Goal: Information Seeking & Learning: Find specific page/section

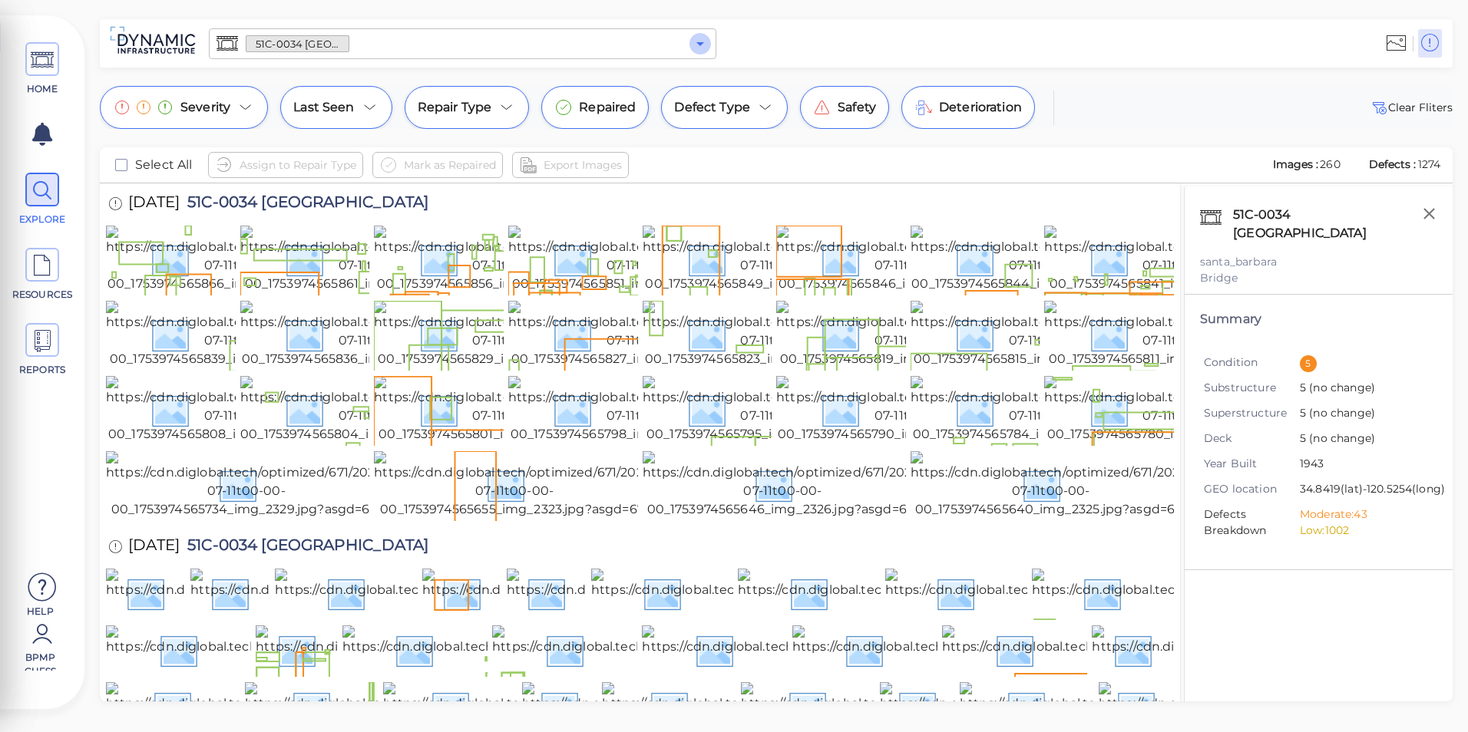
click at [691, 46] on icon "Open" at bounding box center [700, 44] width 18 height 18
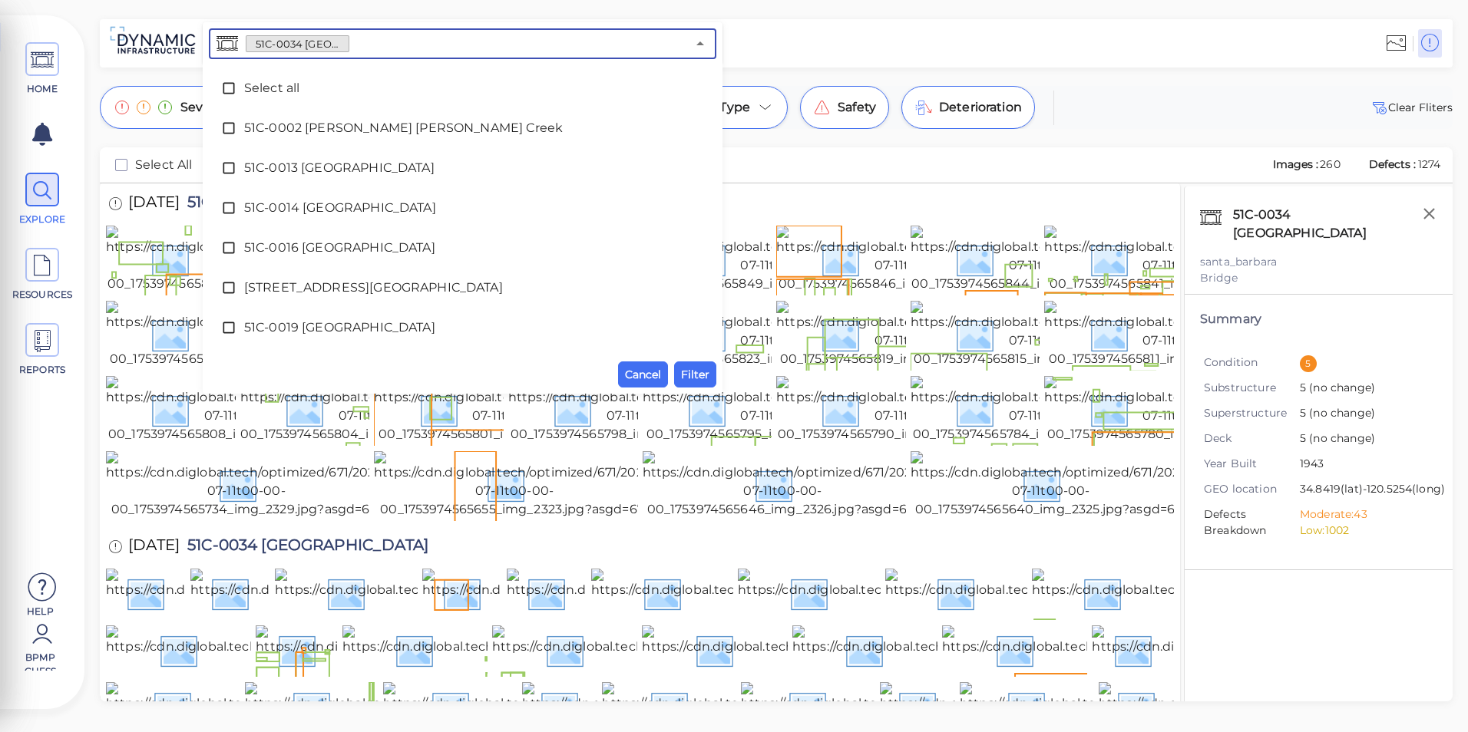
scroll to position [112, 0]
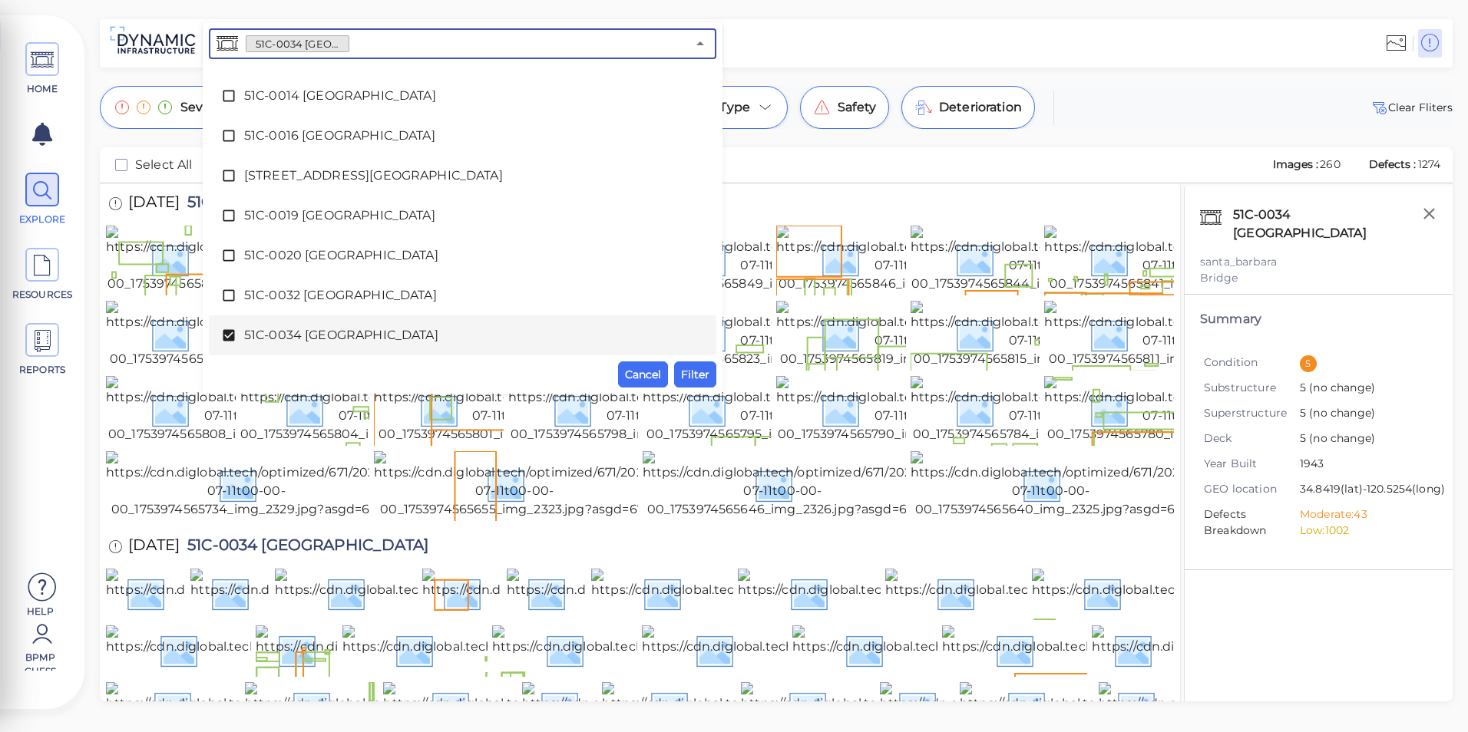
click at [342, 329] on span "51C-0034 [GEOGRAPHIC_DATA]" at bounding box center [462, 335] width 437 height 18
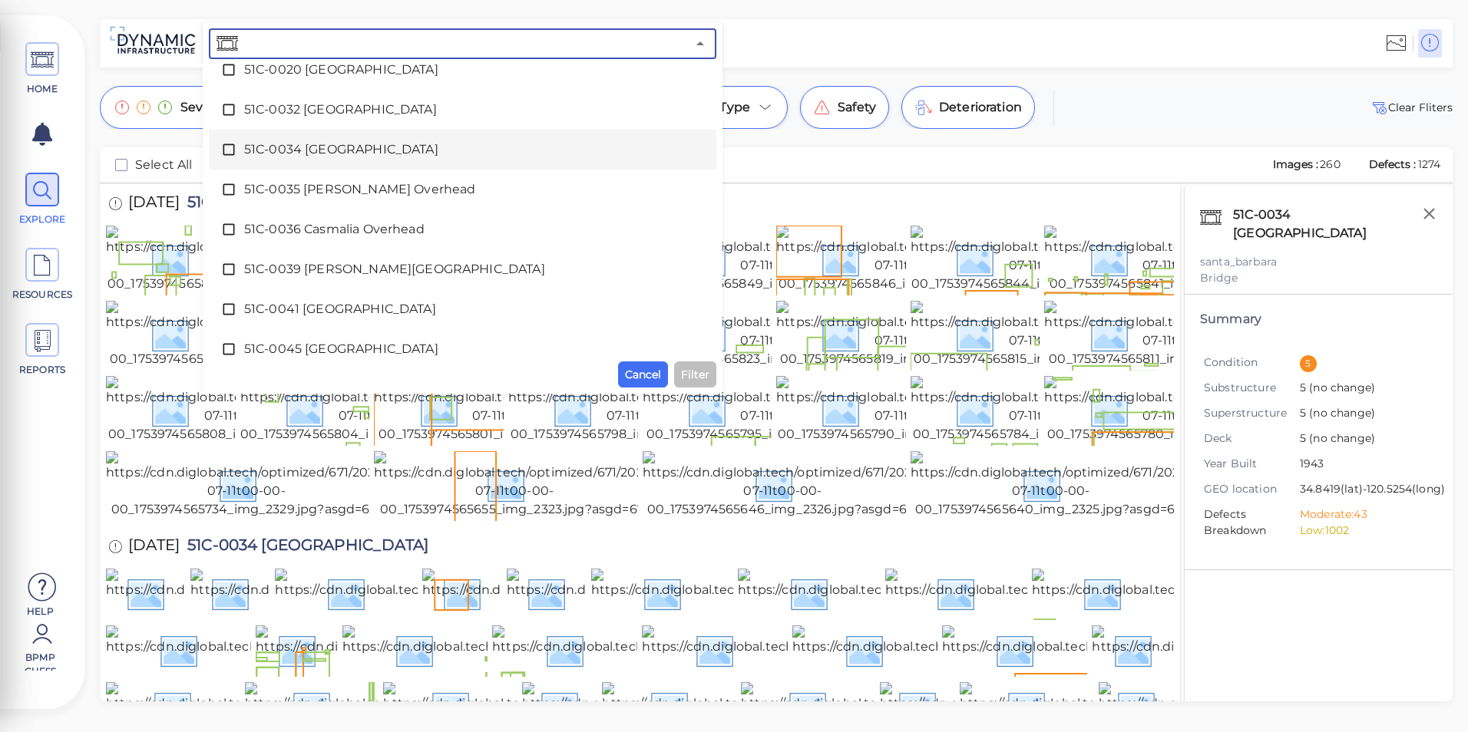
scroll to position [342, 0]
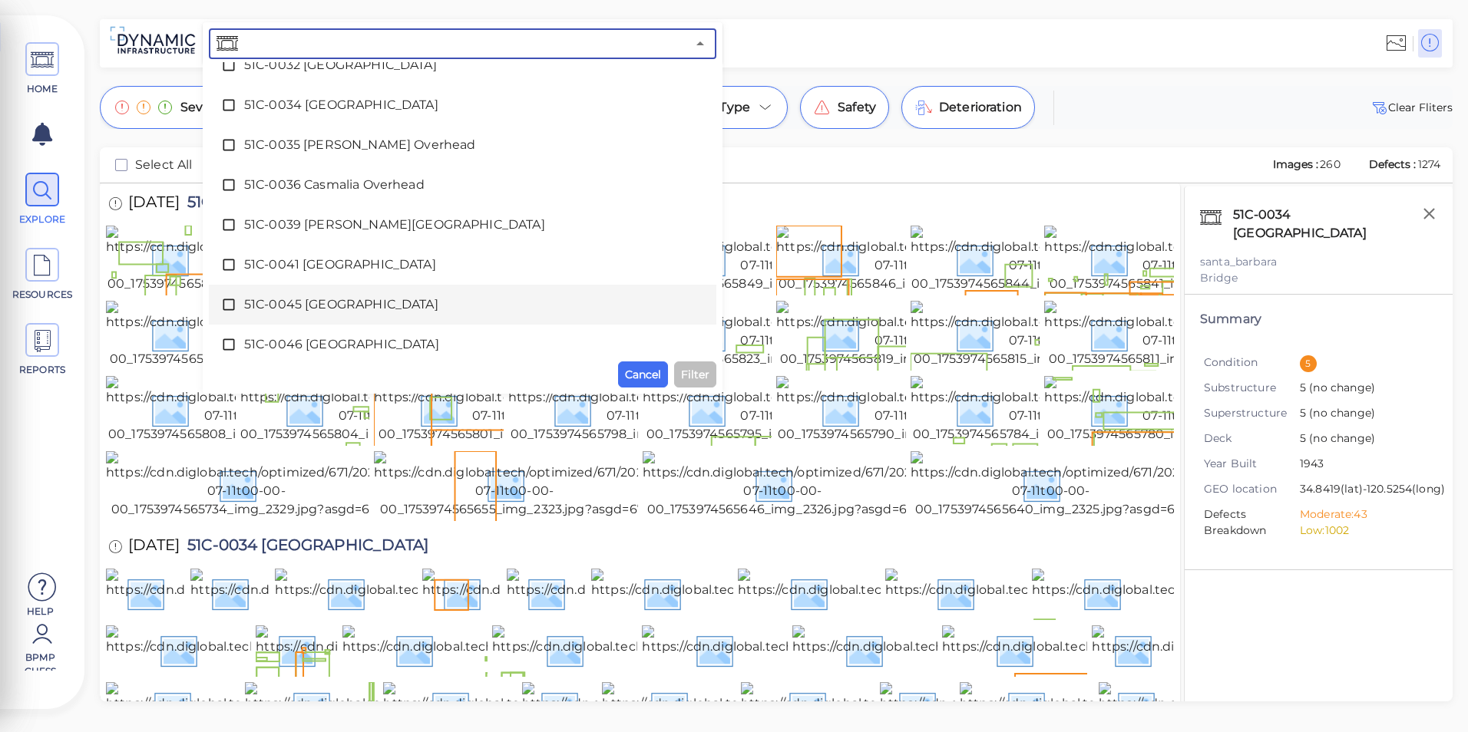
click at [342, 307] on span "51C-0045 [GEOGRAPHIC_DATA]" at bounding box center [462, 305] width 437 height 18
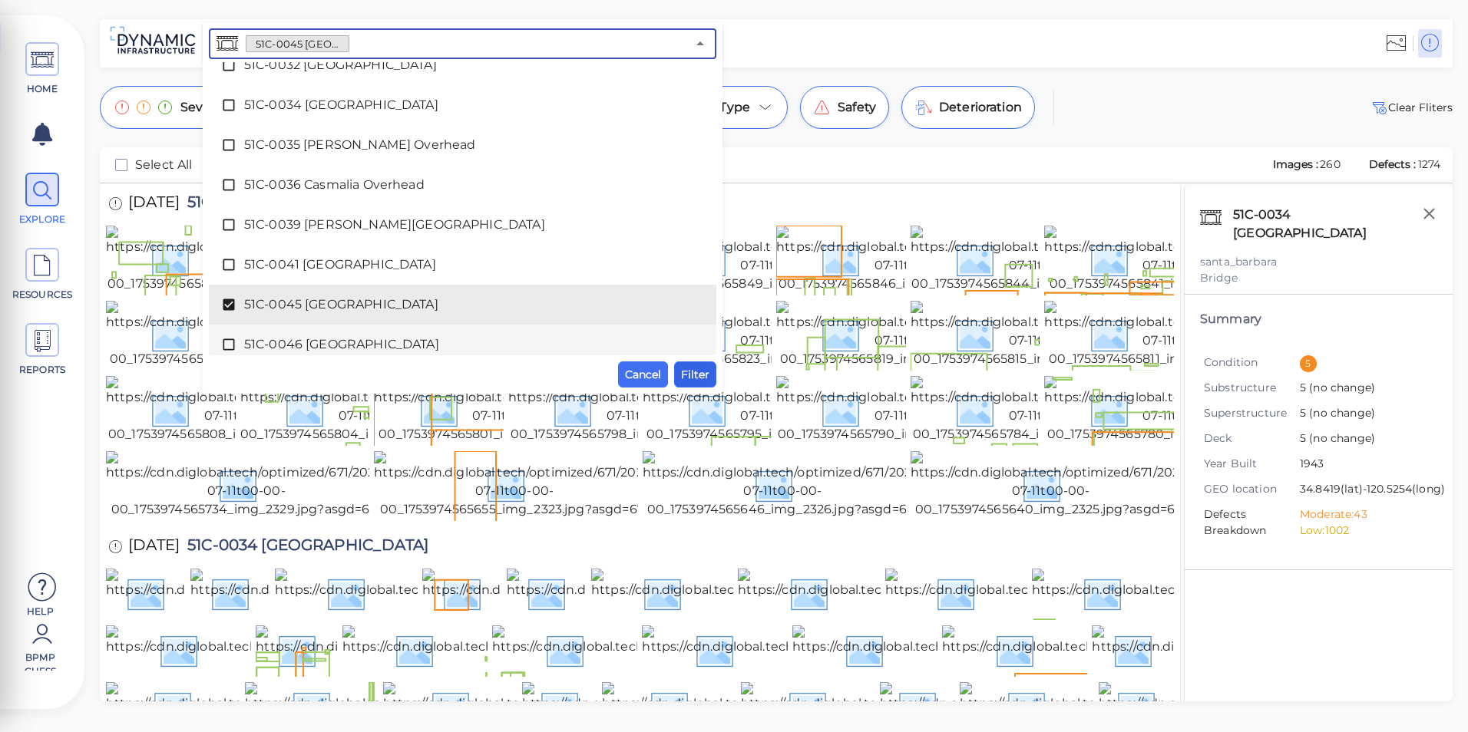
click at [689, 366] on span "Filter" at bounding box center [695, 374] width 28 height 18
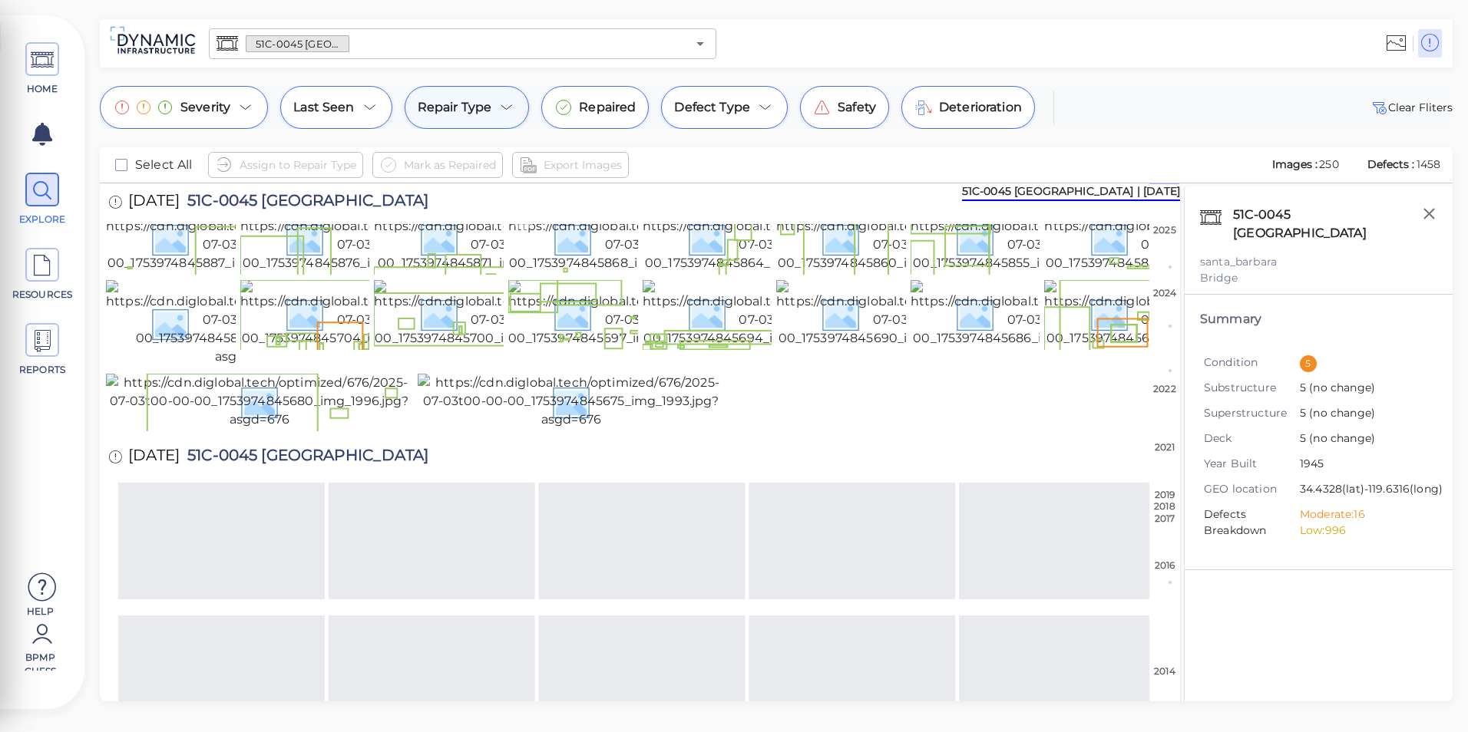
scroll to position [0, 0]
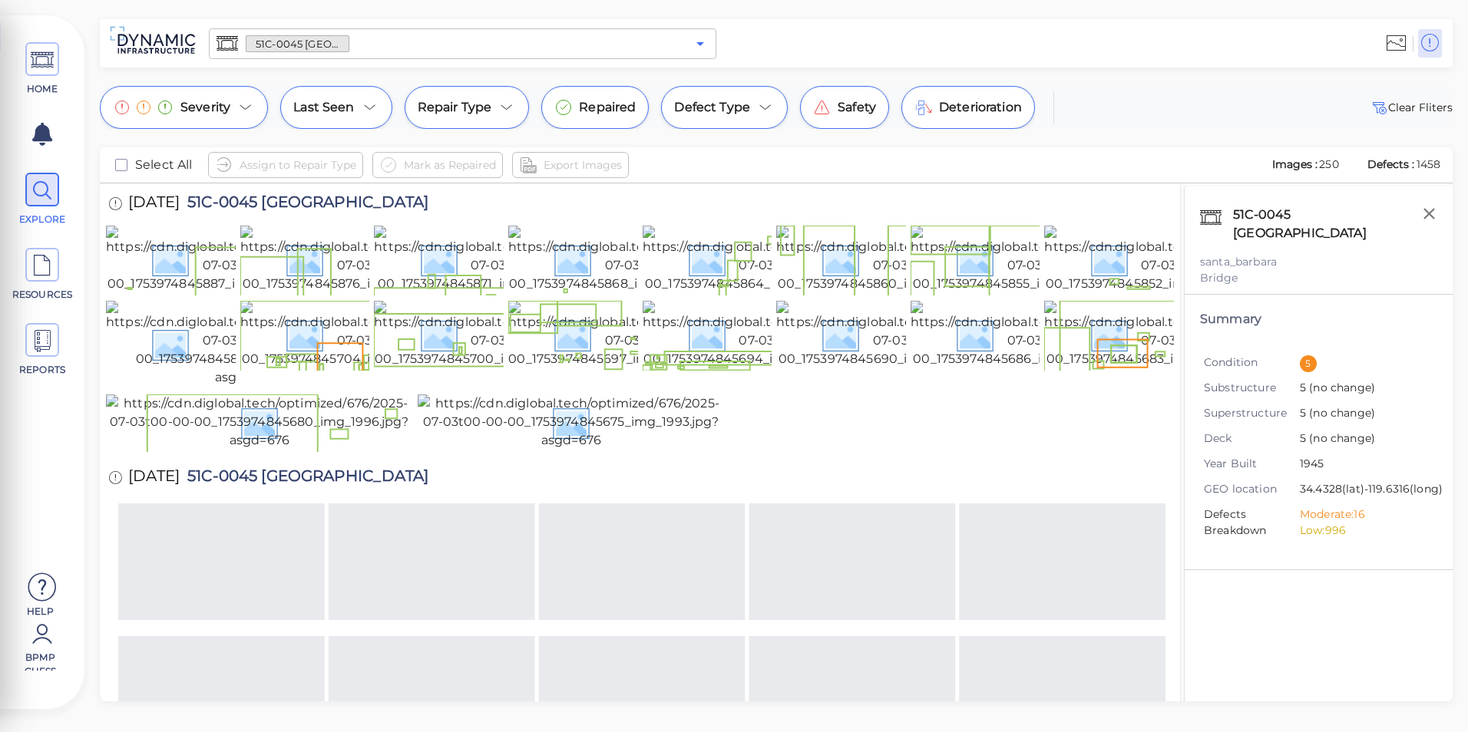
click at [699, 38] on icon "Open" at bounding box center [700, 44] width 18 height 18
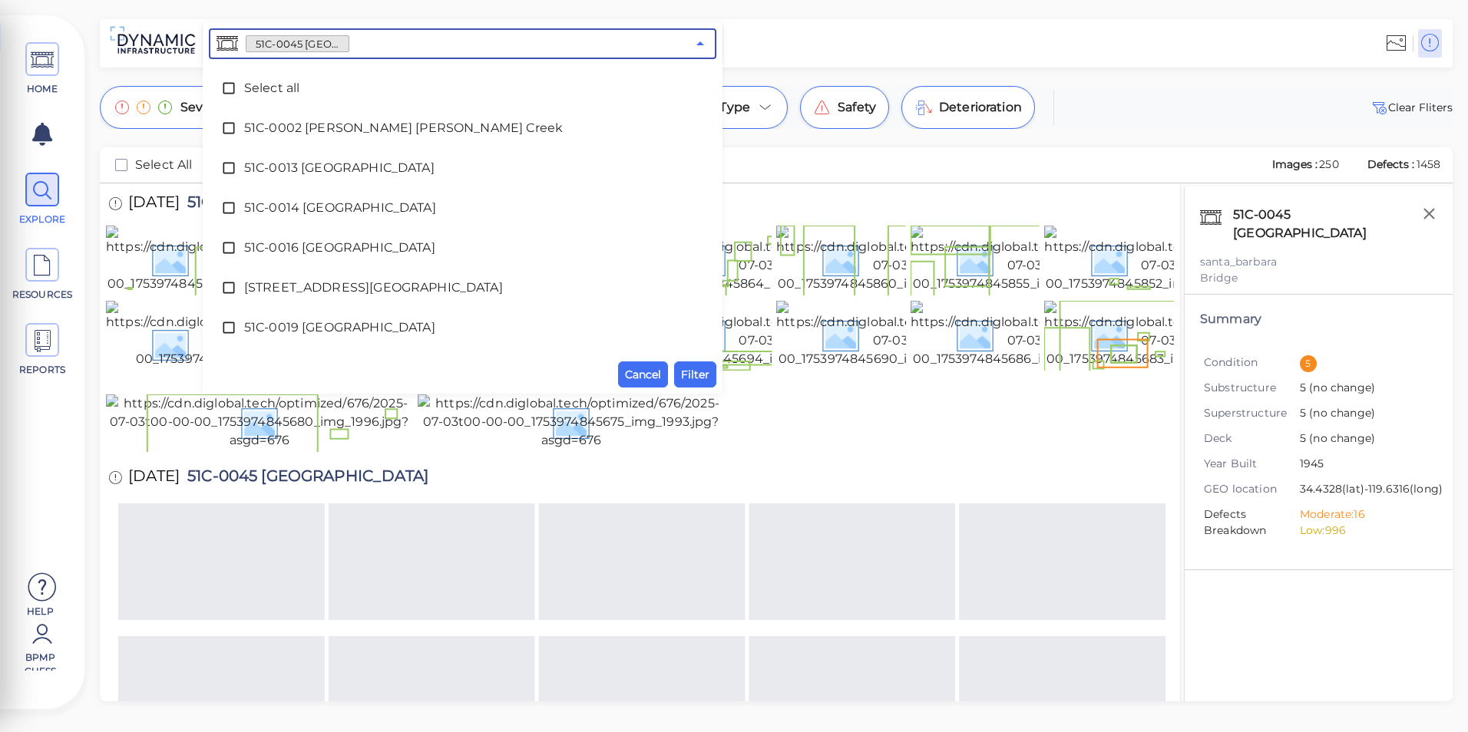
scroll to position [312, 0]
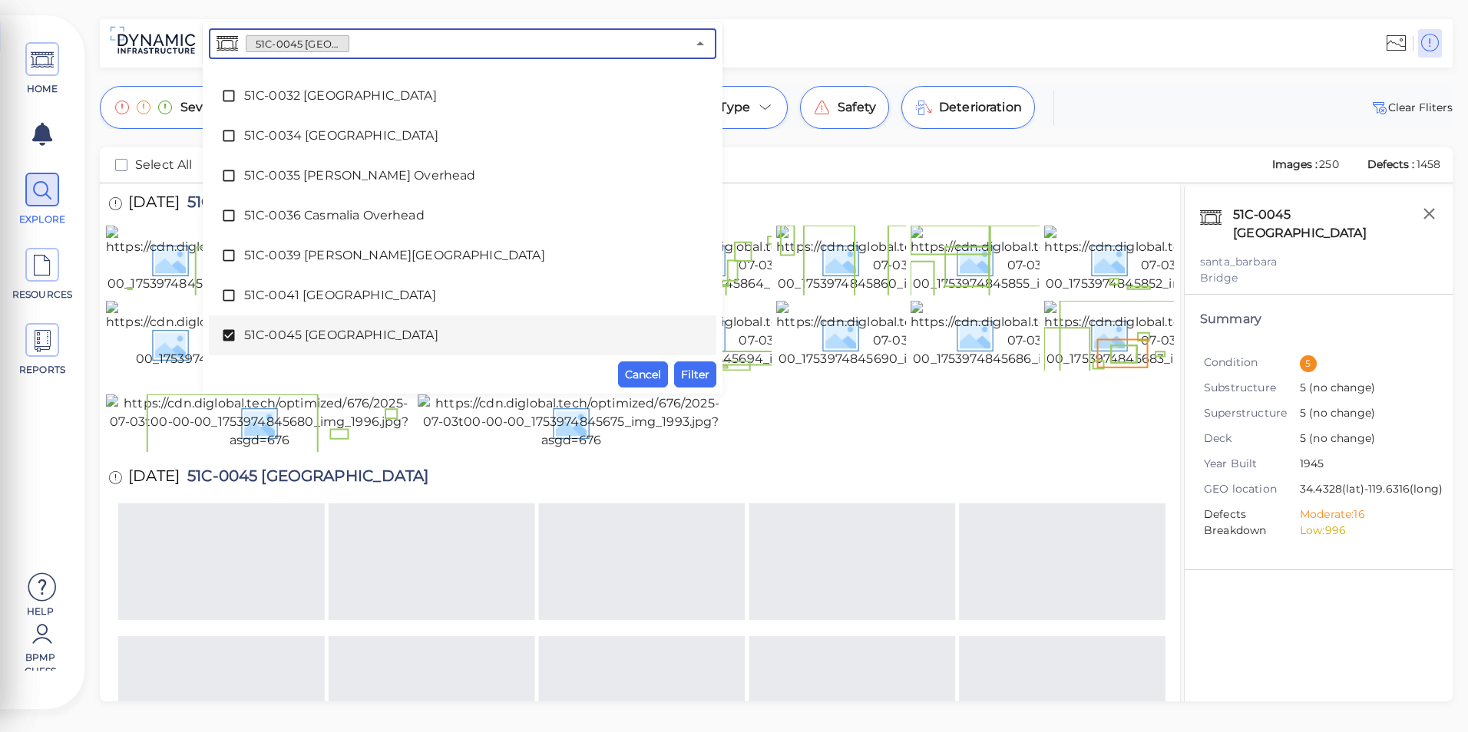
click at [283, 339] on span "51C-0045 [GEOGRAPHIC_DATA]" at bounding box center [462, 335] width 437 height 18
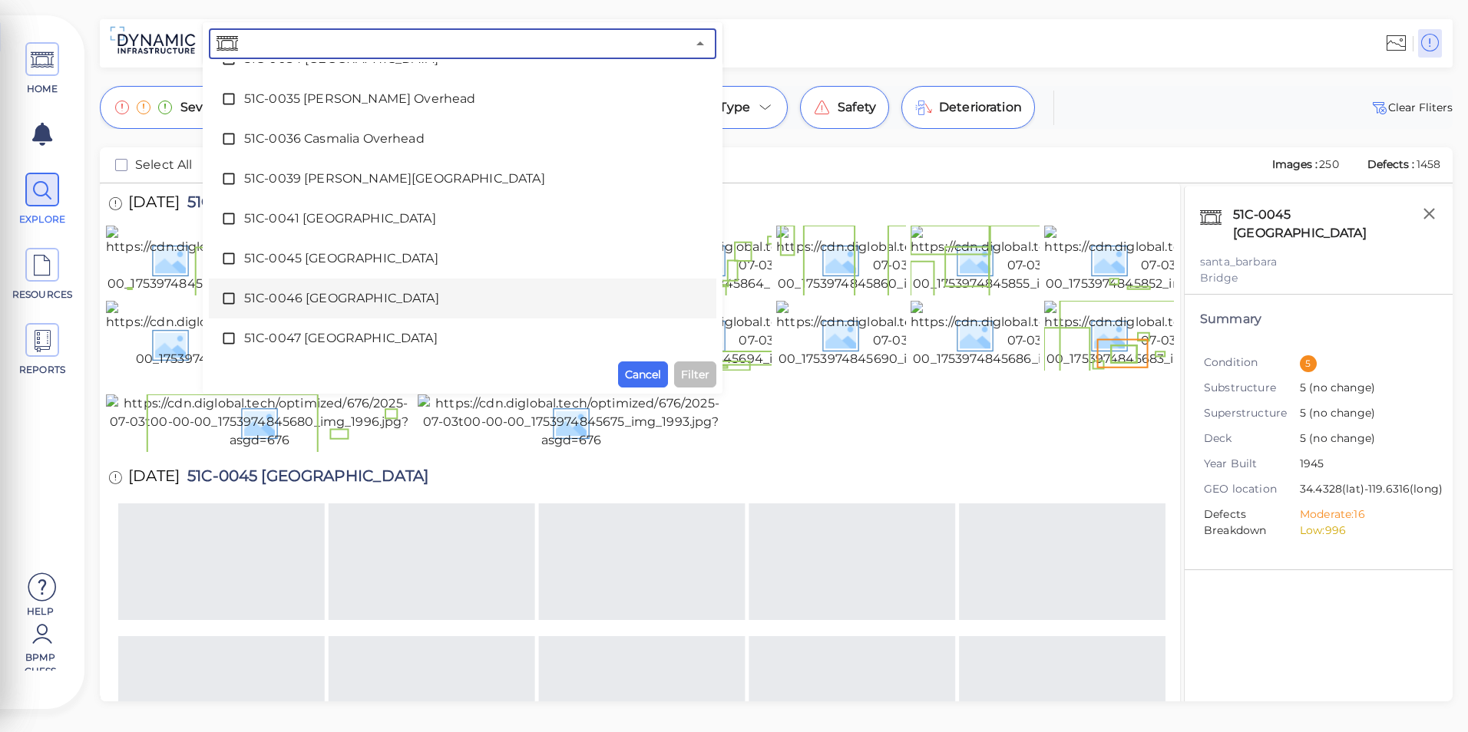
click at [289, 292] on span "51C-0046 [GEOGRAPHIC_DATA]" at bounding box center [462, 298] width 437 height 18
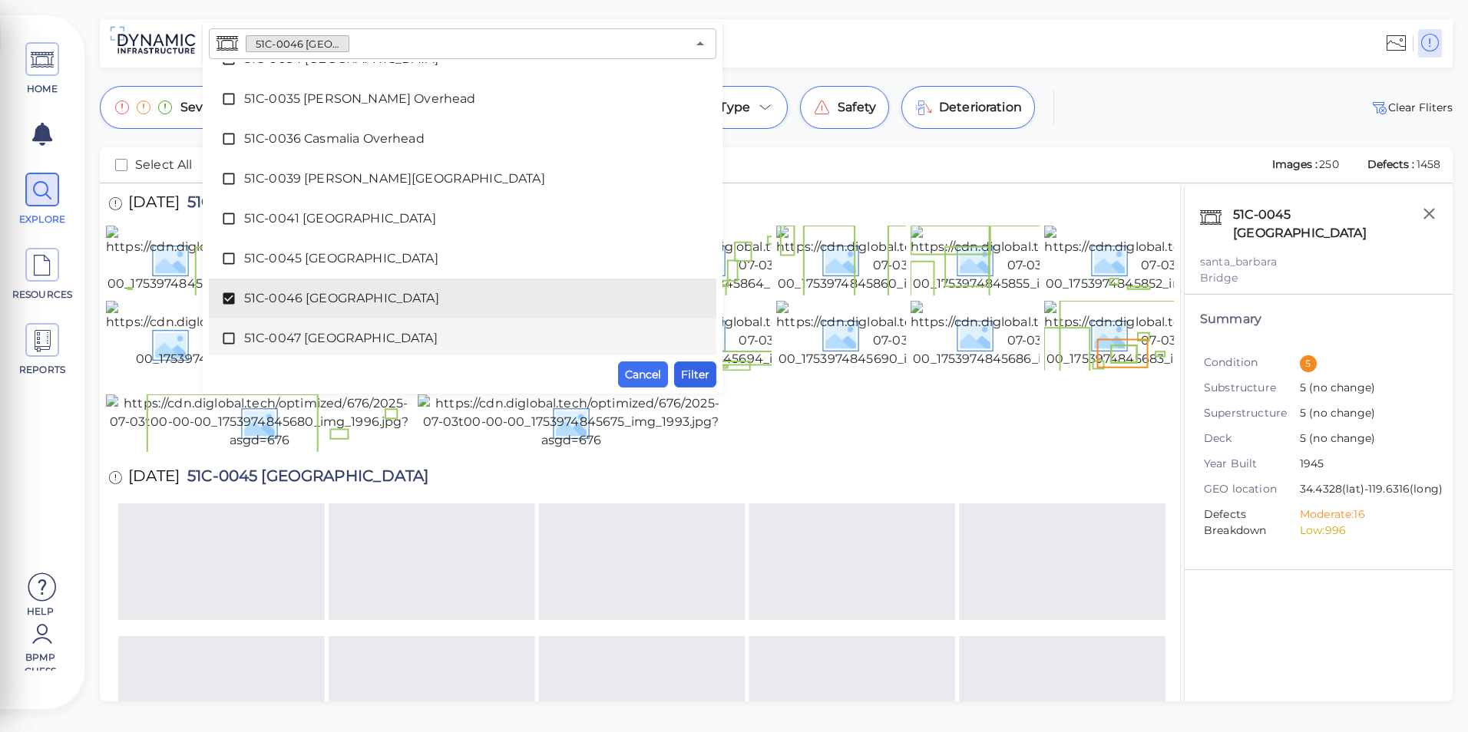
click at [687, 372] on span "Filter" at bounding box center [695, 374] width 28 height 18
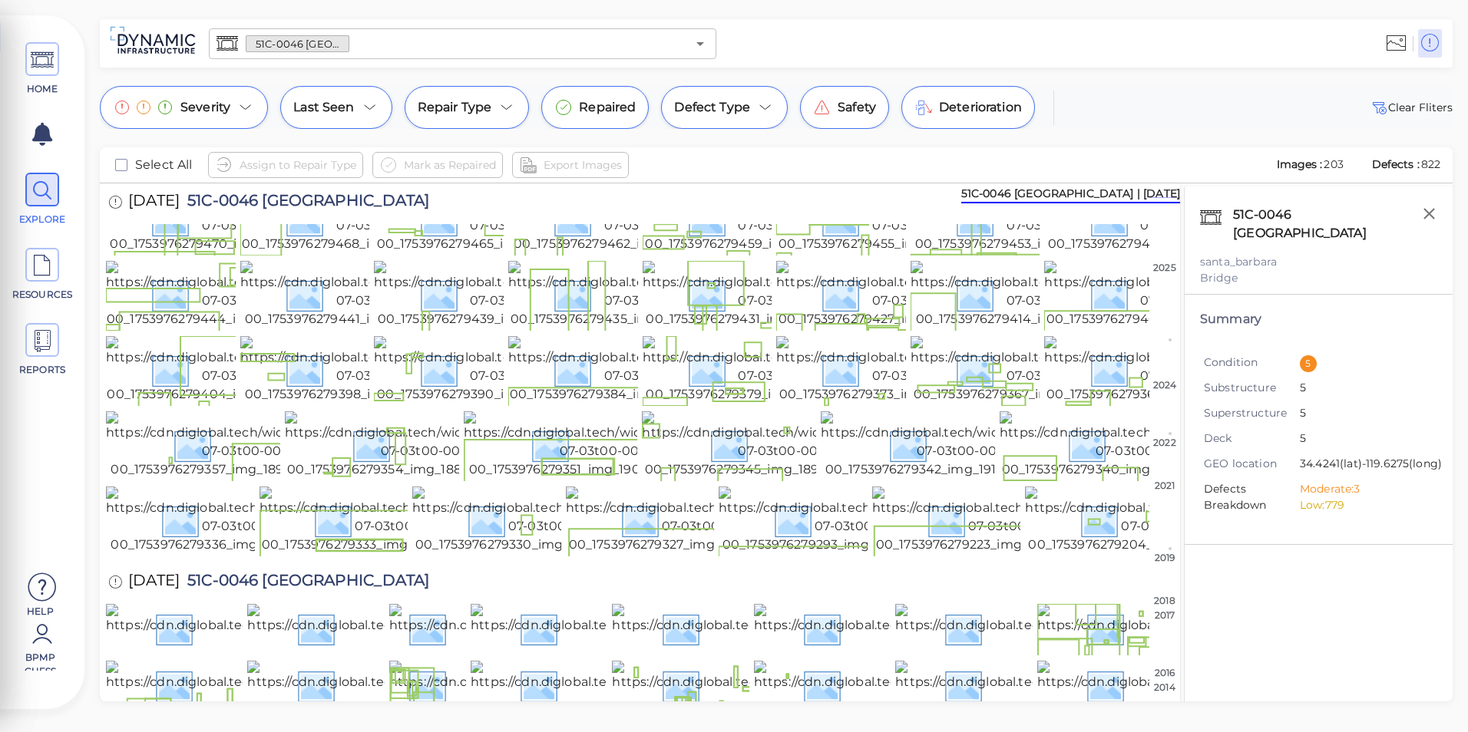
scroll to position [0, 0]
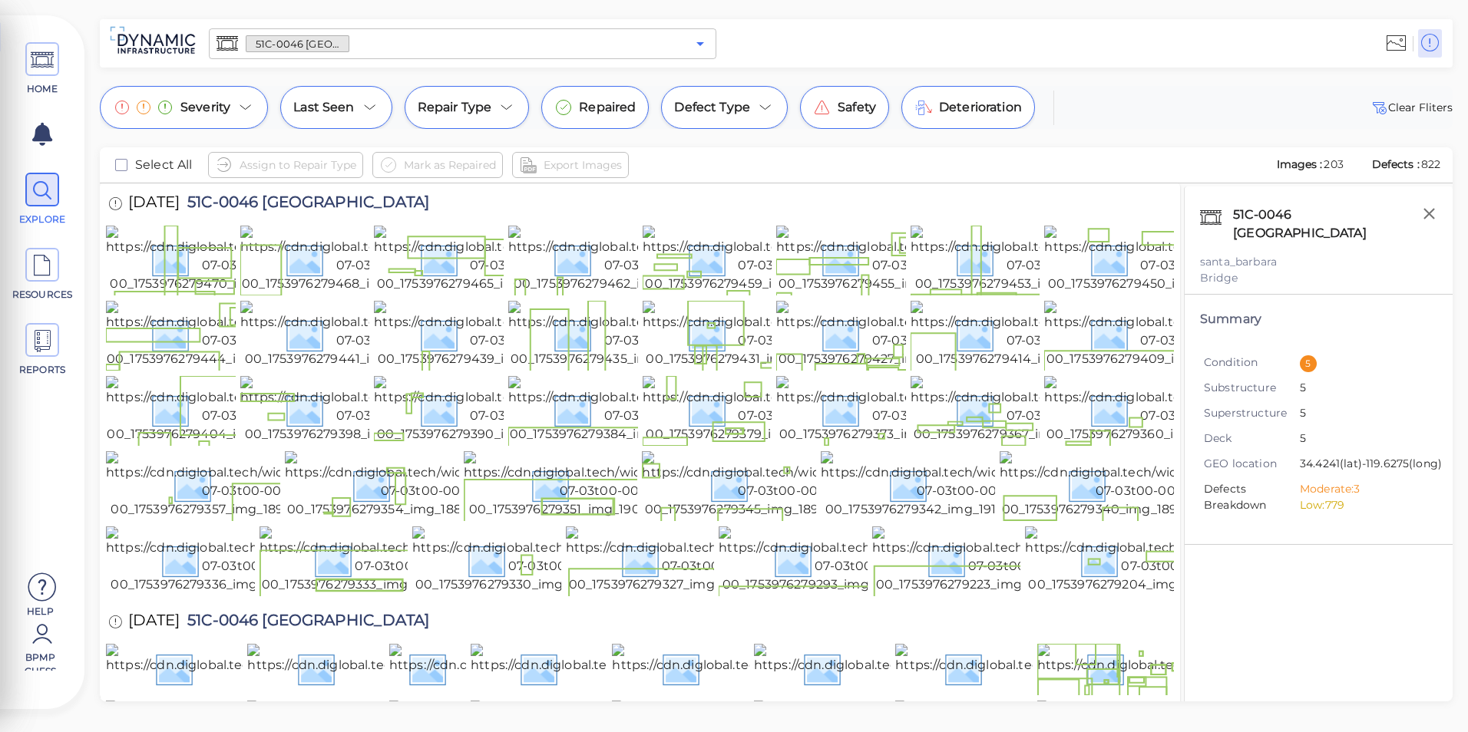
click at [706, 41] on icon "Open" at bounding box center [700, 44] width 18 height 18
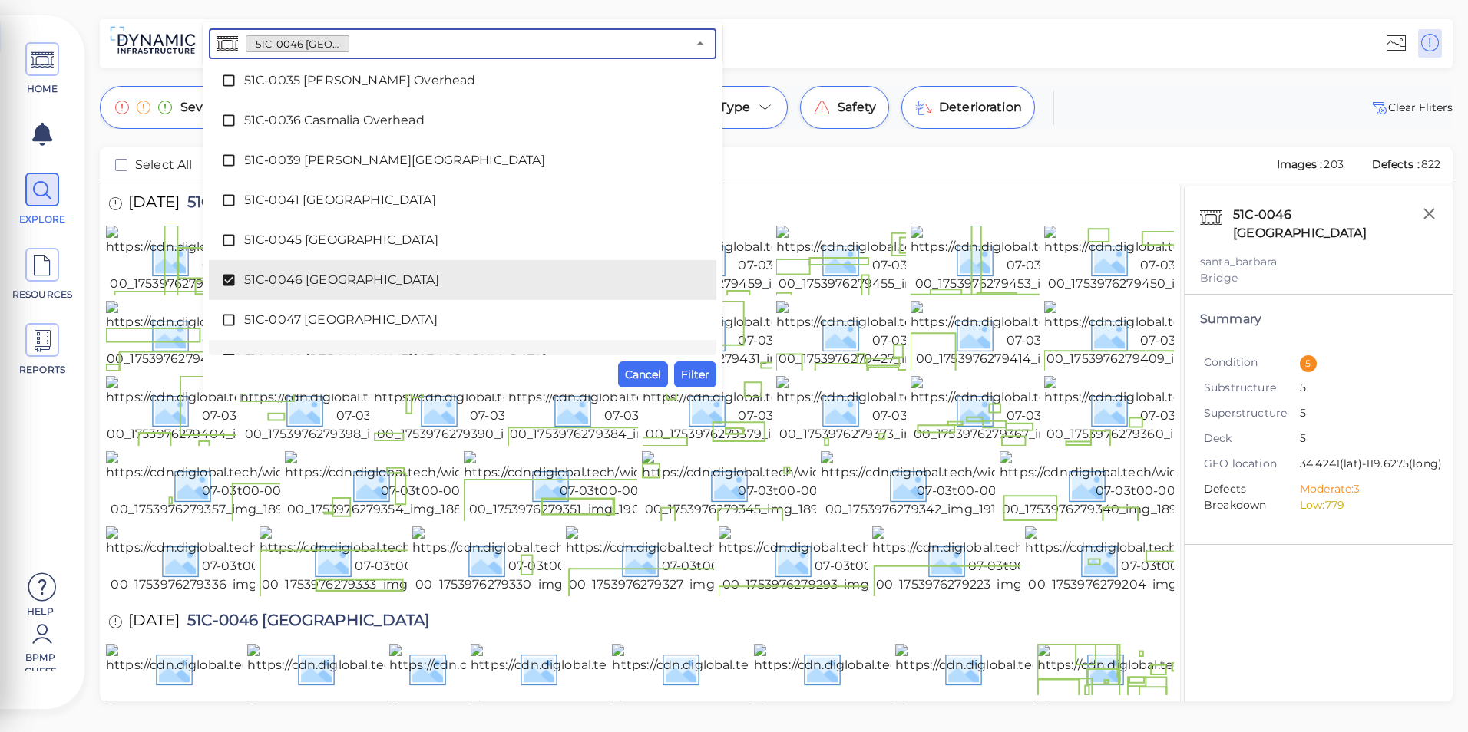
scroll to position [428, 0]
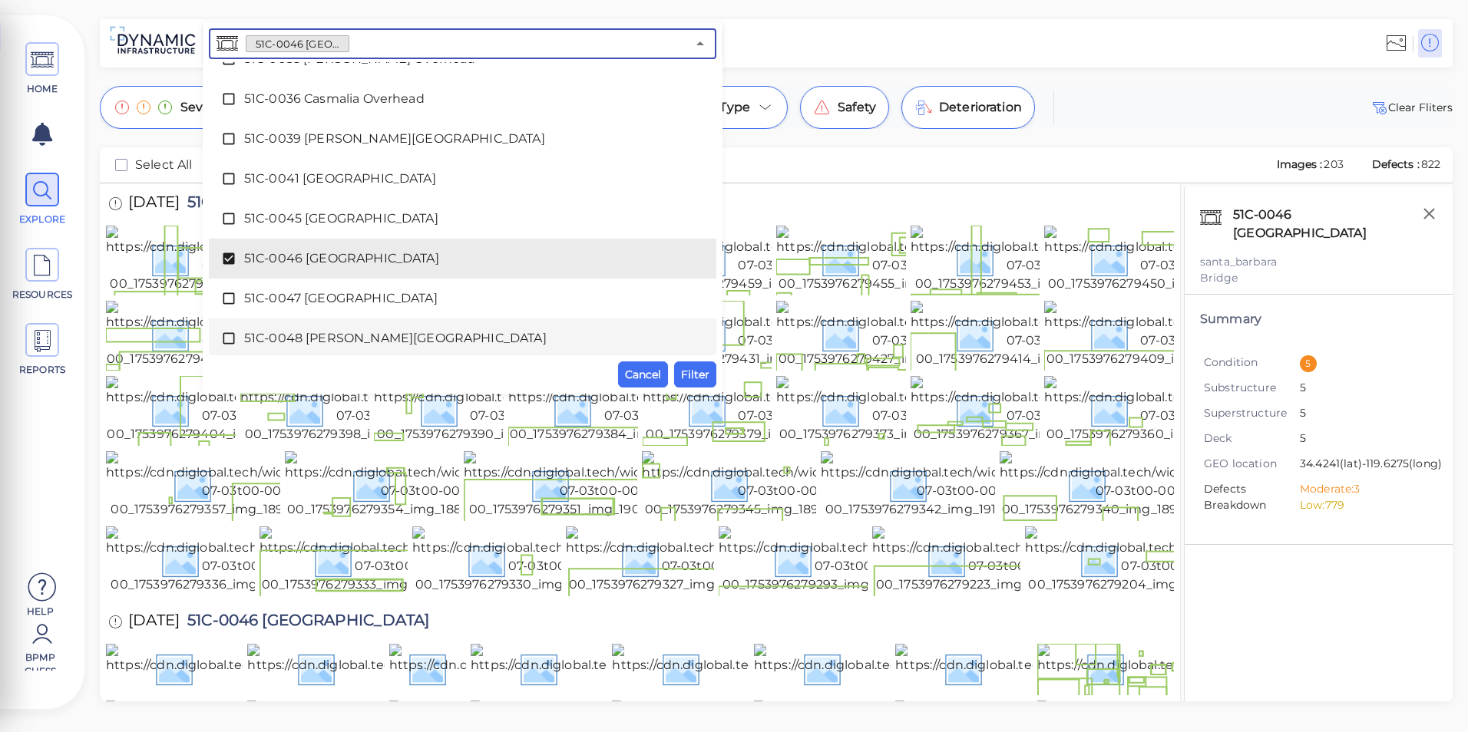
click at [326, 338] on span "51C-0048 [PERSON_NAME][GEOGRAPHIC_DATA]" at bounding box center [462, 338] width 437 height 18
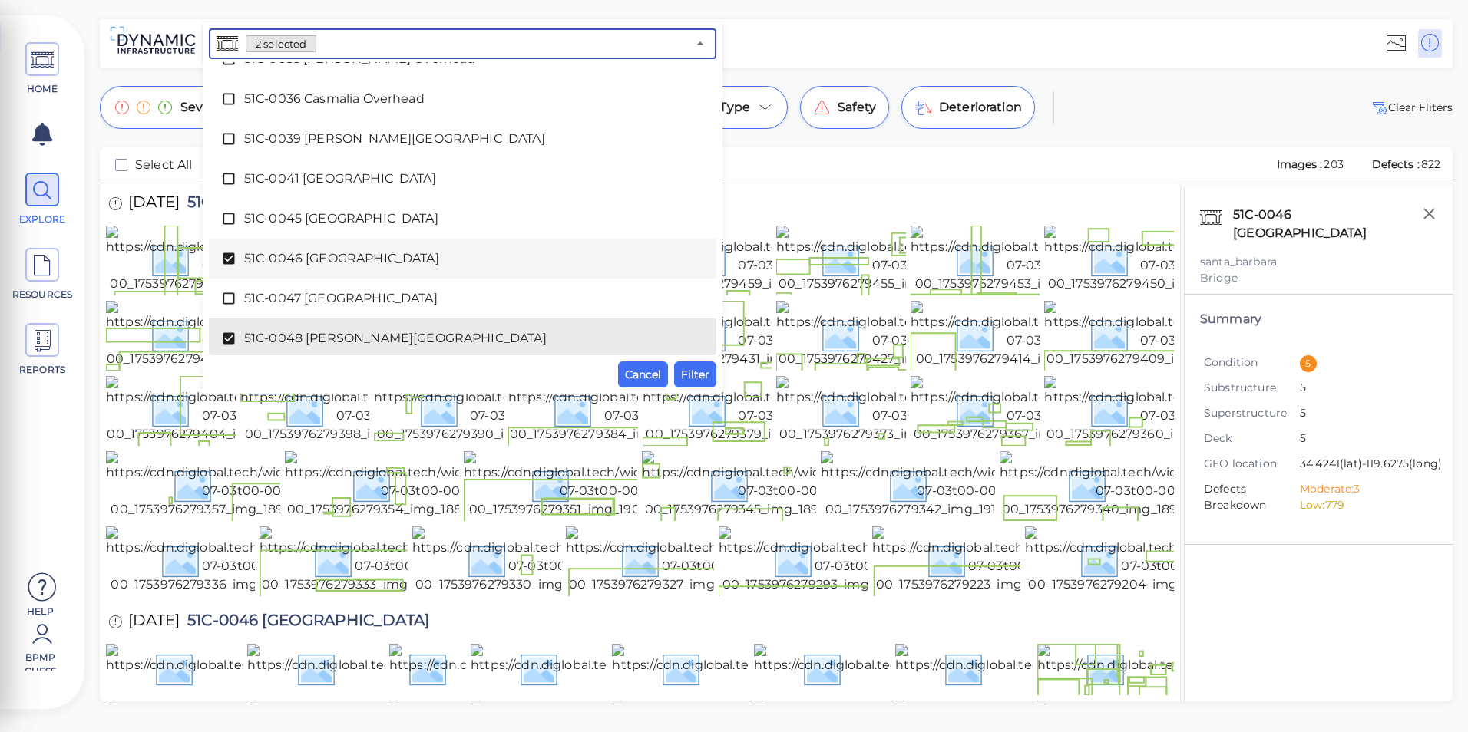
click at [318, 255] on span "51C-0046 [GEOGRAPHIC_DATA]" at bounding box center [462, 259] width 437 height 18
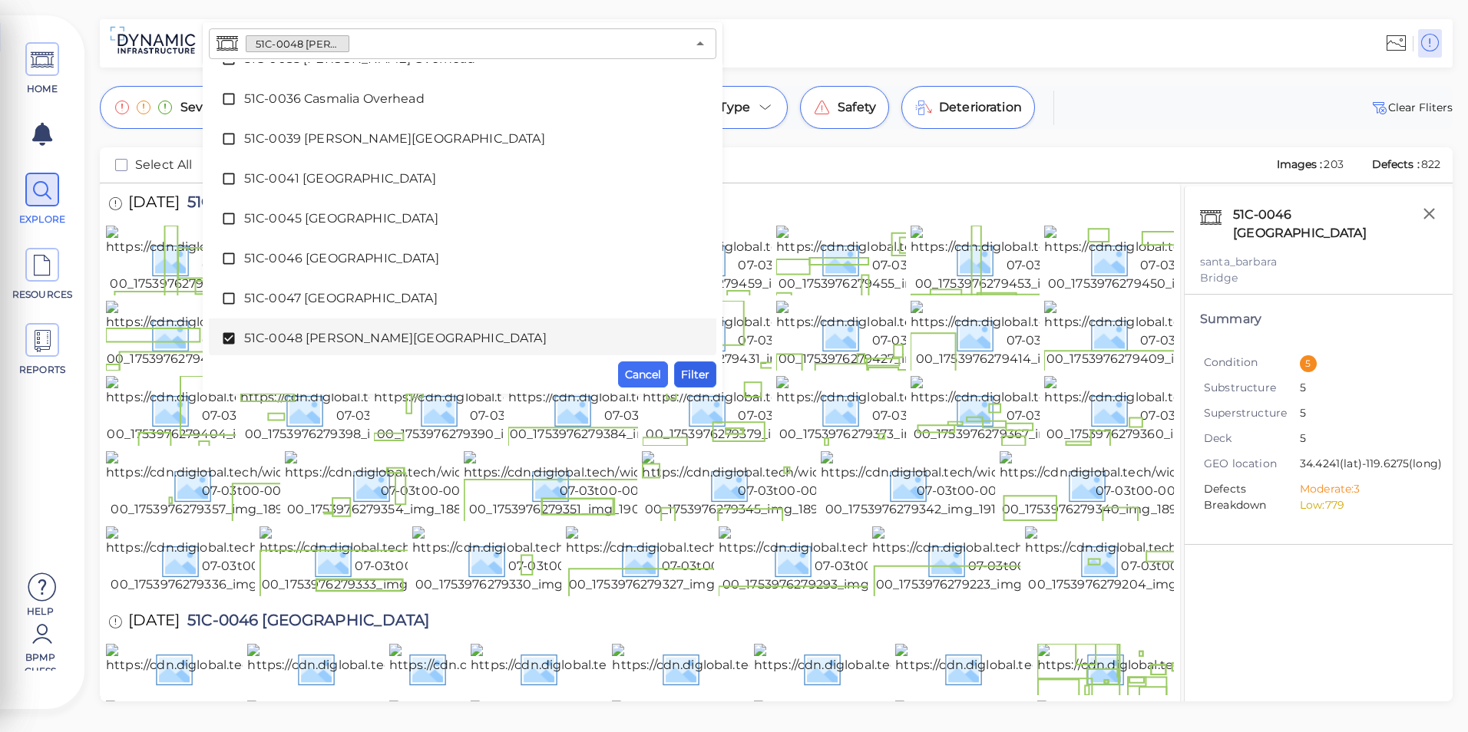
click at [696, 374] on span "Filter" at bounding box center [695, 374] width 28 height 18
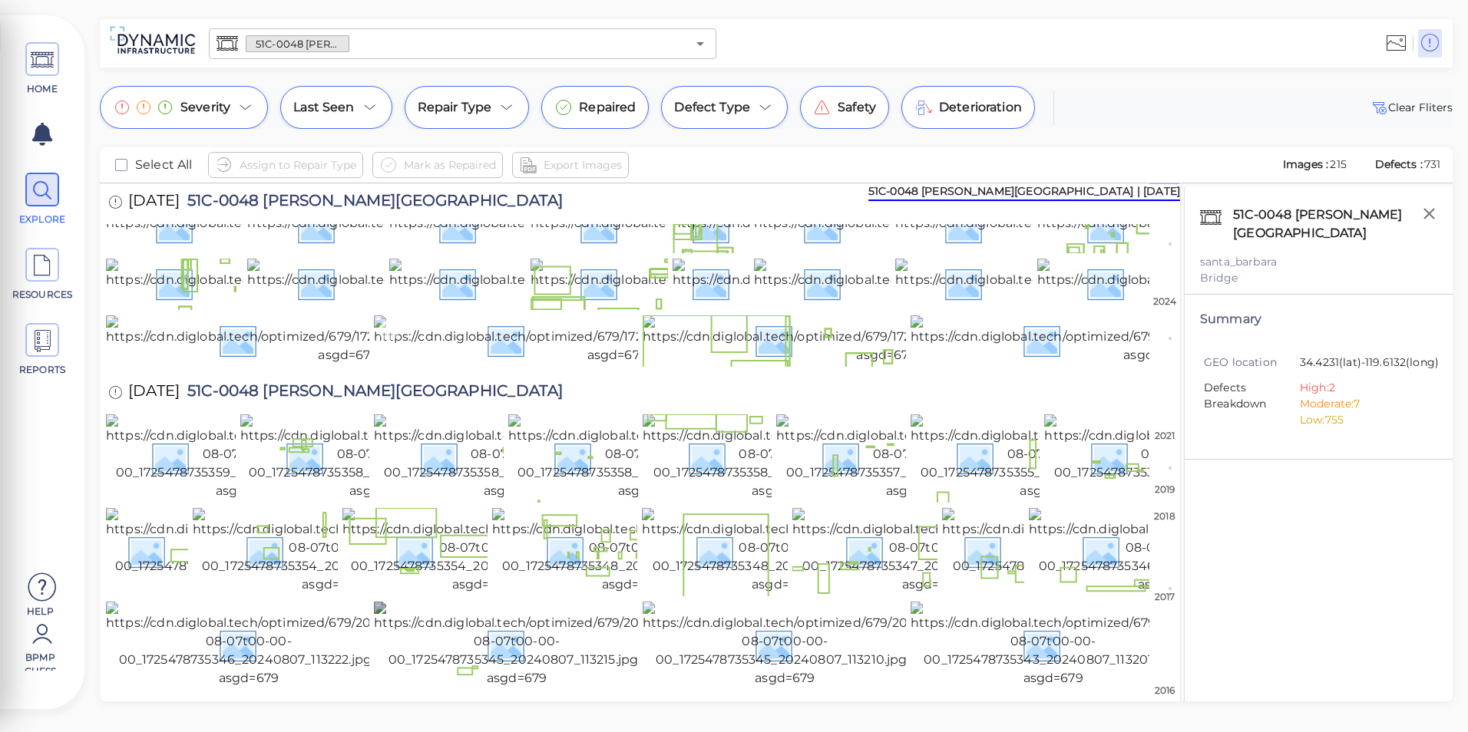
scroll to position [0, 0]
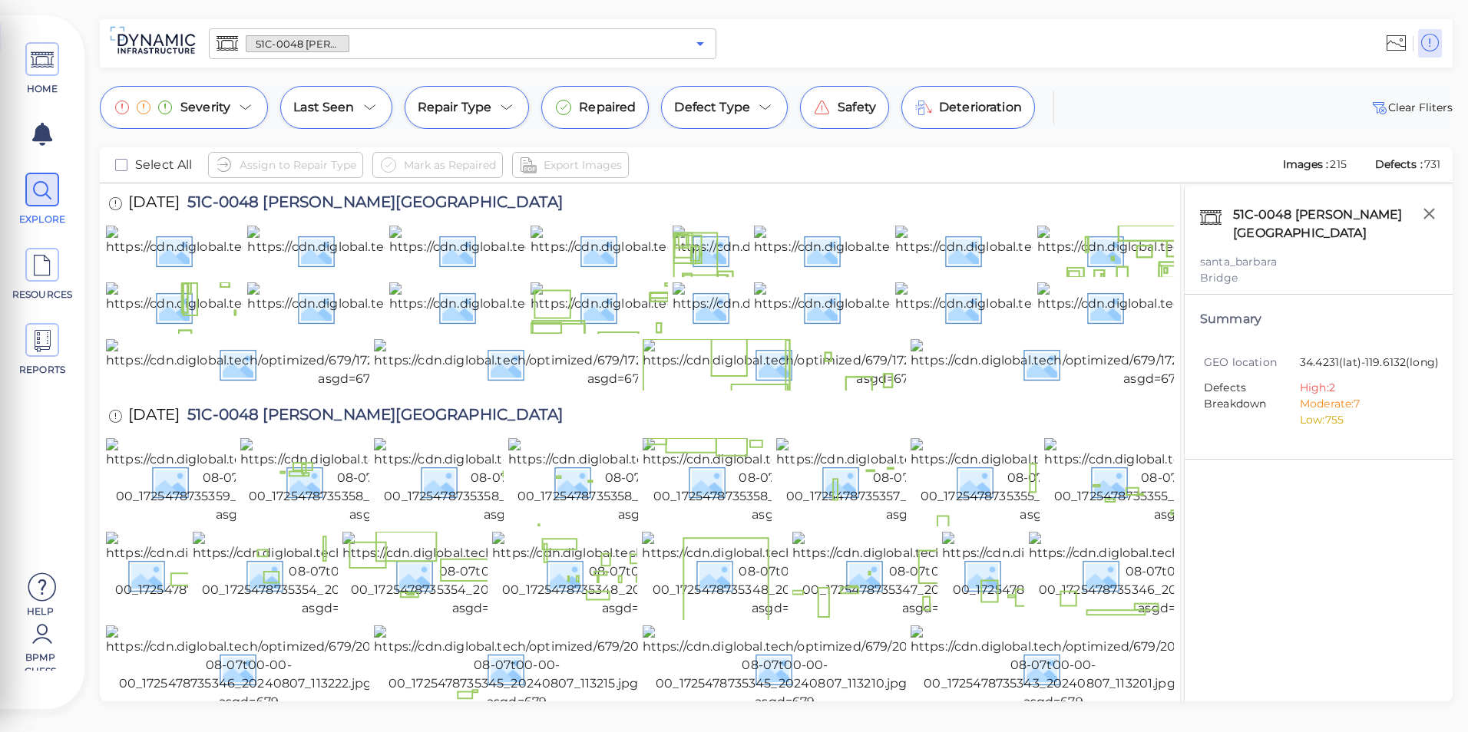
click at [696, 41] on icon "Open" at bounding box center [700, 44] width 18 height 18
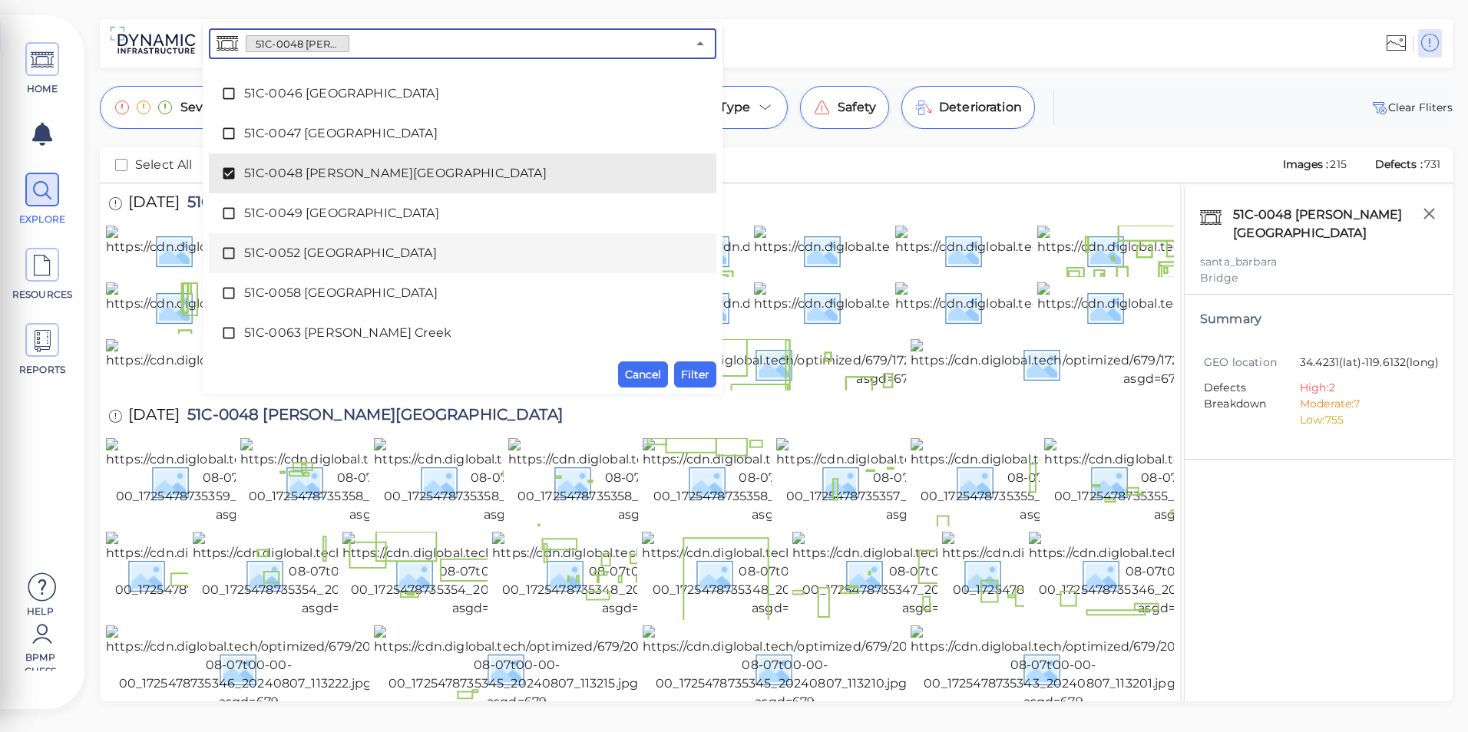
scroll to position [691, 0]
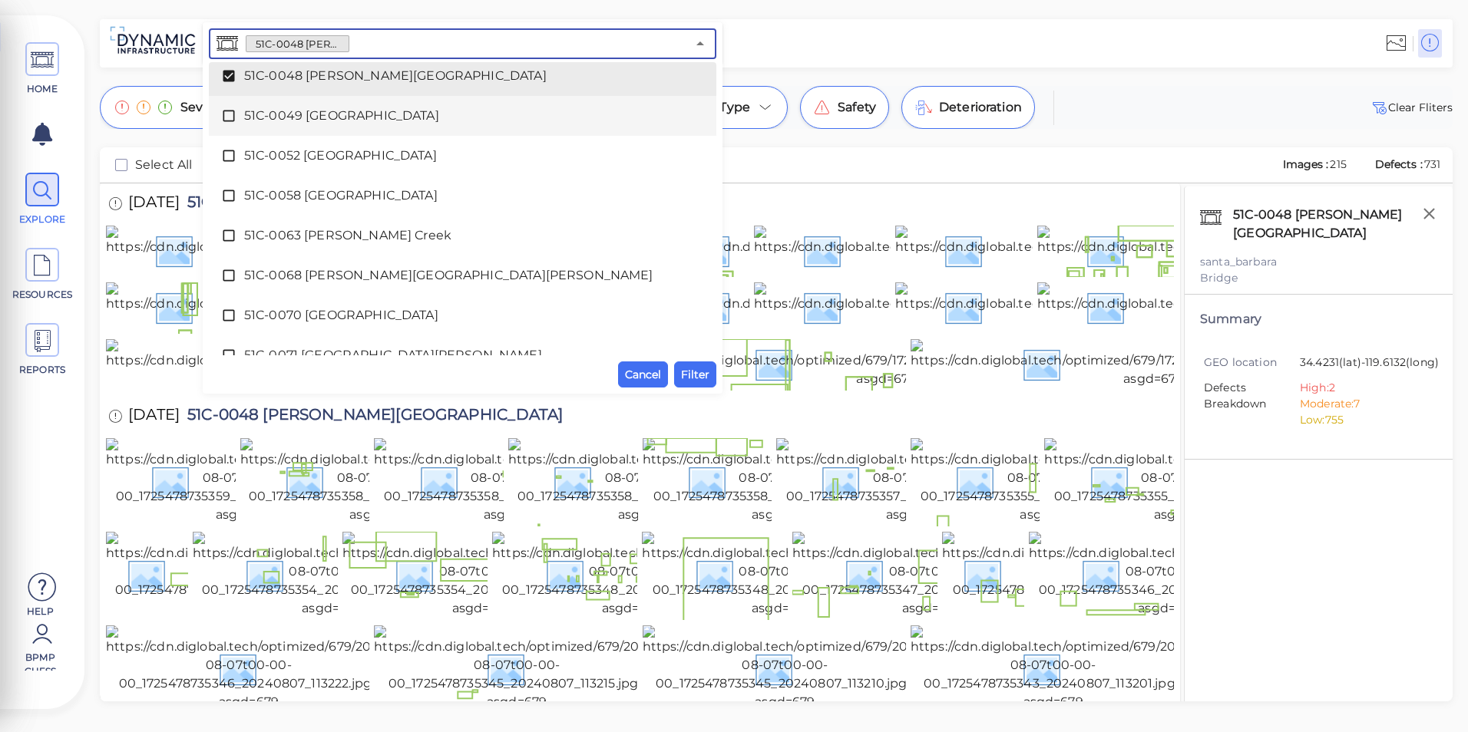
click at [791, 28] on div at bounding box center [1085, 43] width 727 height 42
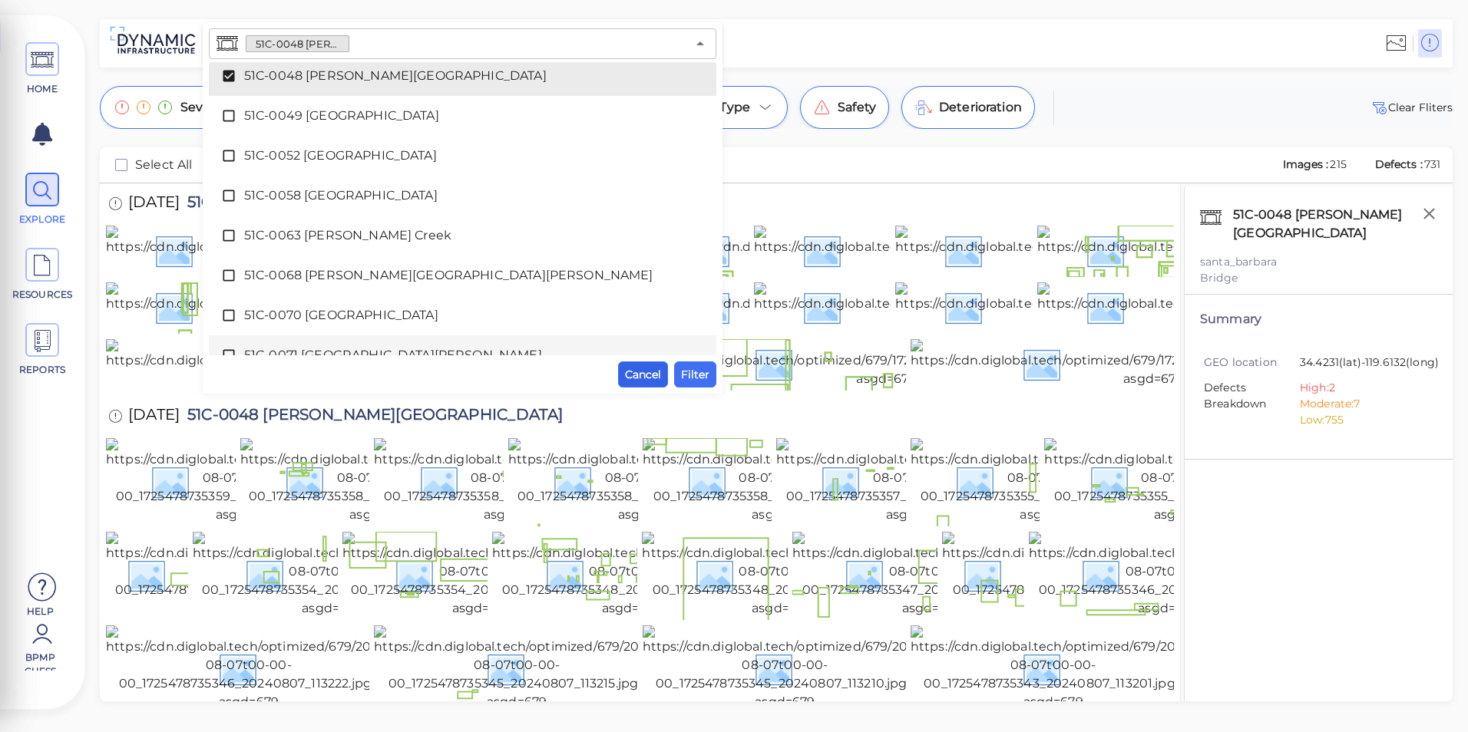
click at [649, 368] on span "Cancel" at bounding box center [643, 374] width 36 height 18
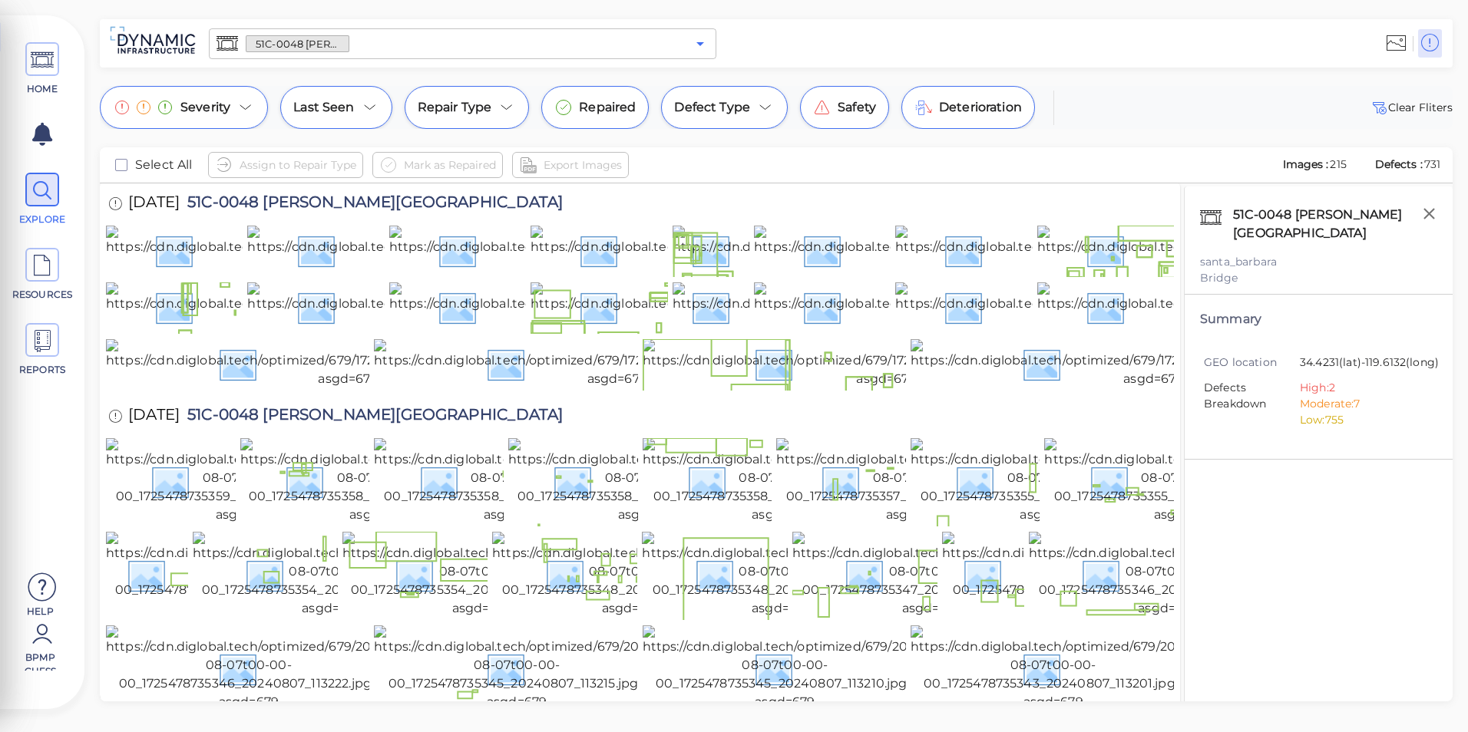
click at [699, 43] on icon "Open" at bounding box center [700, 44] width 8 height 4
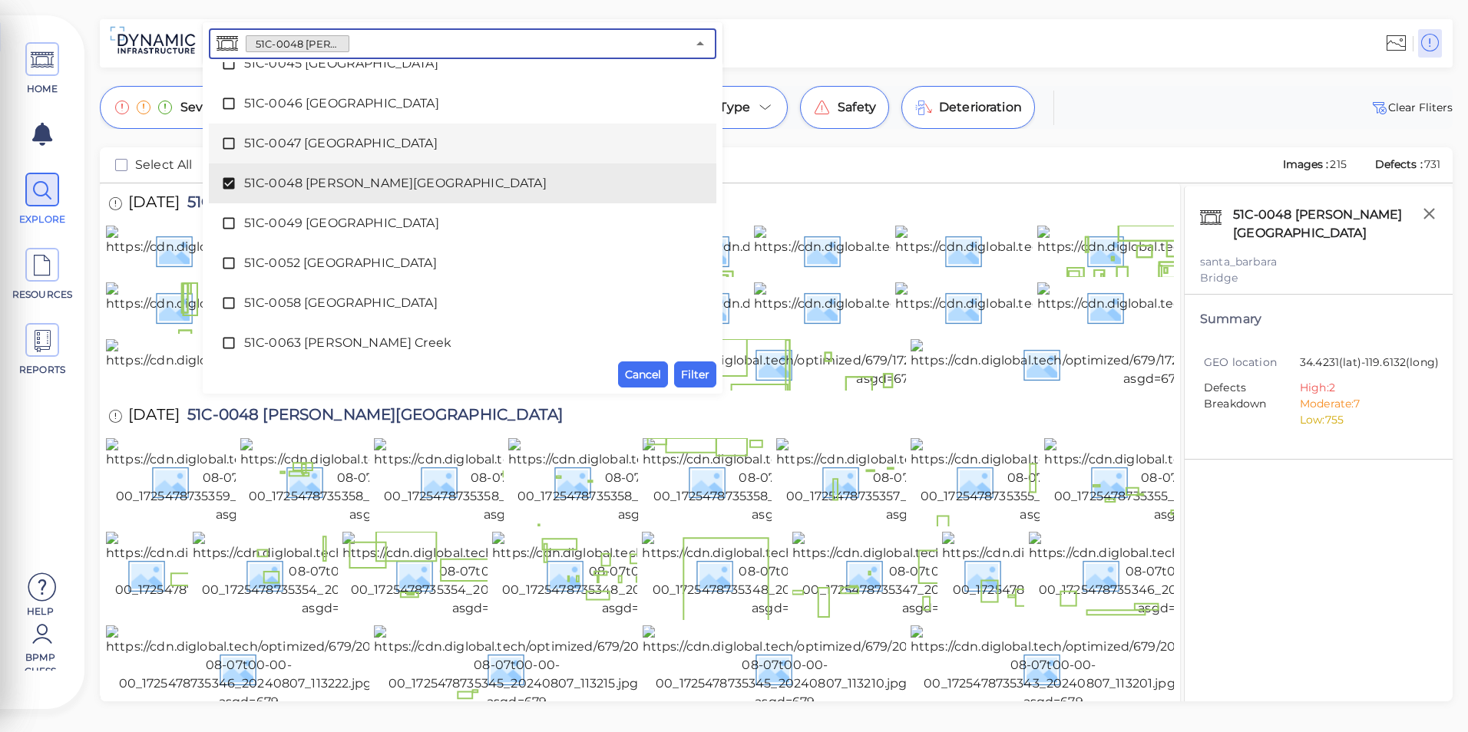
scroll to position [585, 0]
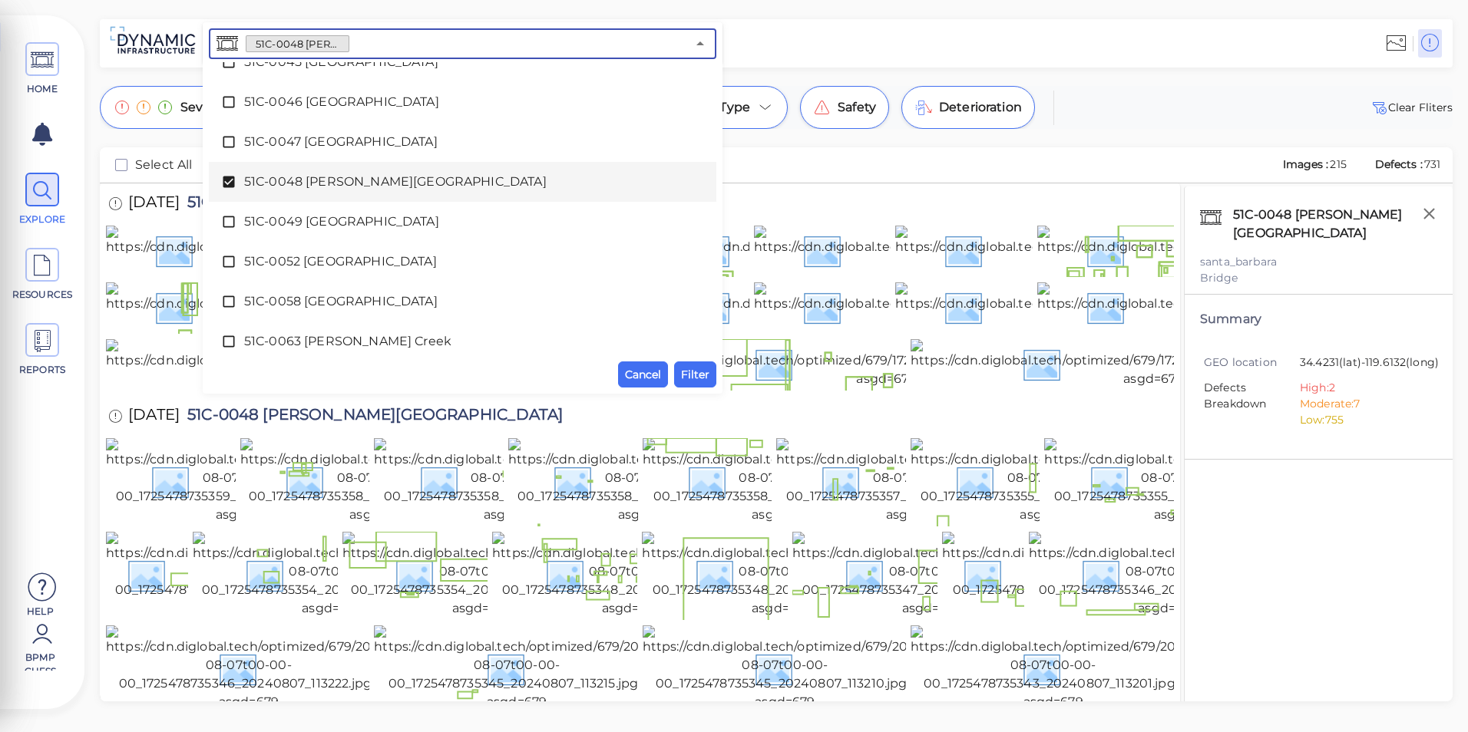
click at [362, 178] on span "51C-0048 [PERSON_NAME][GEOGRAPHIC_DATA]" at bounding box center [462, 182] width 437 height 18
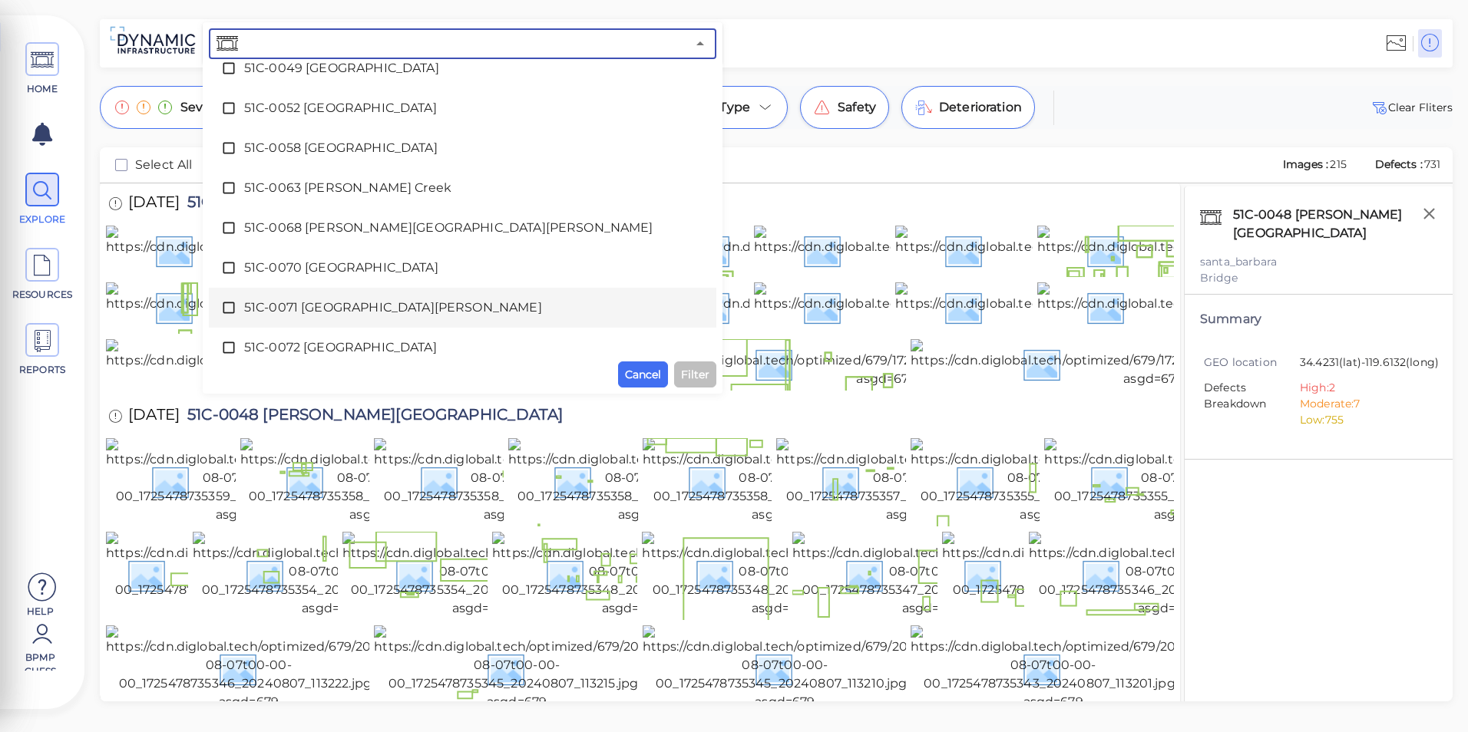
scroll to position [815, 0]
click at [364, 315] on span "51C-0073 [GEOGRAPHIC_DATA]" at bounding box center [462, 311] width 437 height 18
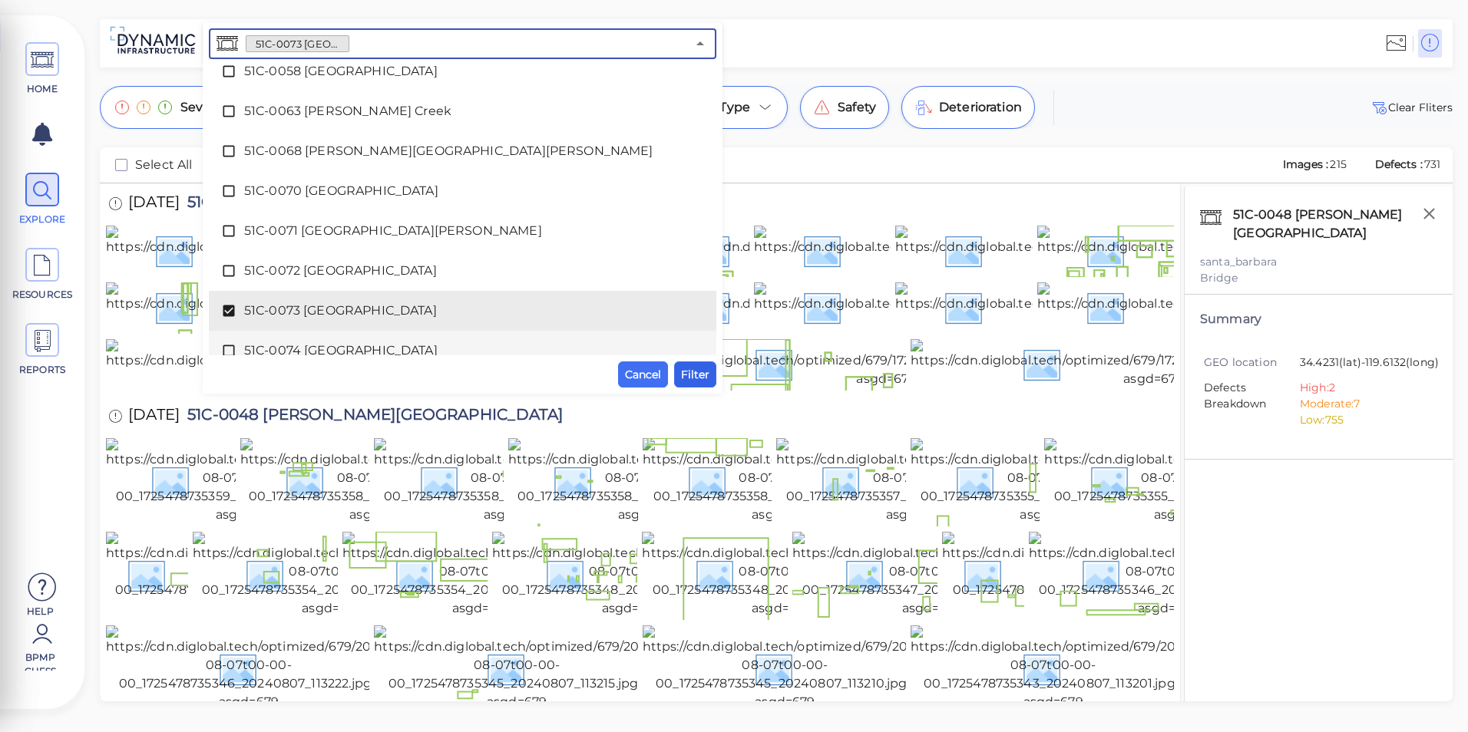
click at [694, 374] on span "Filter" at bounding box center [695, 374] width 28 height 18
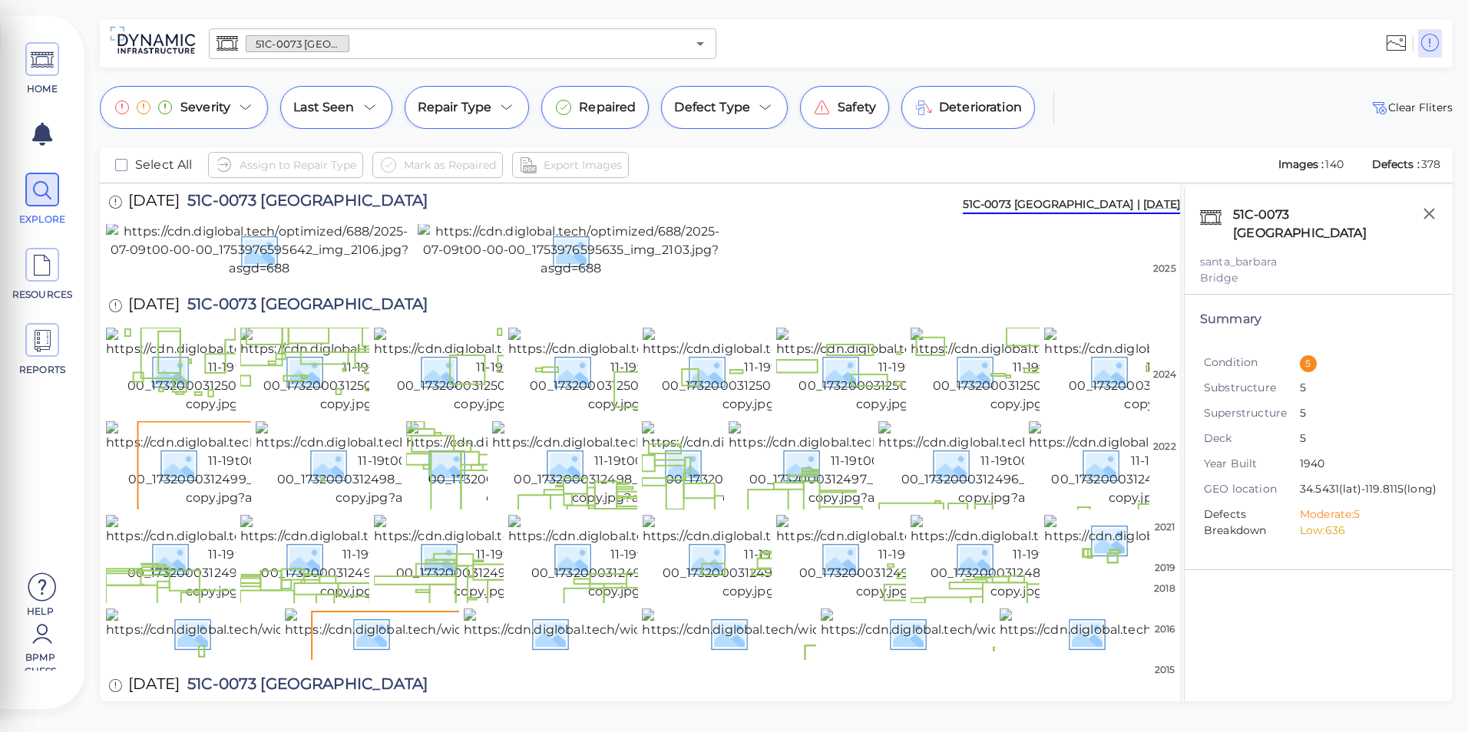
scroll to position [0, 0]
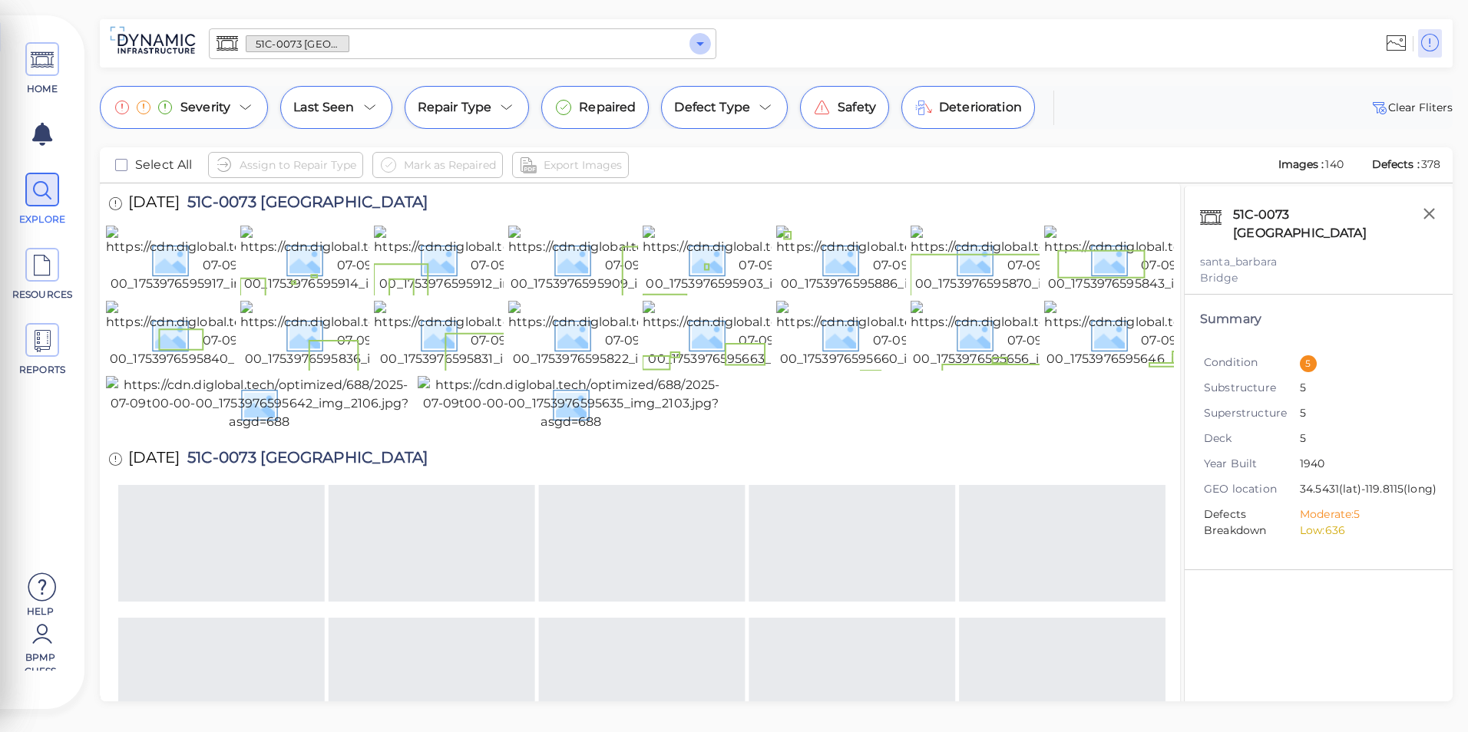
click at [699, 48] on icon "Open" at bounding box center [700, 44] width 18 height 18
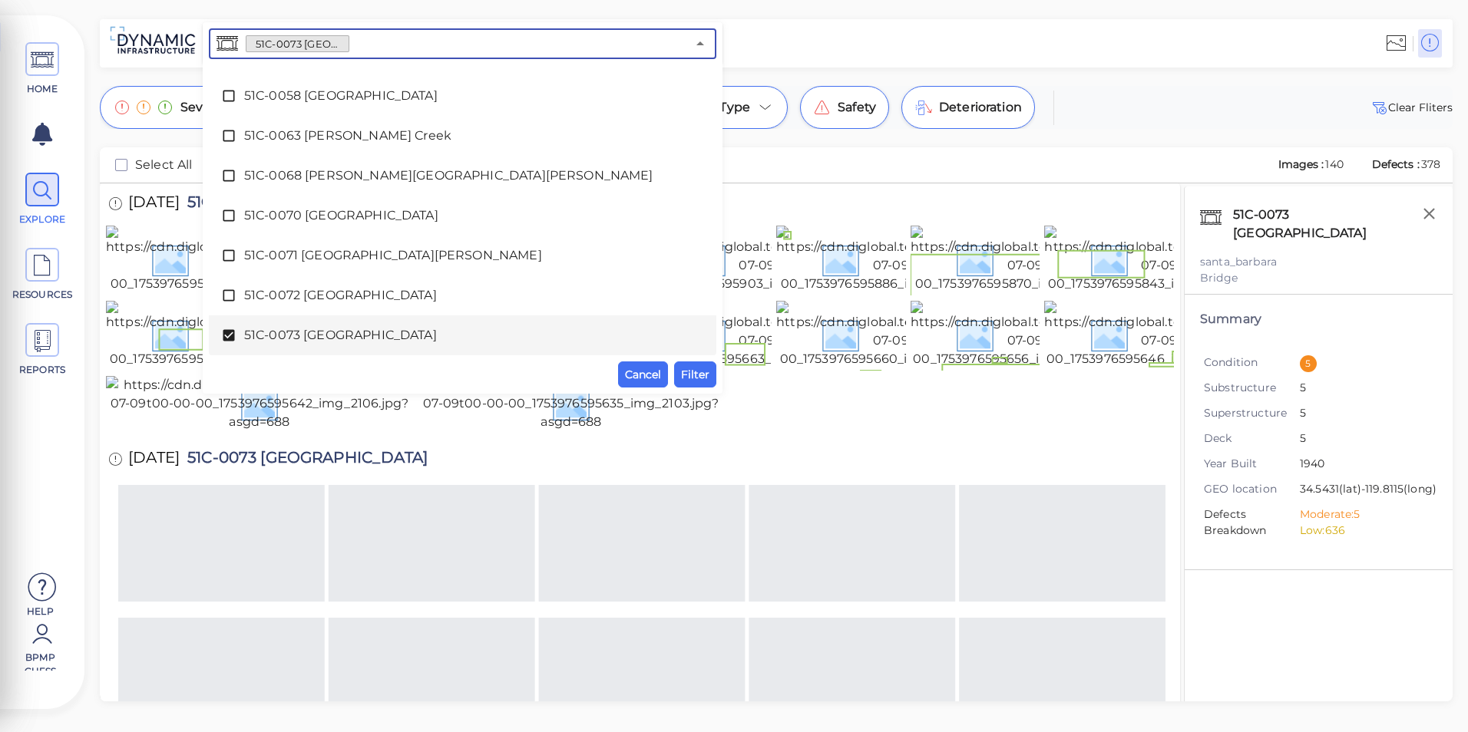
scroll to position [867, 0]
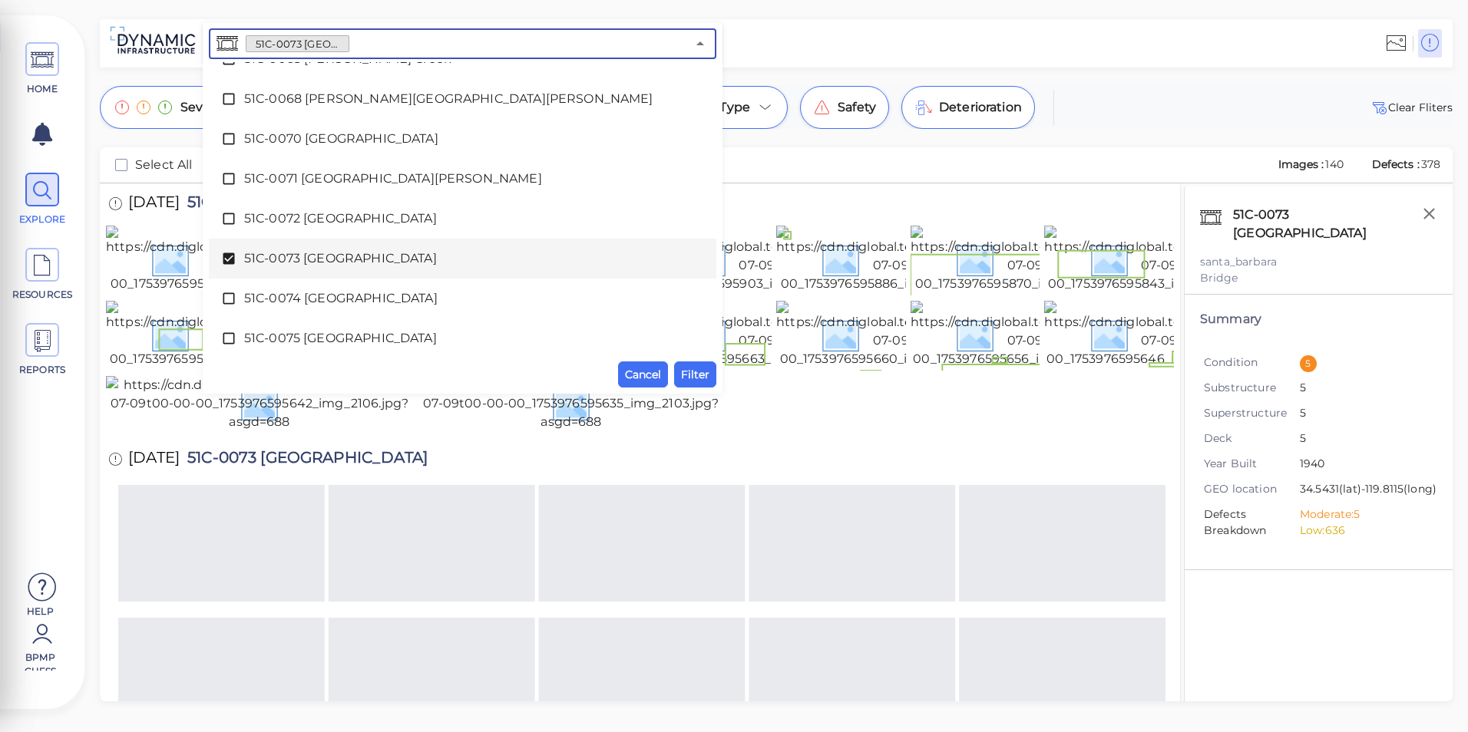
click at [368, 261] on span "51C-0073 [GEOGRAPHIC_DATA]" at bounding box center [462, 259] width 437 height 18
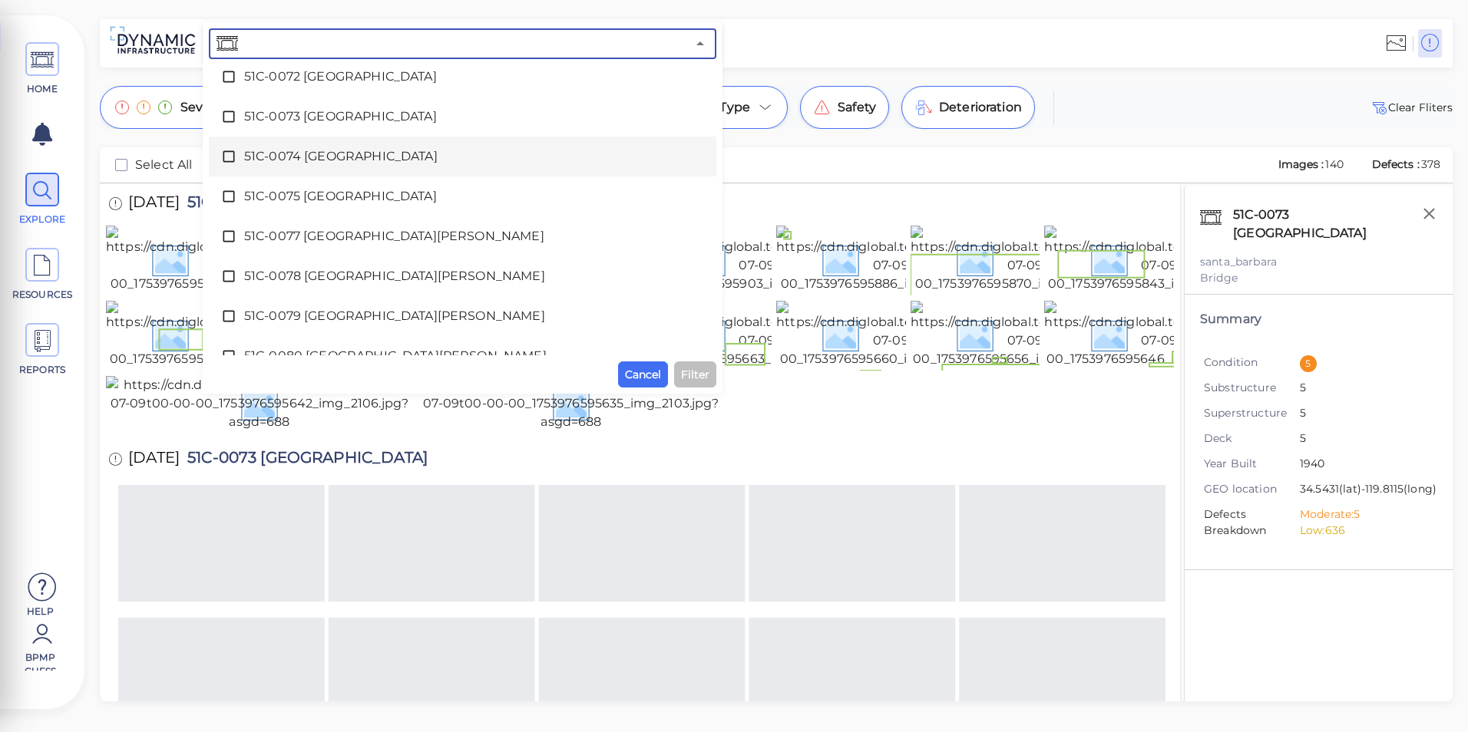
scroll to position [1098, 0]
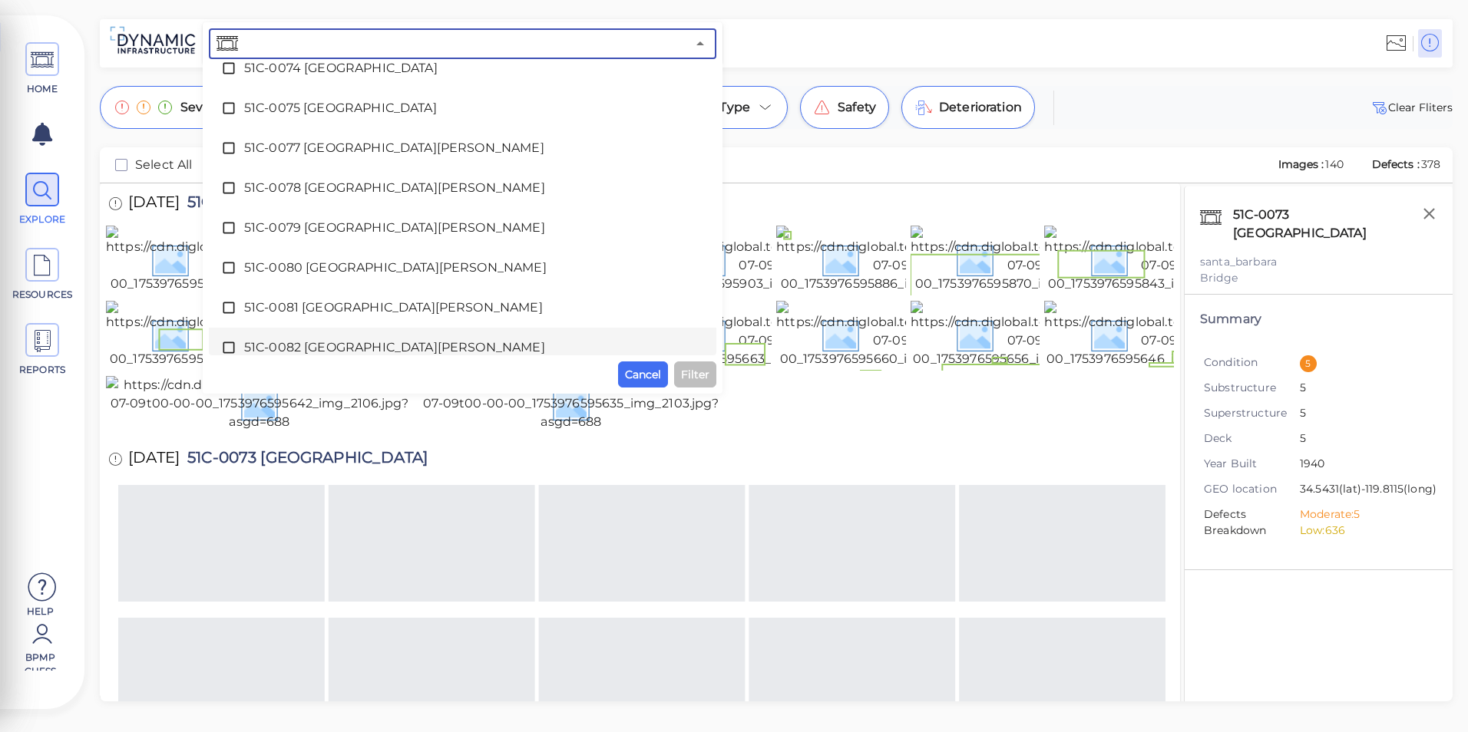
click at [372, 333] on div "51C-0082 [GEOGRAPHIC_DATA][PERSON_NAME]" at bounding box center [462, 347] width 483 height 31
click at [688, 370] on span "Filter" at bounding box center [695, 374] width 28 height 18
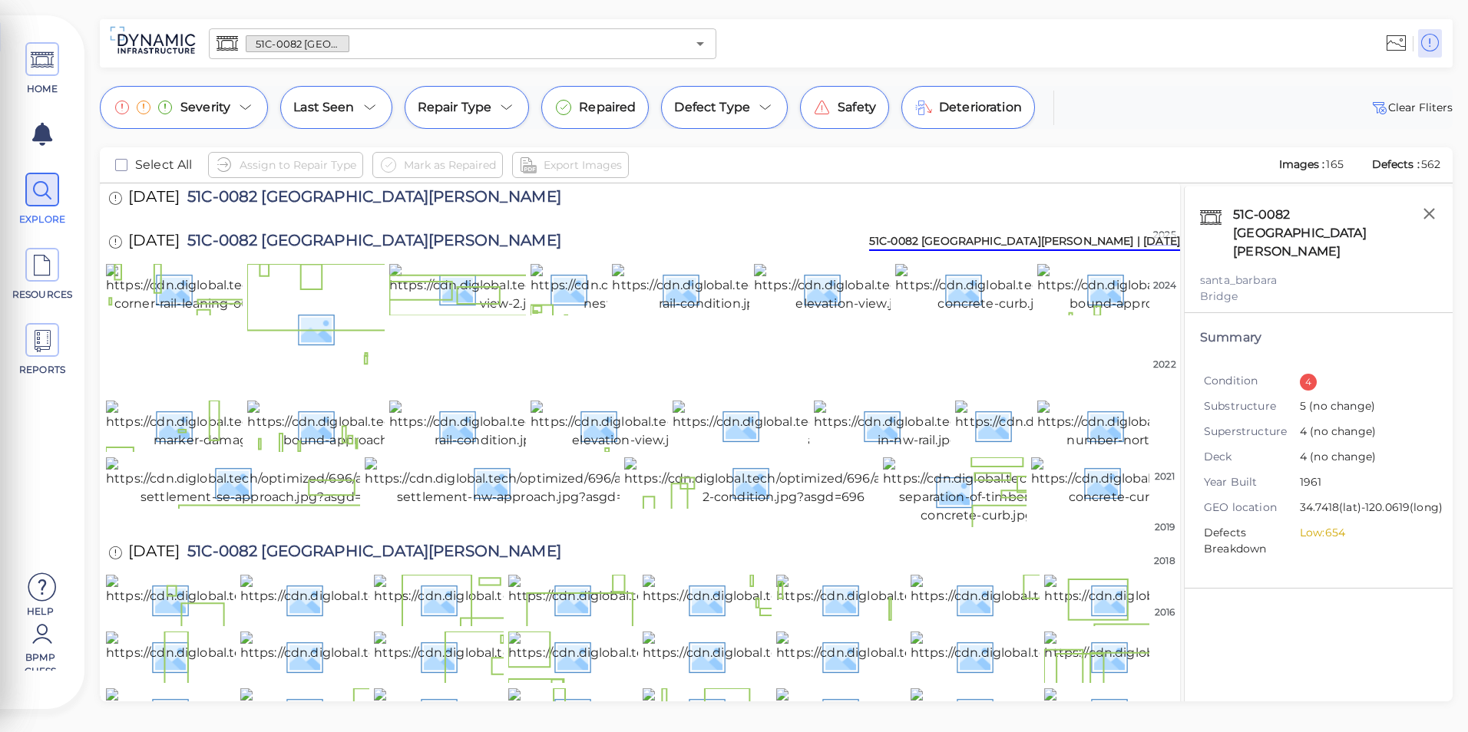
scroll to position [0, 0]
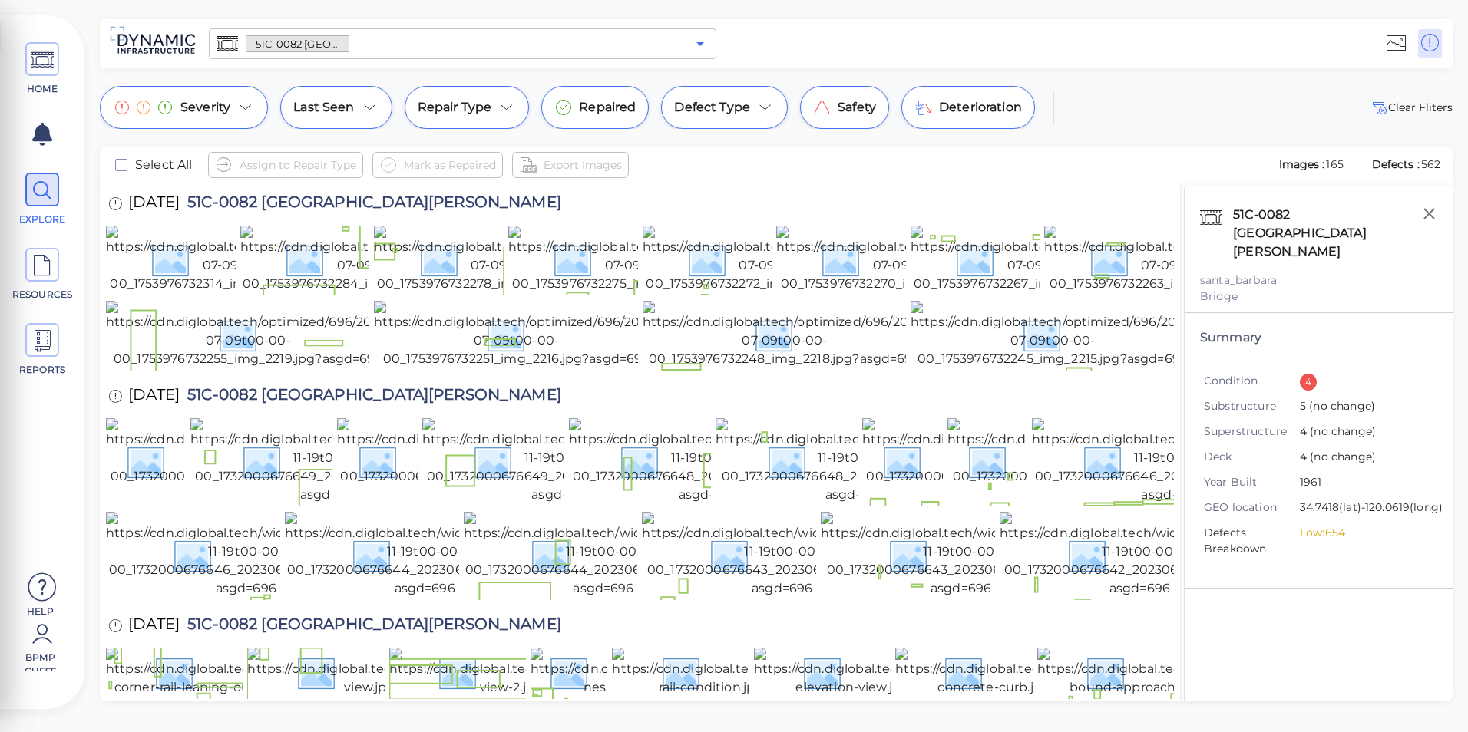
click at [694, 38] on icon "Open" at bounding box center [700, 44] width 18 height 18
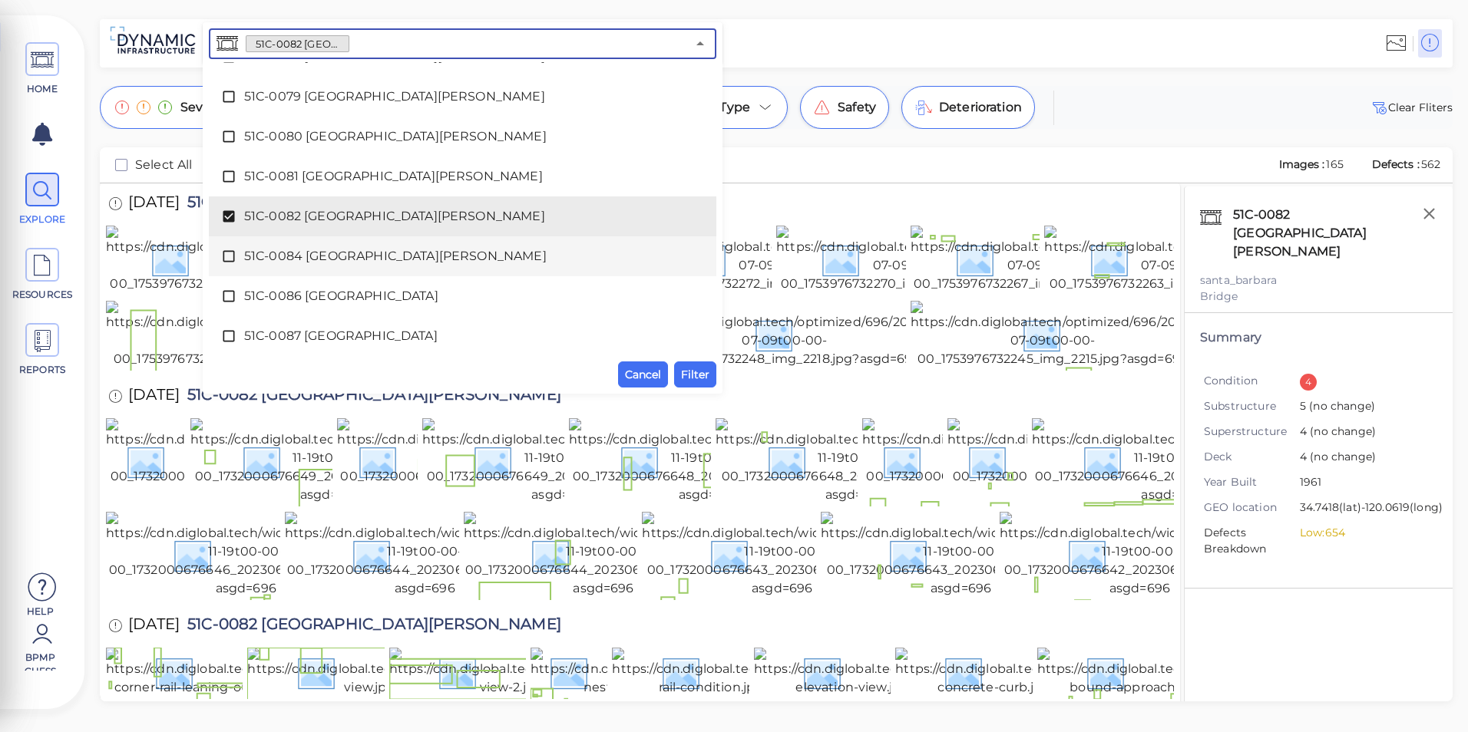
scroll to position [1228, 0]
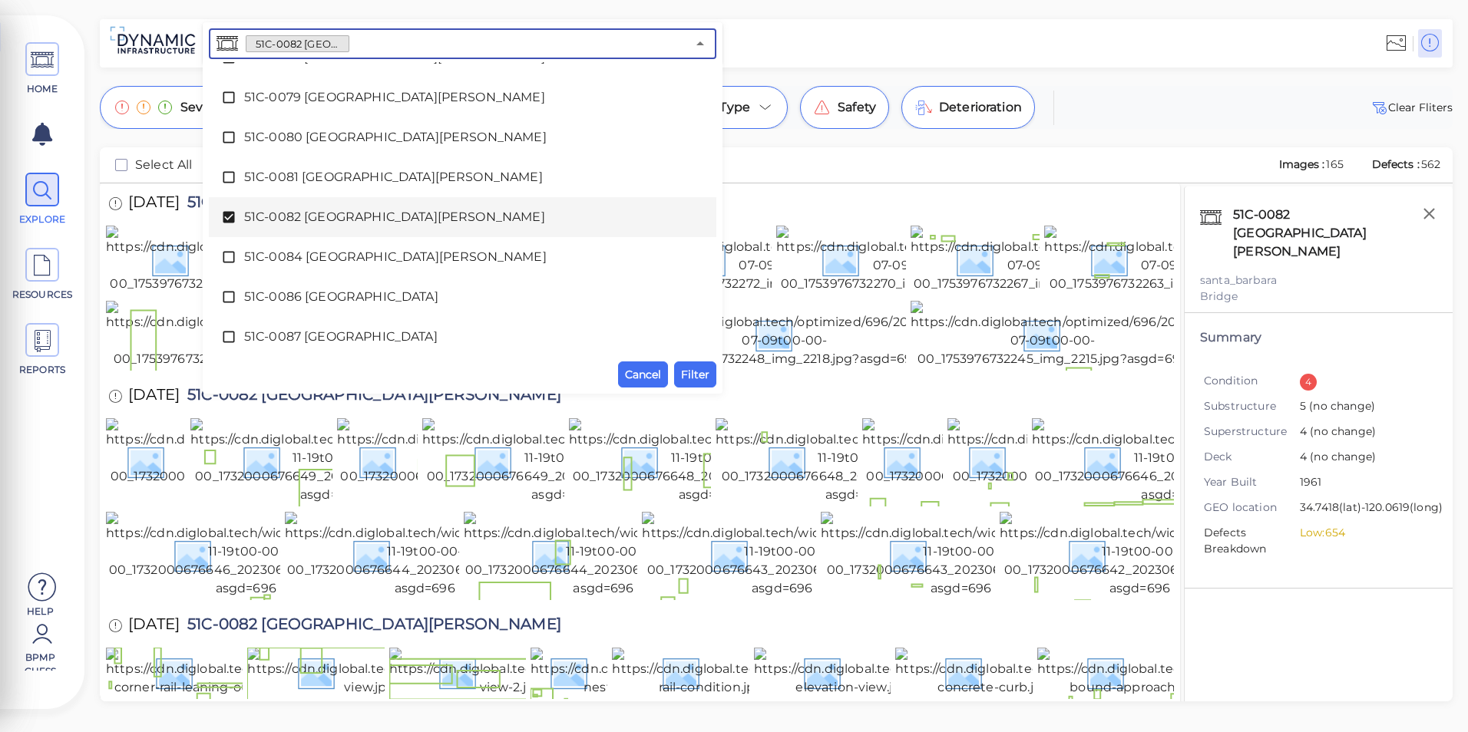
click at [294, 215] on span "51C-0082 [GEOGRAPHIC_DATA][PERSON_NAME]" at bounding box center [462, 217] width 437 height 18
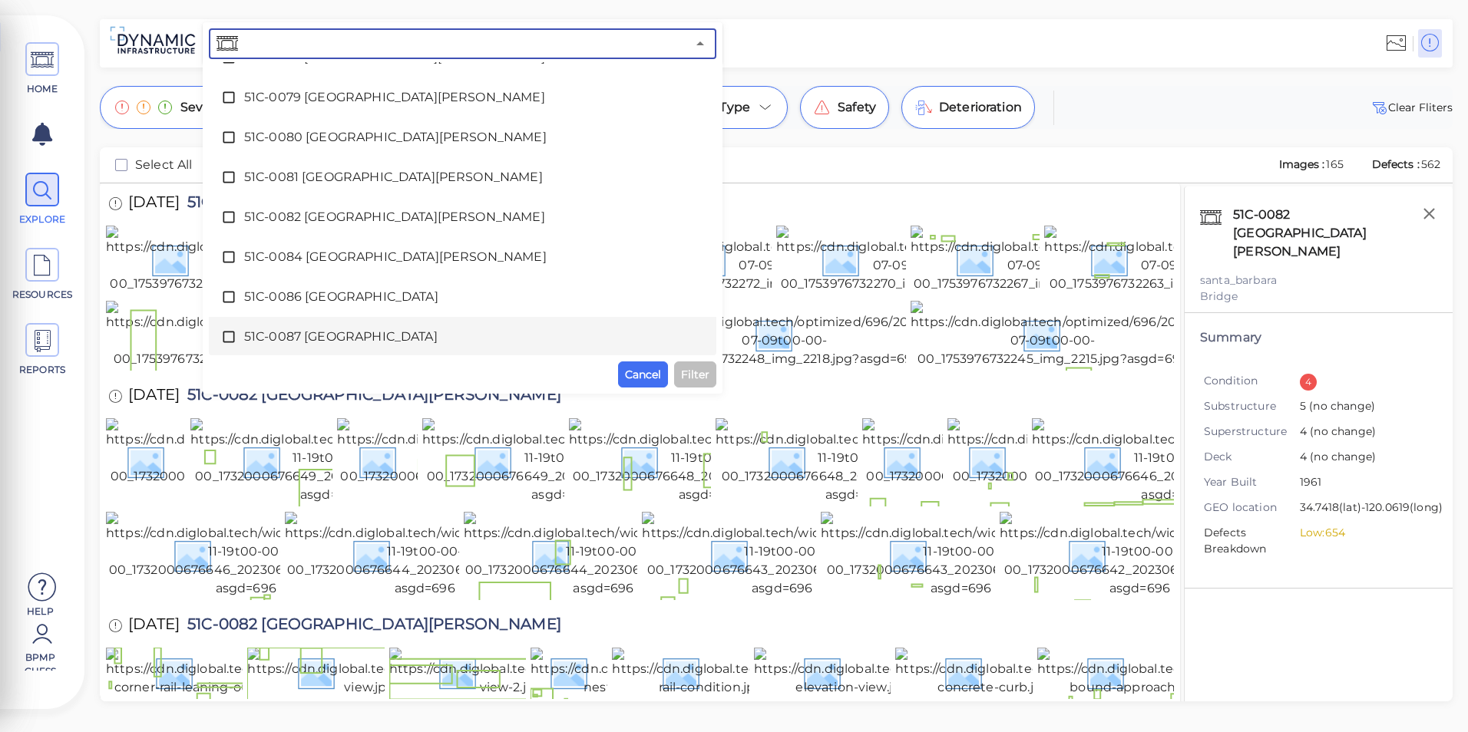
click at [290, 338] on span "51C-0087 [GEOGRAPHIC_DATA]" at bounding box center [462, 337] width 437 height 18
click at [686, 369] on span "Filter" at bounding box center [695, 374] width 28 height 18
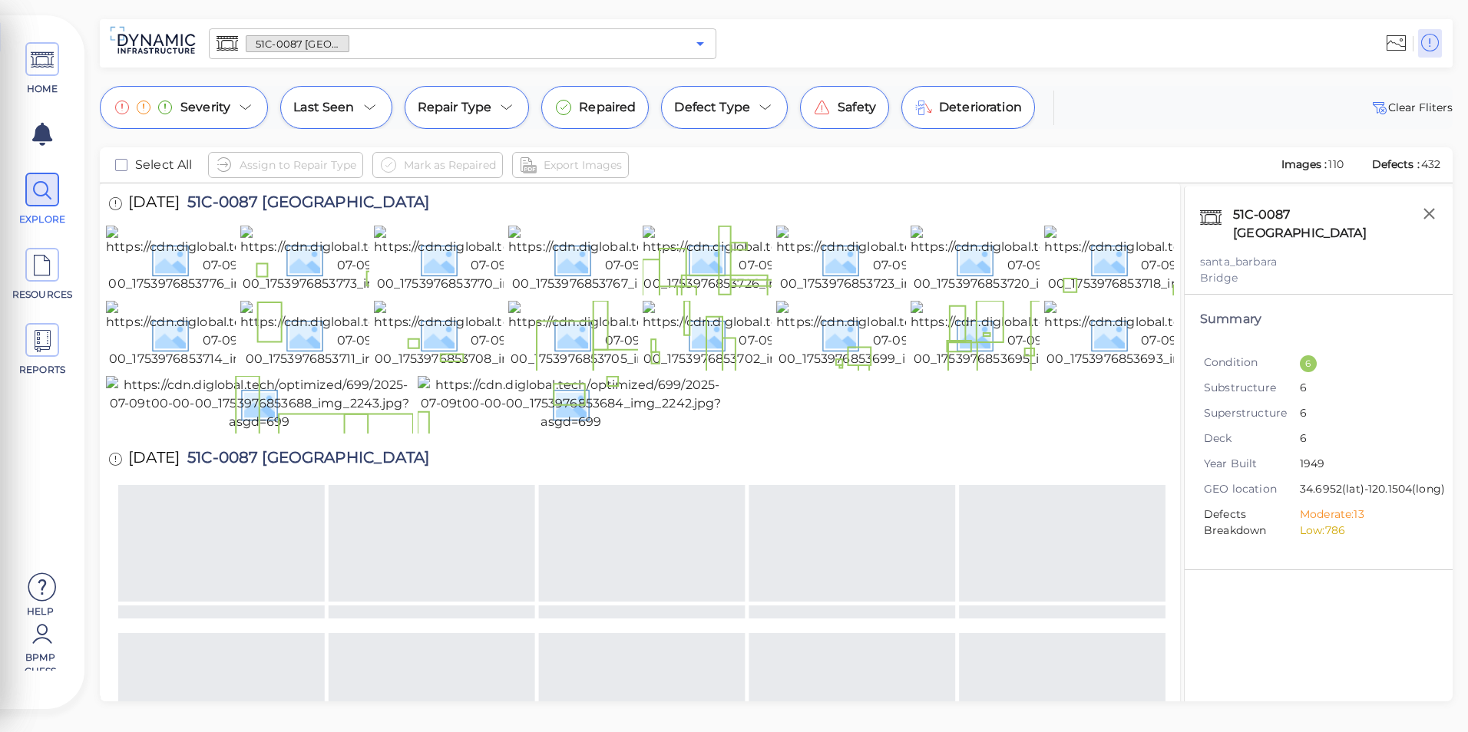
click at [697, 47] on icon "Open" at bounding box center [700, 44] width 18 height 18
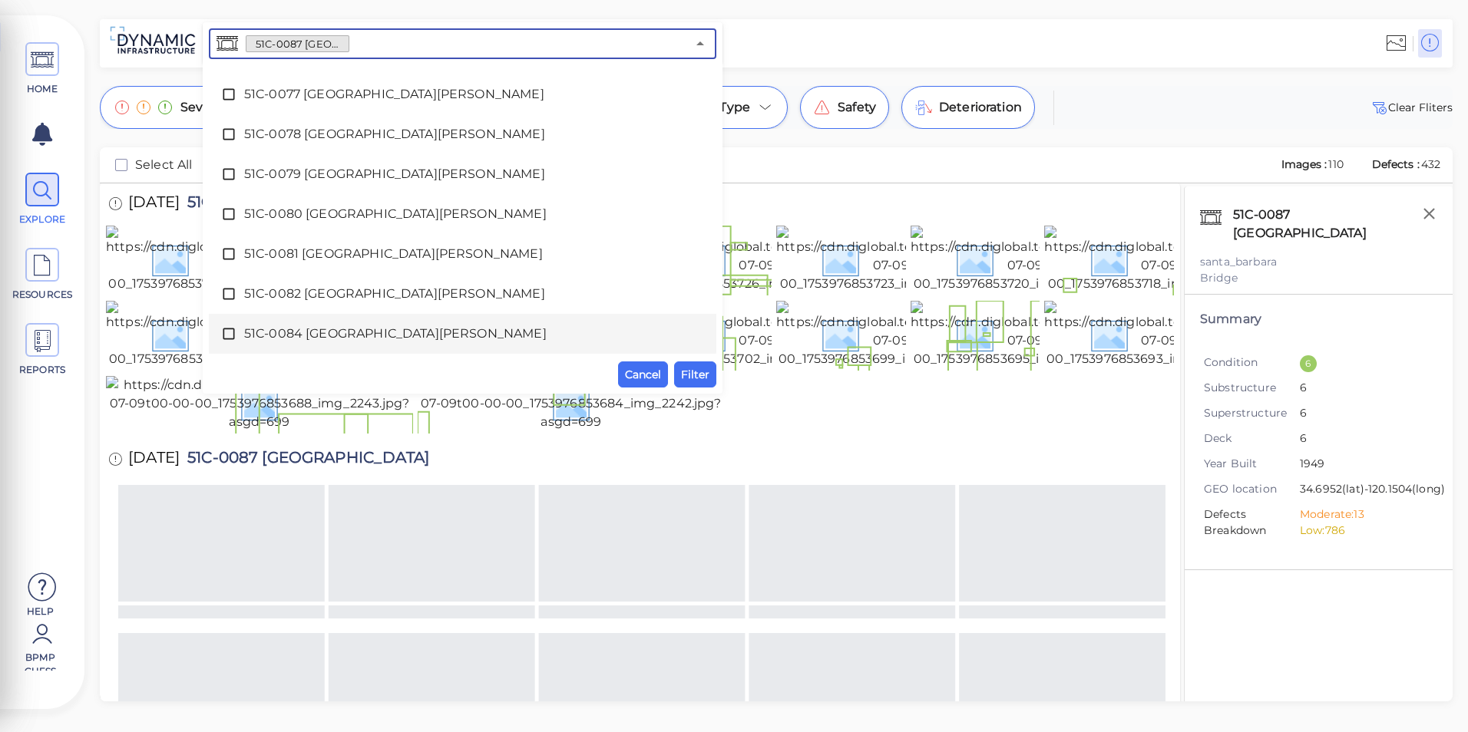
scroll to position [1382, 0]
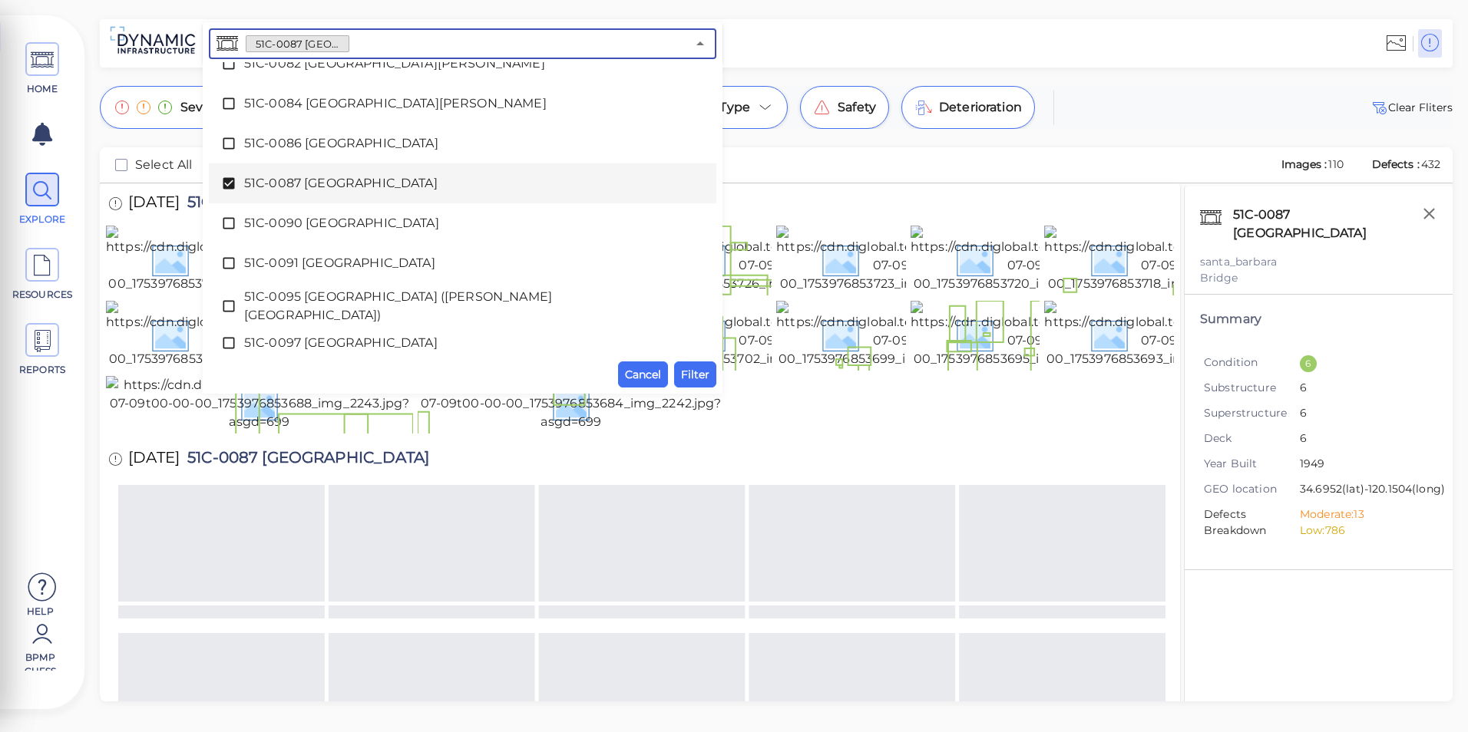
click at [270, 182] on span "51C-0087 [GEOGRAPHIC_DATA]" at bounding box center [462, 183] width 437 height 18
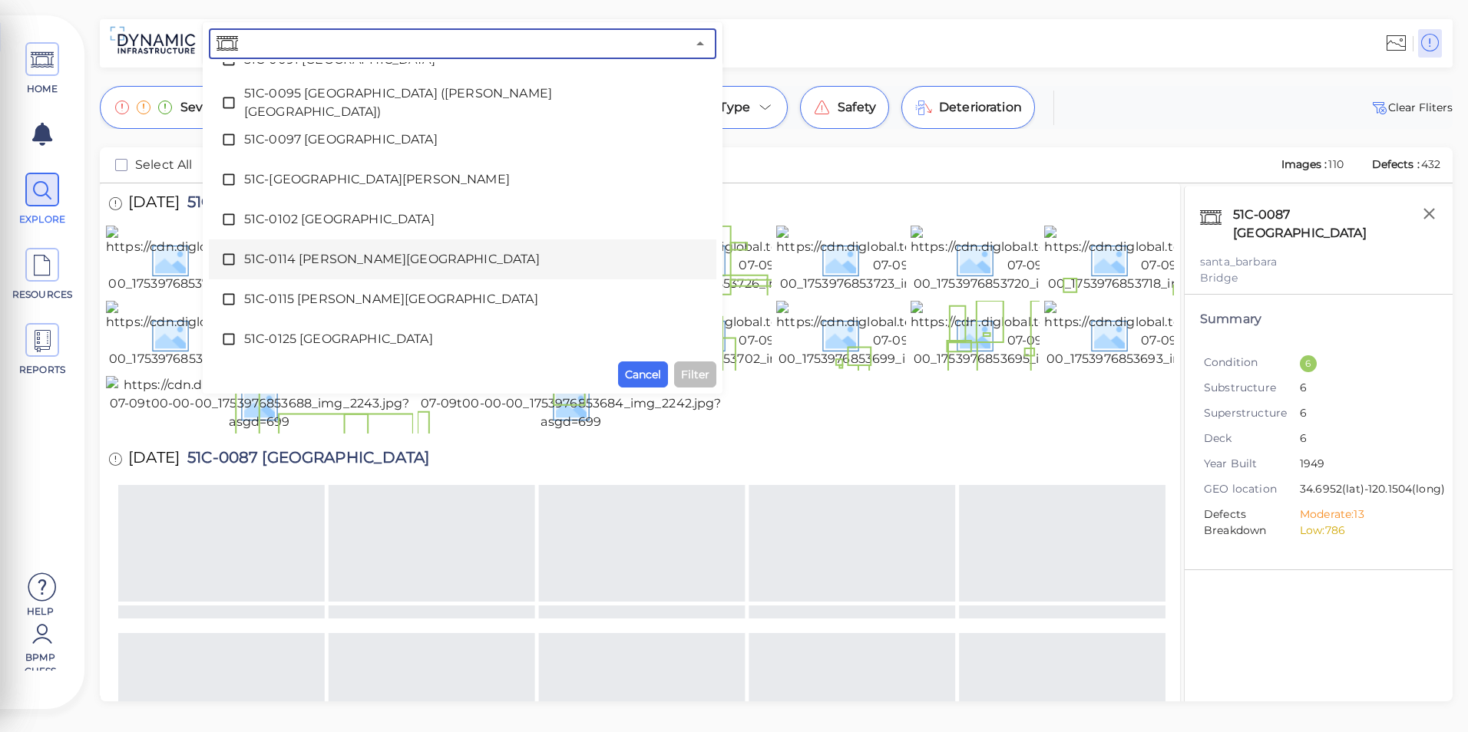
scroll to position [1612, 0]
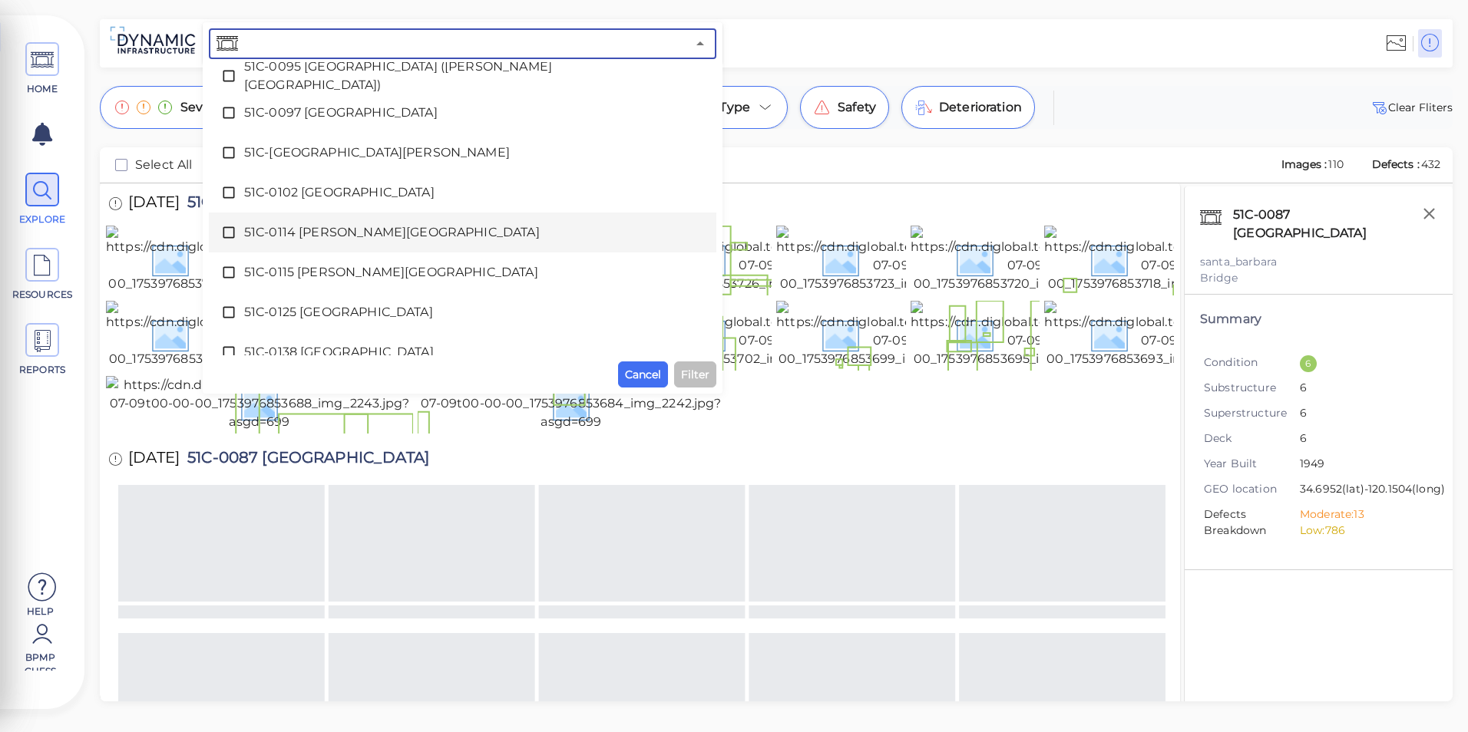
click at [303, 239] on span "51C-0114 [PERSON_NAME][GEOGRAPHIC_DATA]" at bounding box center [462, 232] width 437 height 18
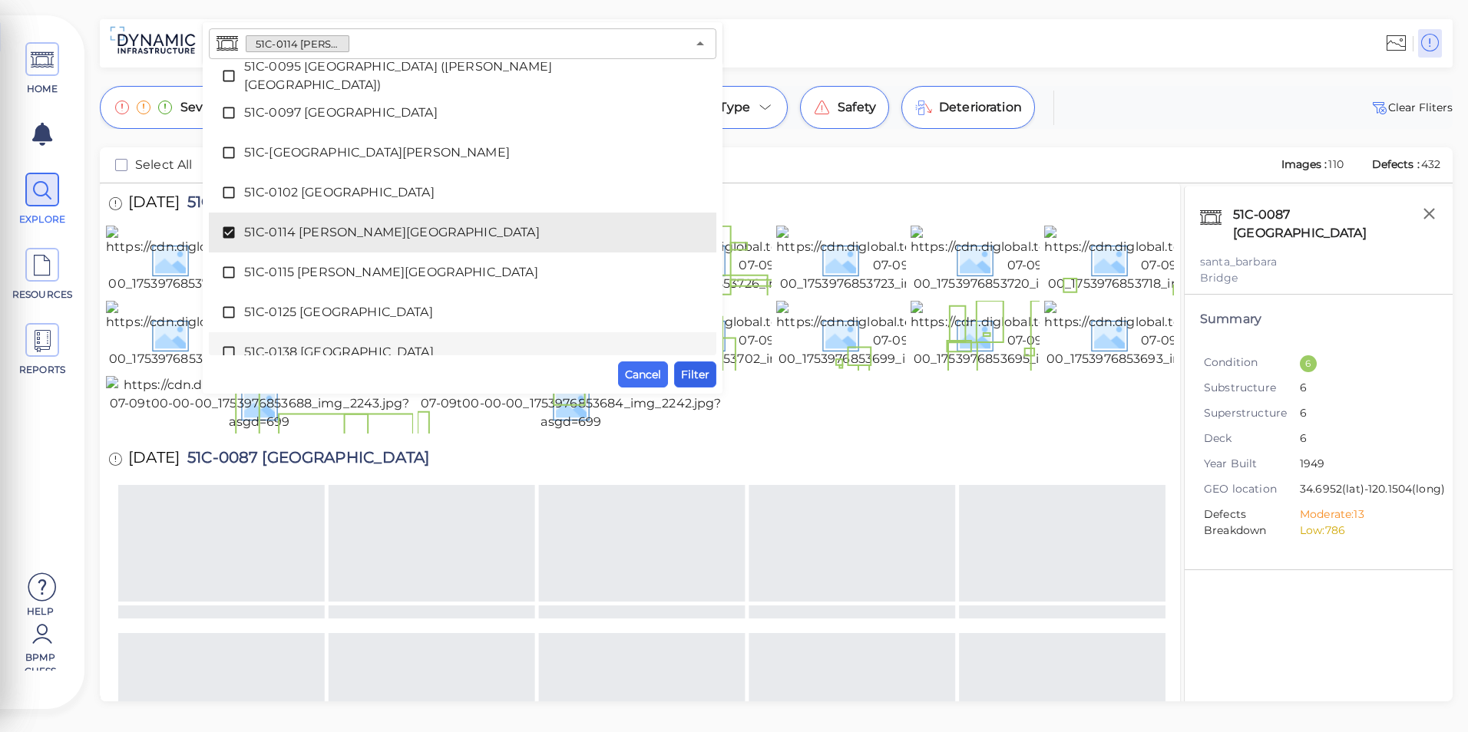
click at [692, 372] on span "Filter" at bounding box center [695, 374] width 28 height 18
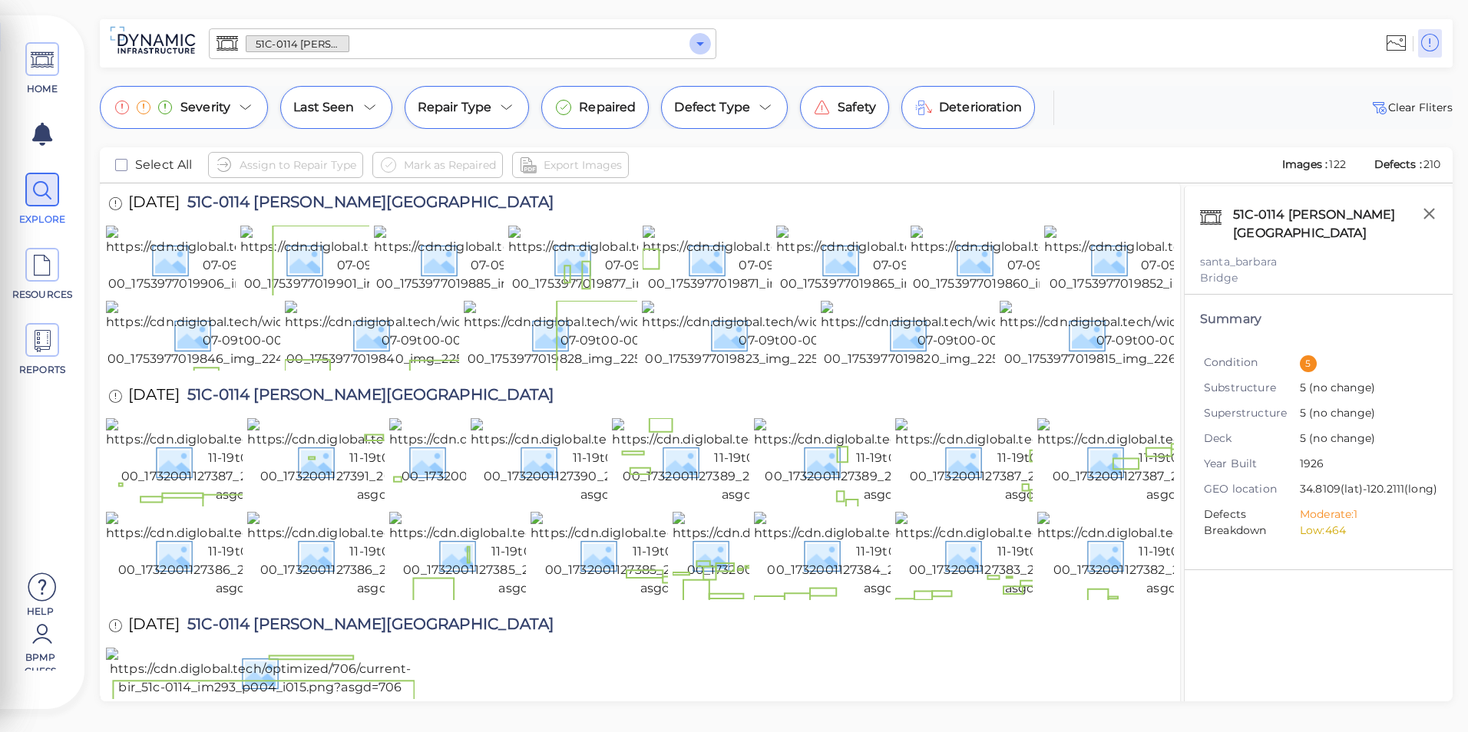
click at [695, 48] on icon "Open" at bounding box center [700, 44] width 18 height 18
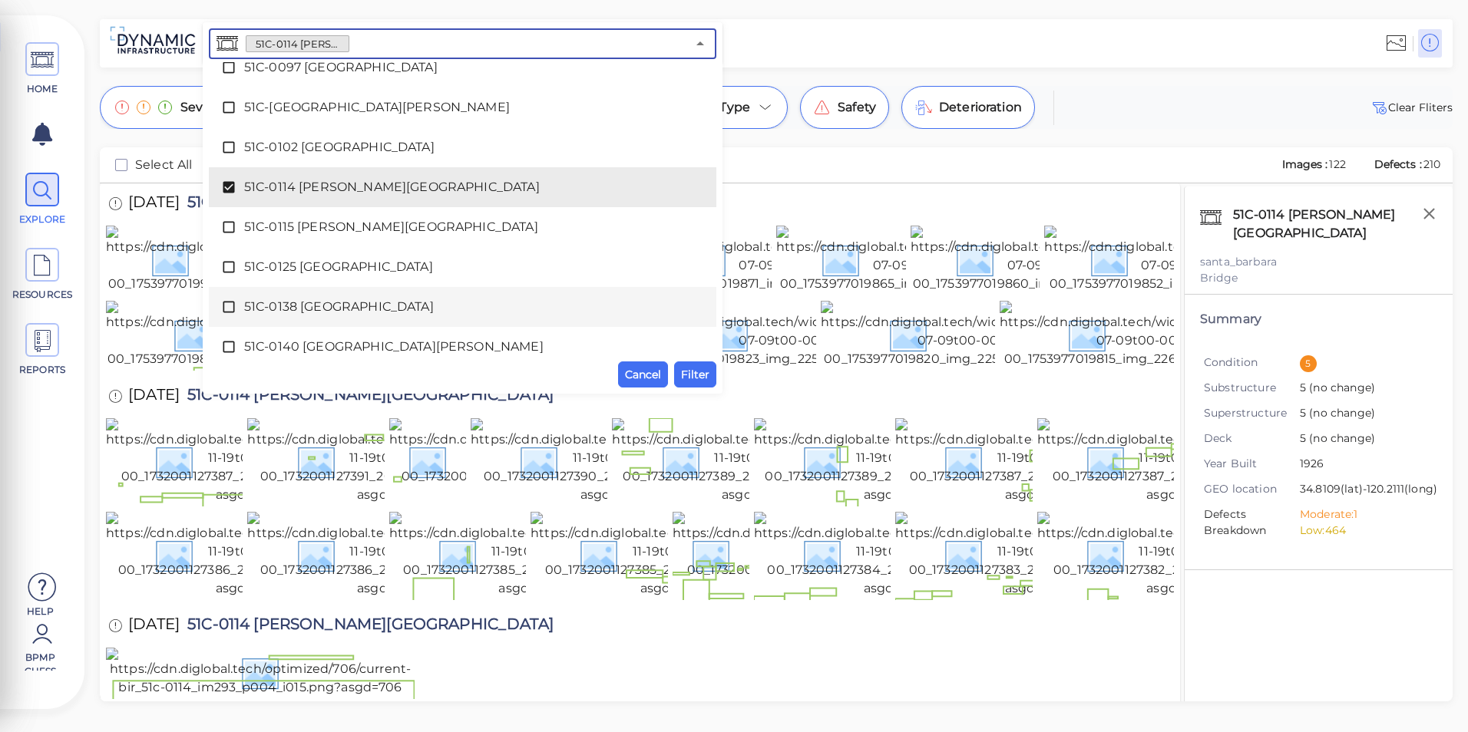
scroll to position [1663, 0]
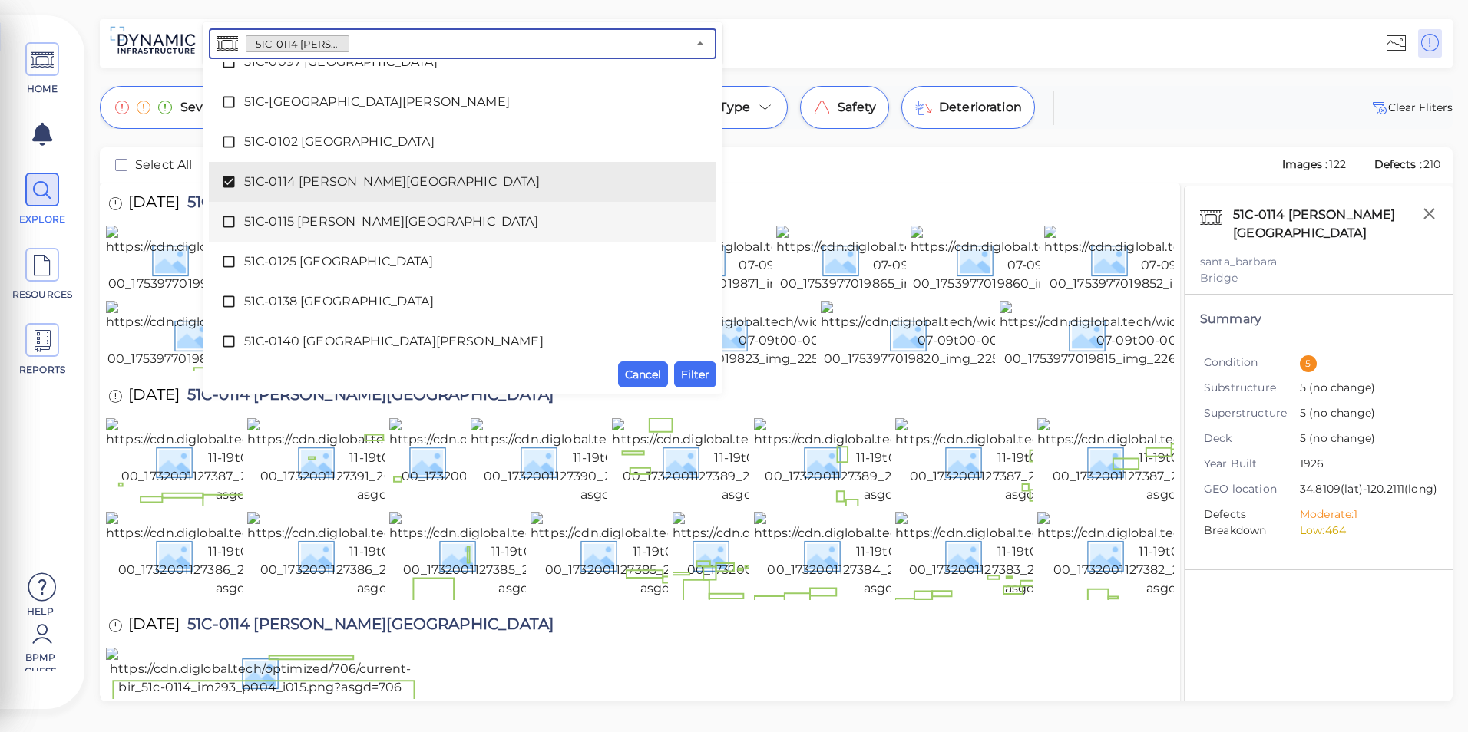
click at [337, 213] on span "51C-0115 [PERSON_NAME][GEOGRAPHIC_DATA]" at bounding box center [462, 222] width 437 height 18
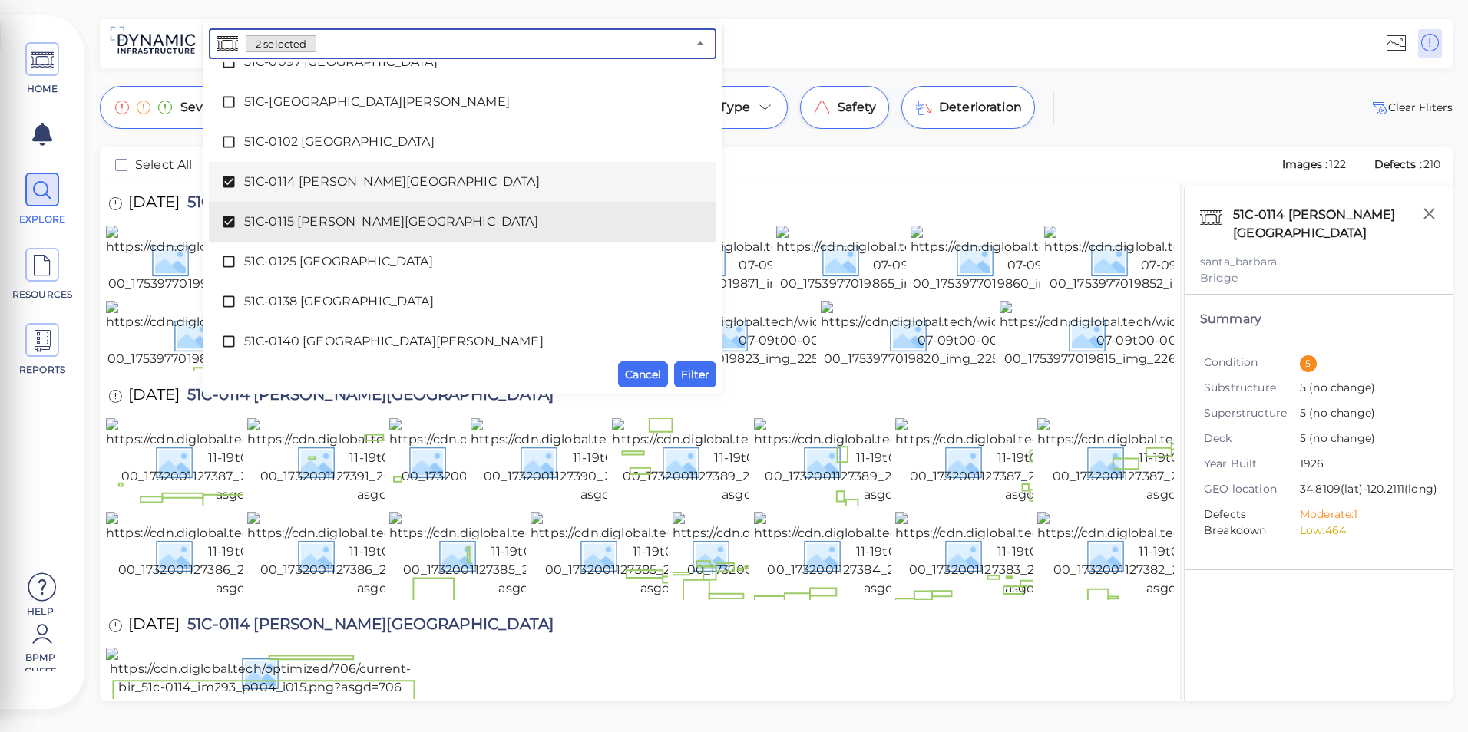
click at [337, 186] on span "51C-0114 [PERSON_NAME][GEOGRAPHIC_DATA]" at bounding box center [462, 182] width 437 height 18
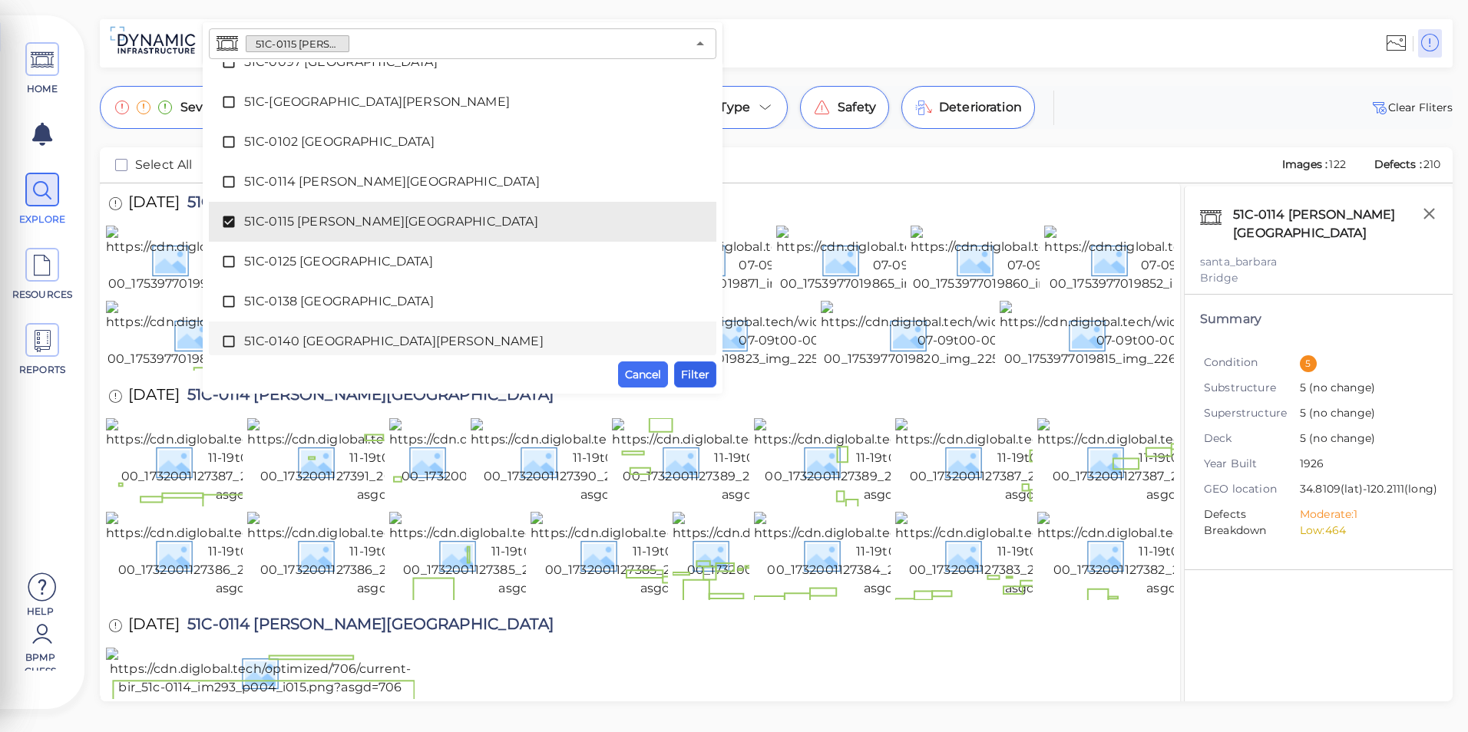
click at [695, 372] on span "Filter" at bounding box center [695, 374] width 28 height 18
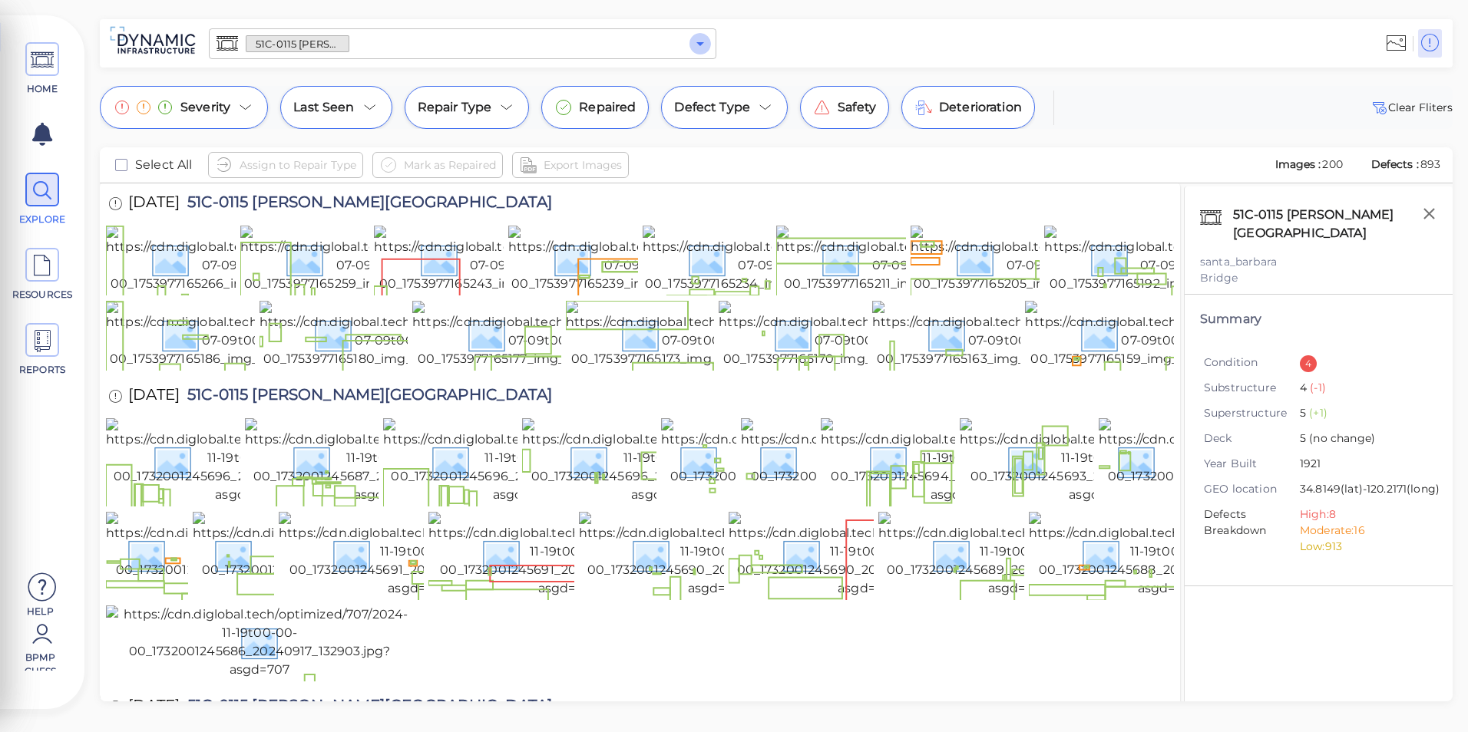
click at [696, 40] on icon "Open" at bounding box center [700, 44] width 18 height 18
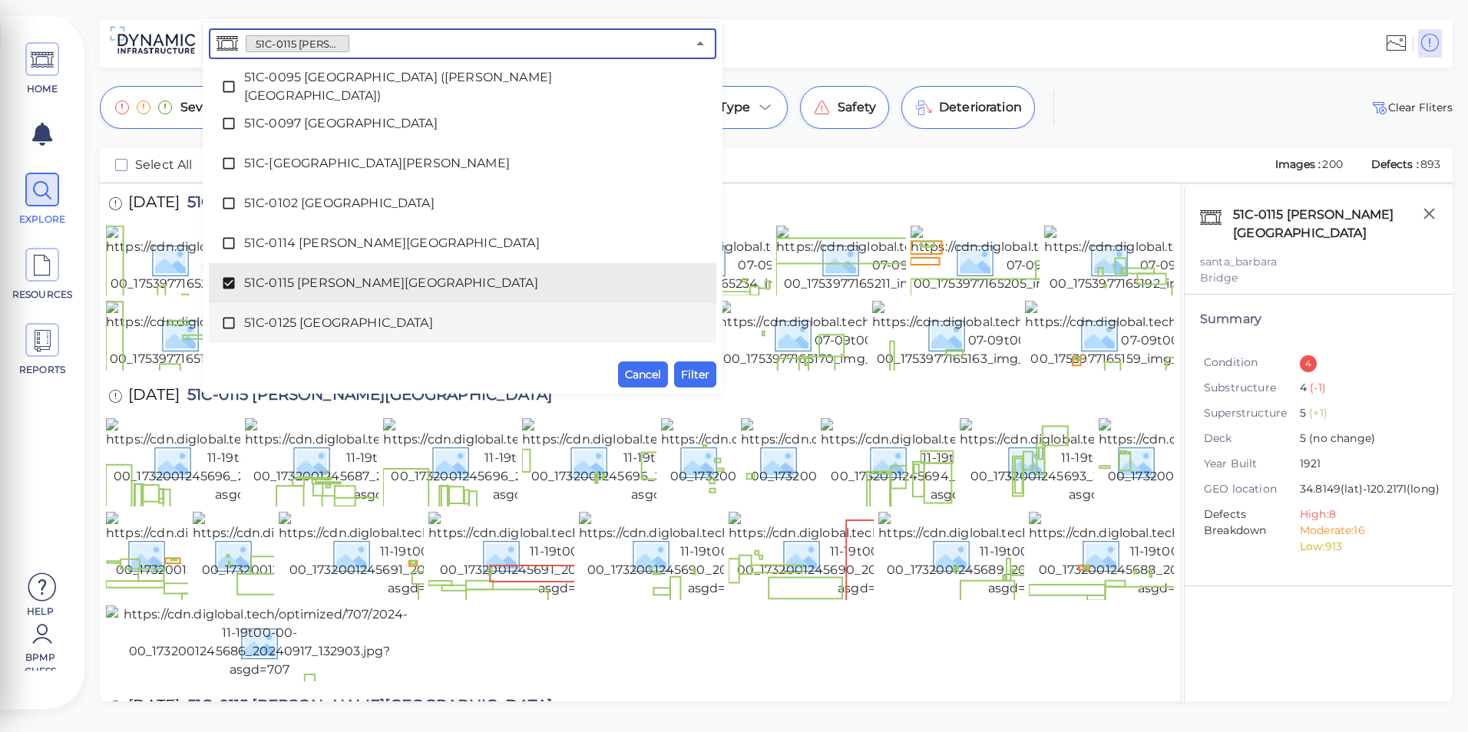
scroll to position [1626, 0]
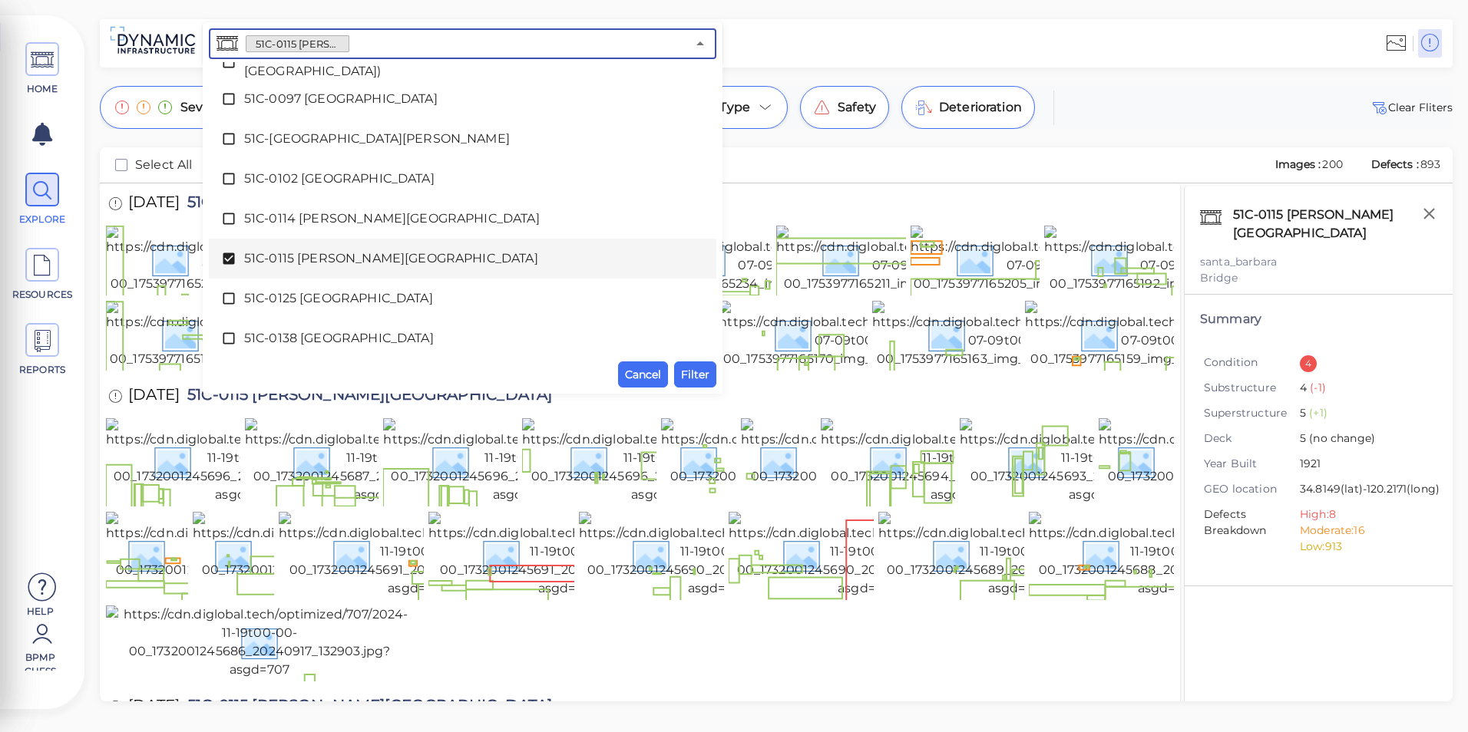
click at [331, 260] on span "51C-0115 [PERSON_NAME][GEOGRAPHIC_DATA]" at bounding box center [462, 259] width 437 height 18
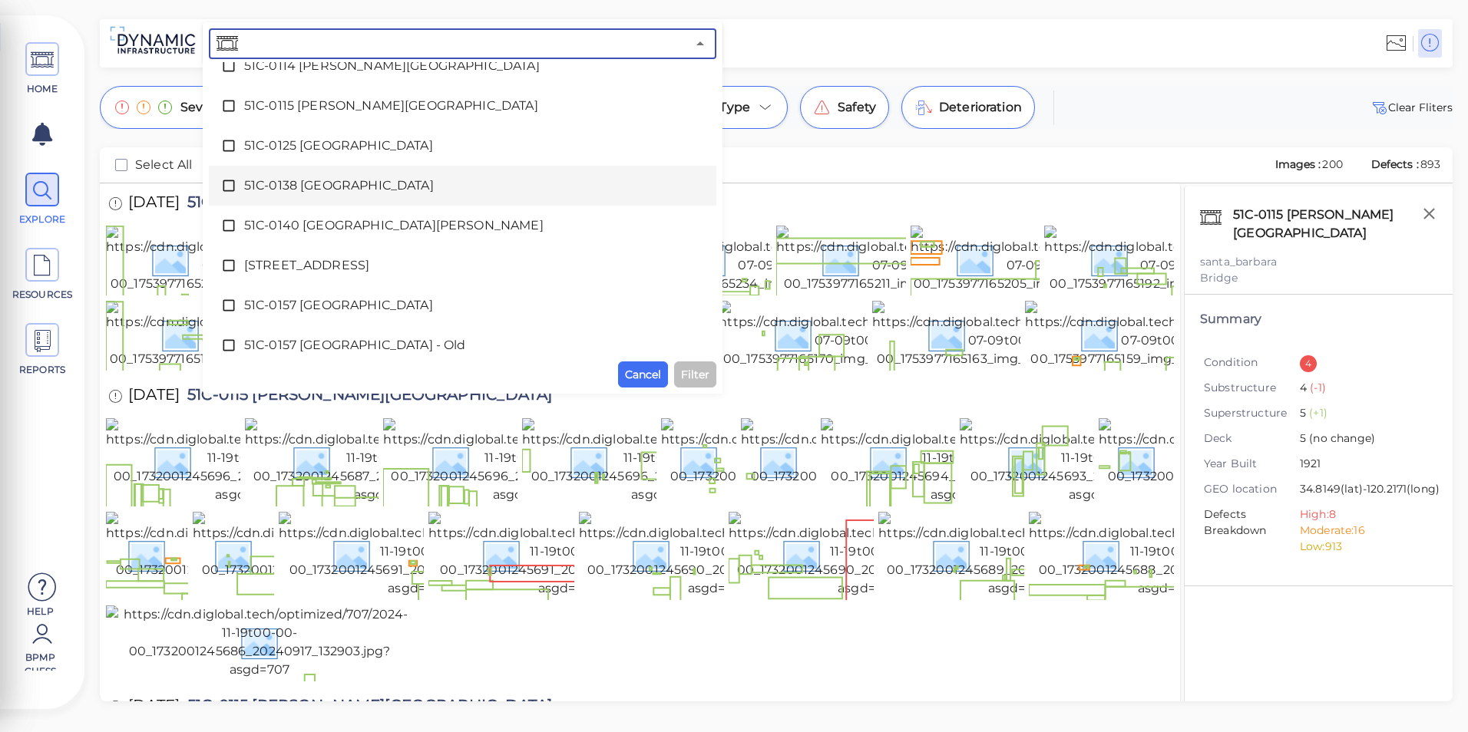
scroll to position [1780, 0]
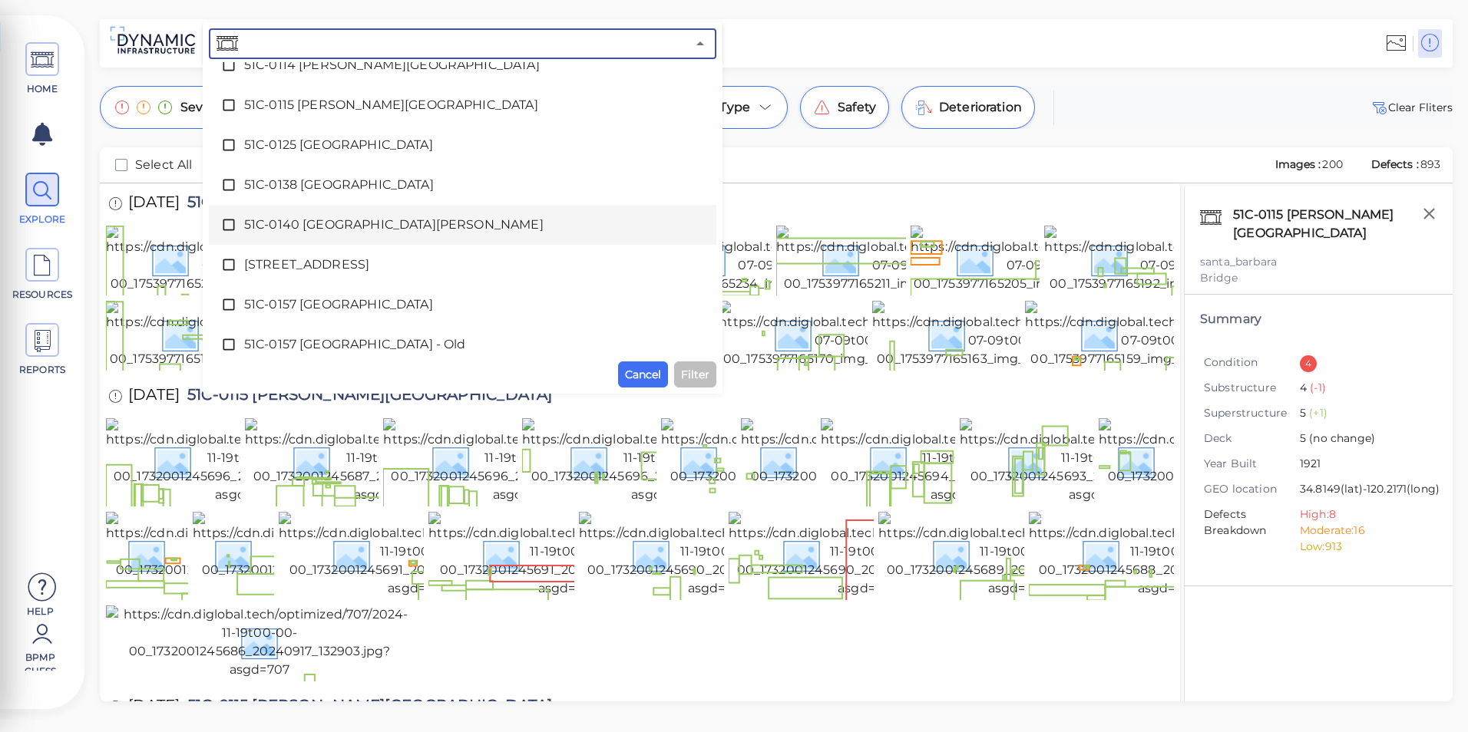
click at [331, 221] on span "51C-0140 [GEOGRAPHIC_DATA][PERSON_NAME]" at bounding box center [462, 225] width 437 height 18
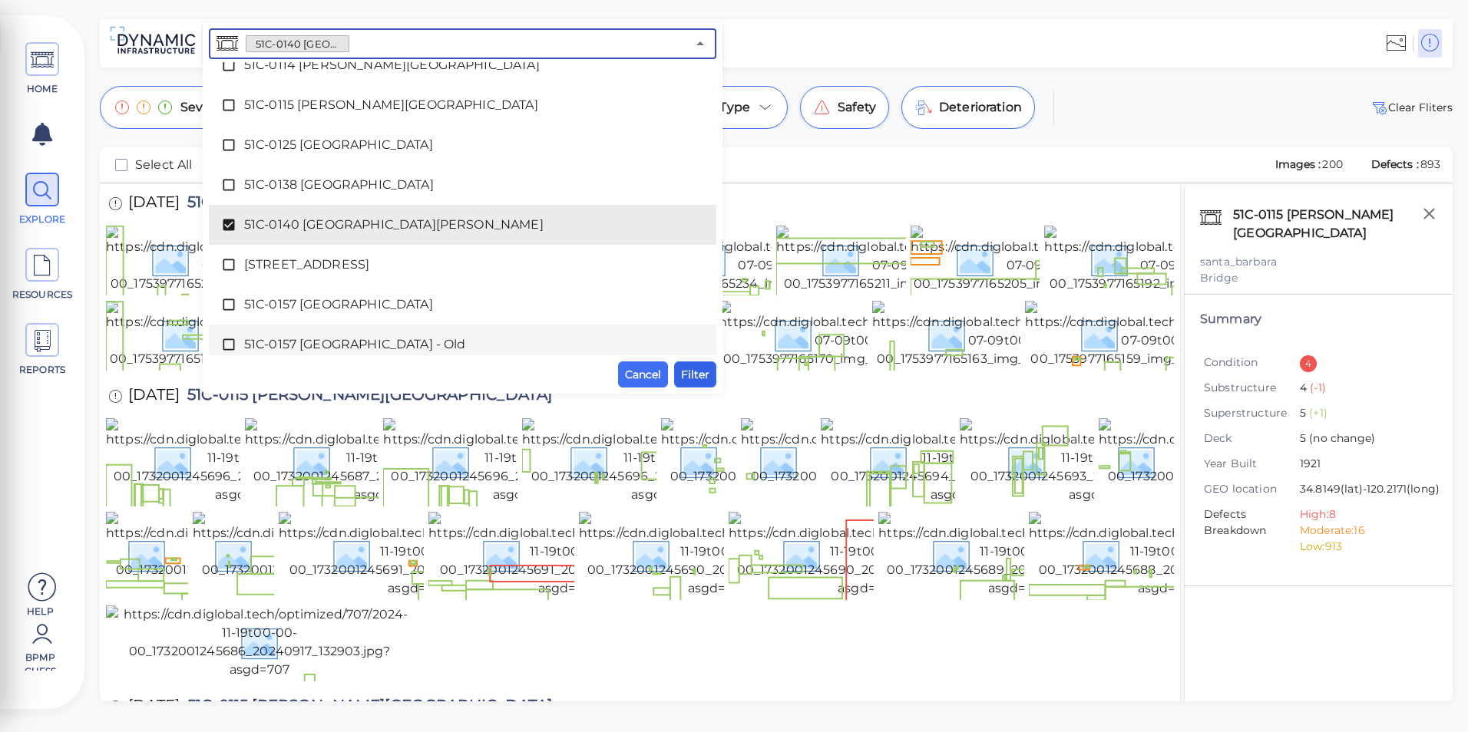
click at [698, 373] on span "Filter" at bounding box center [695, 374] width 28 height 18
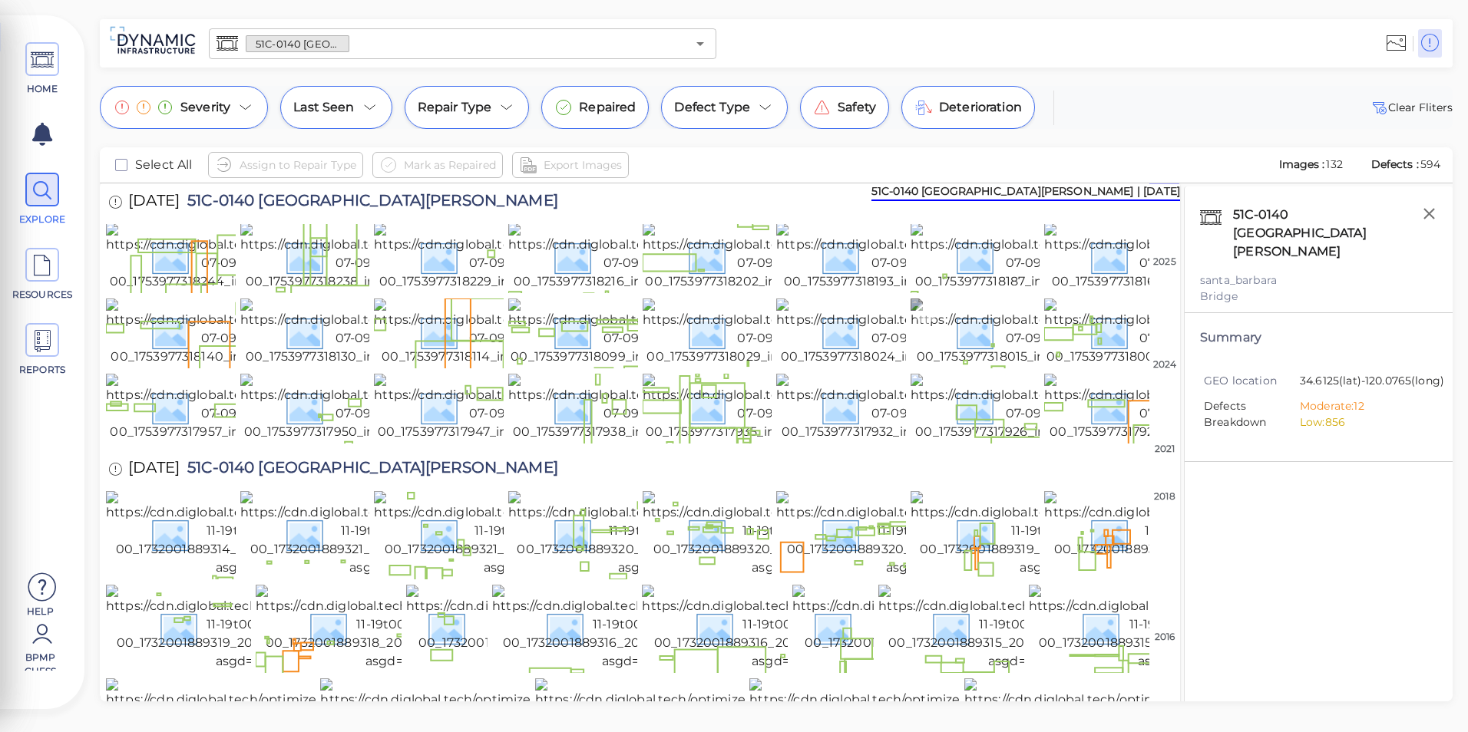
scroll to position [0, 0]
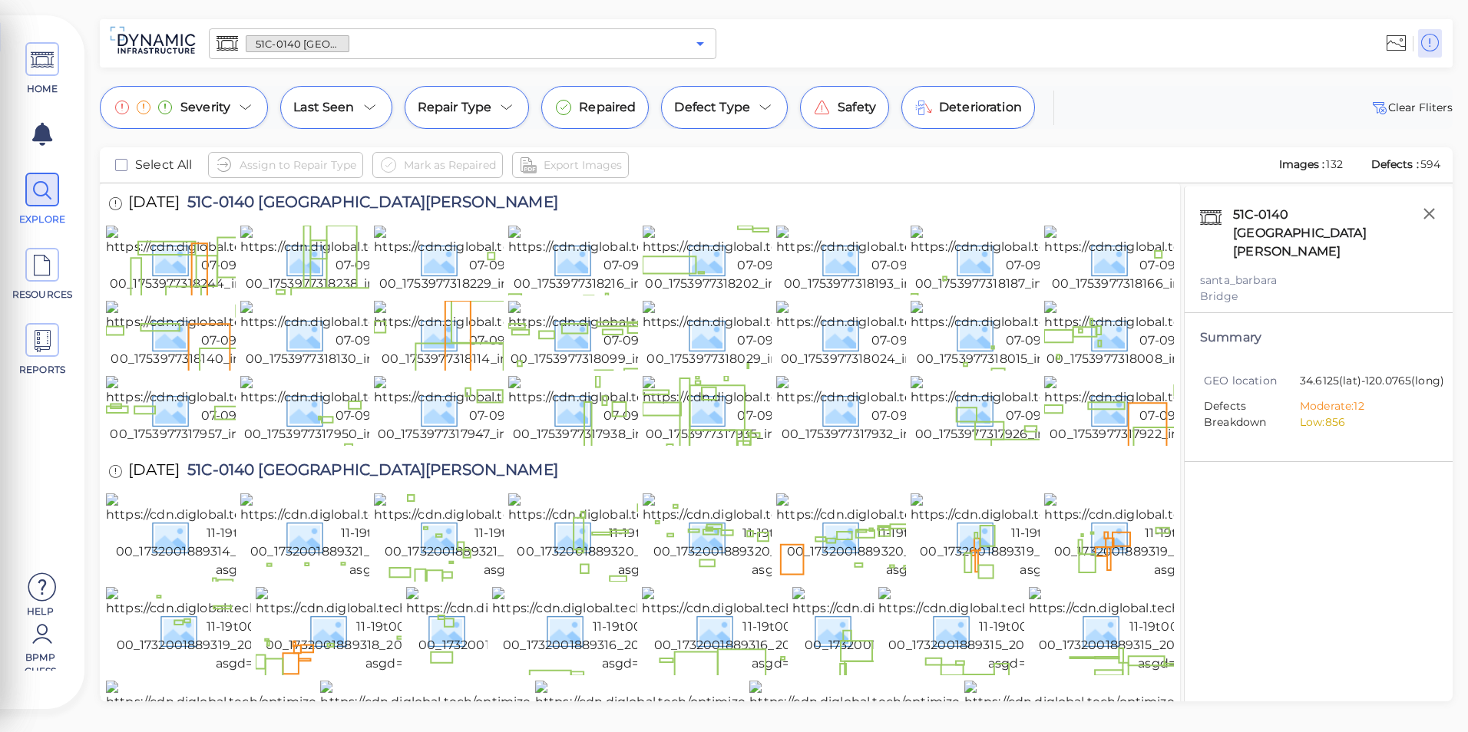
click at [701, 36] on icon "Open" at bounding box center [700, 44] width 18 height 18
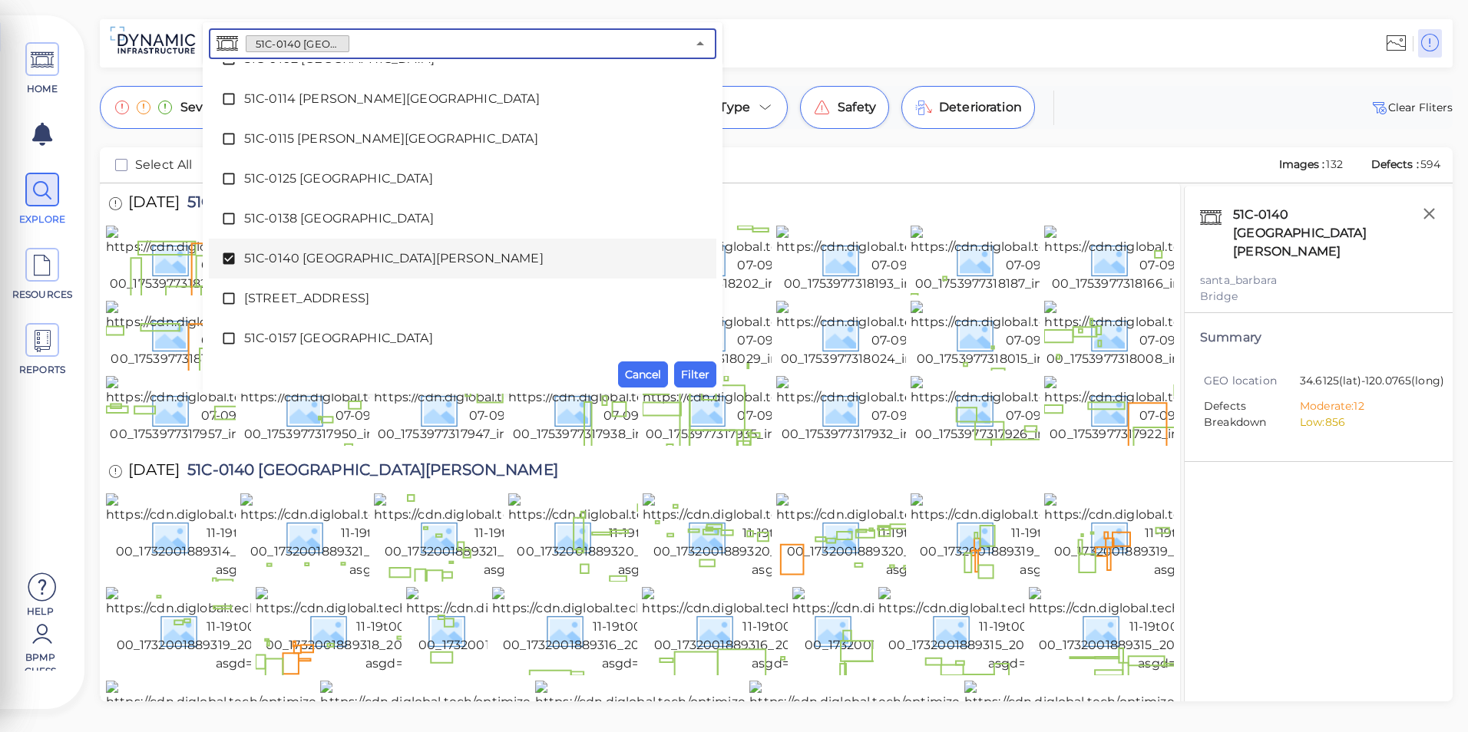
click at [310, 258] on span "51C-0140 [GEOGRAPHIC_DATA][PERSON_NAME]" at bounding box center [462, 259] width 437 height 18
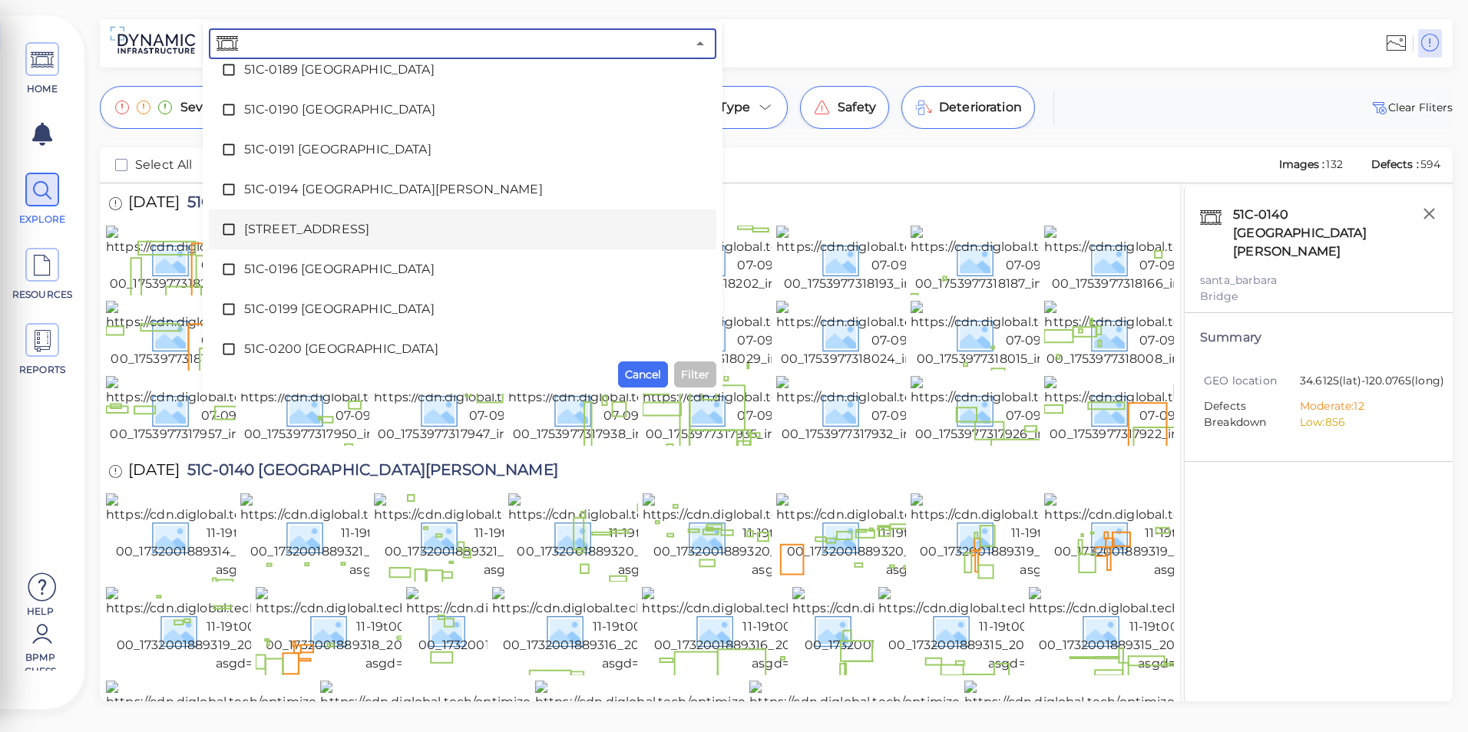
scroll to position [2437, 0]
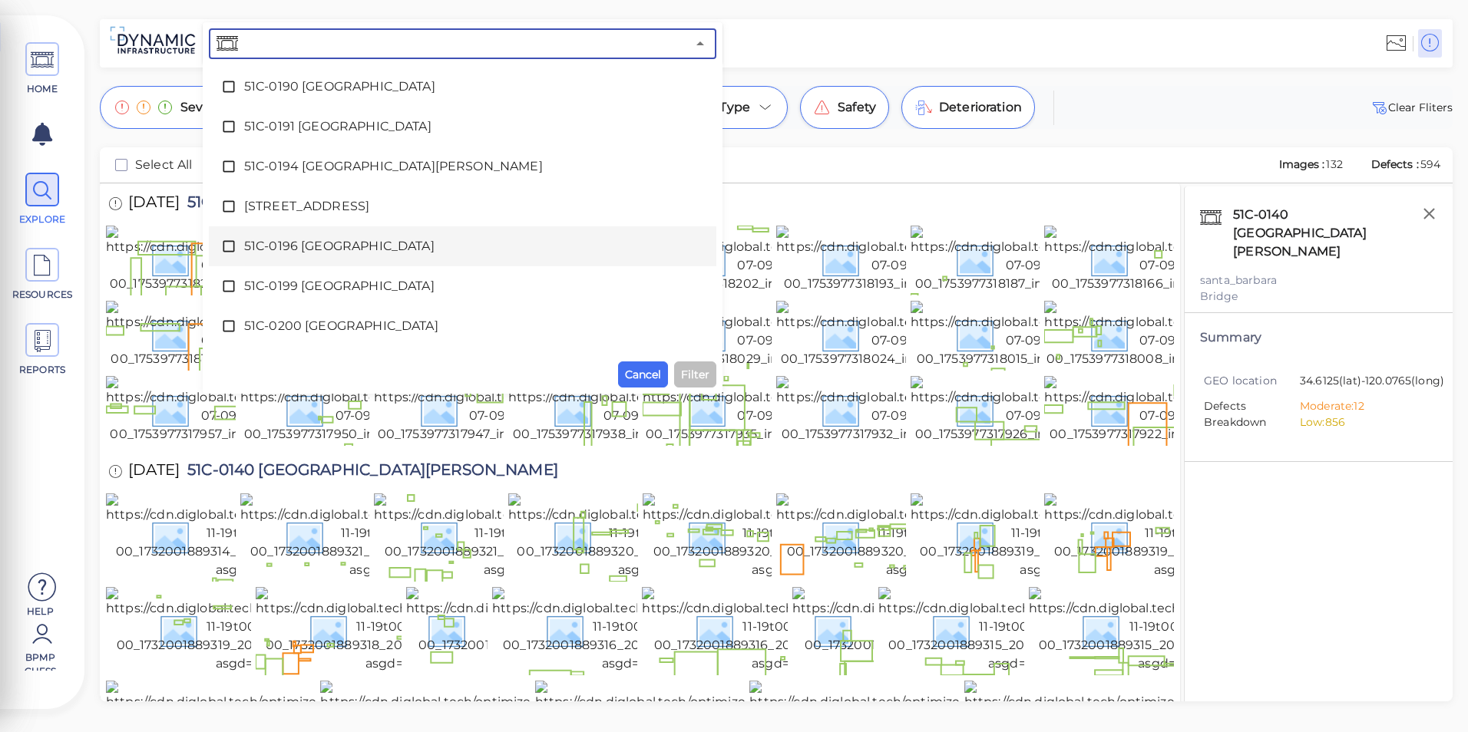
click at [309, 246] on span "51C-0196 [GEOGRAPHIC_DATA]" at bounding box center [462, 246] width 437 height 18
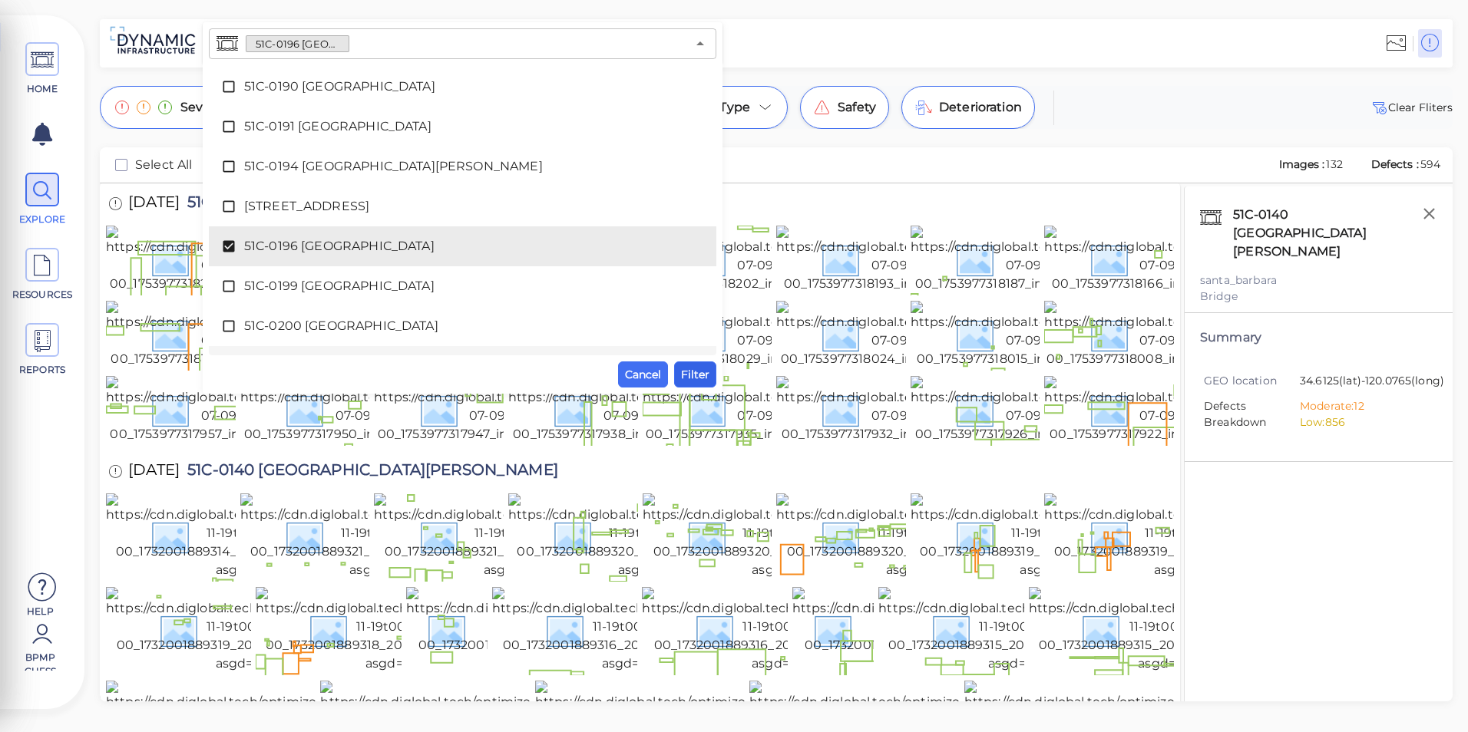
click at [696, 375] on span "Filter" at bounding box center [695, 374] width 28 height 18
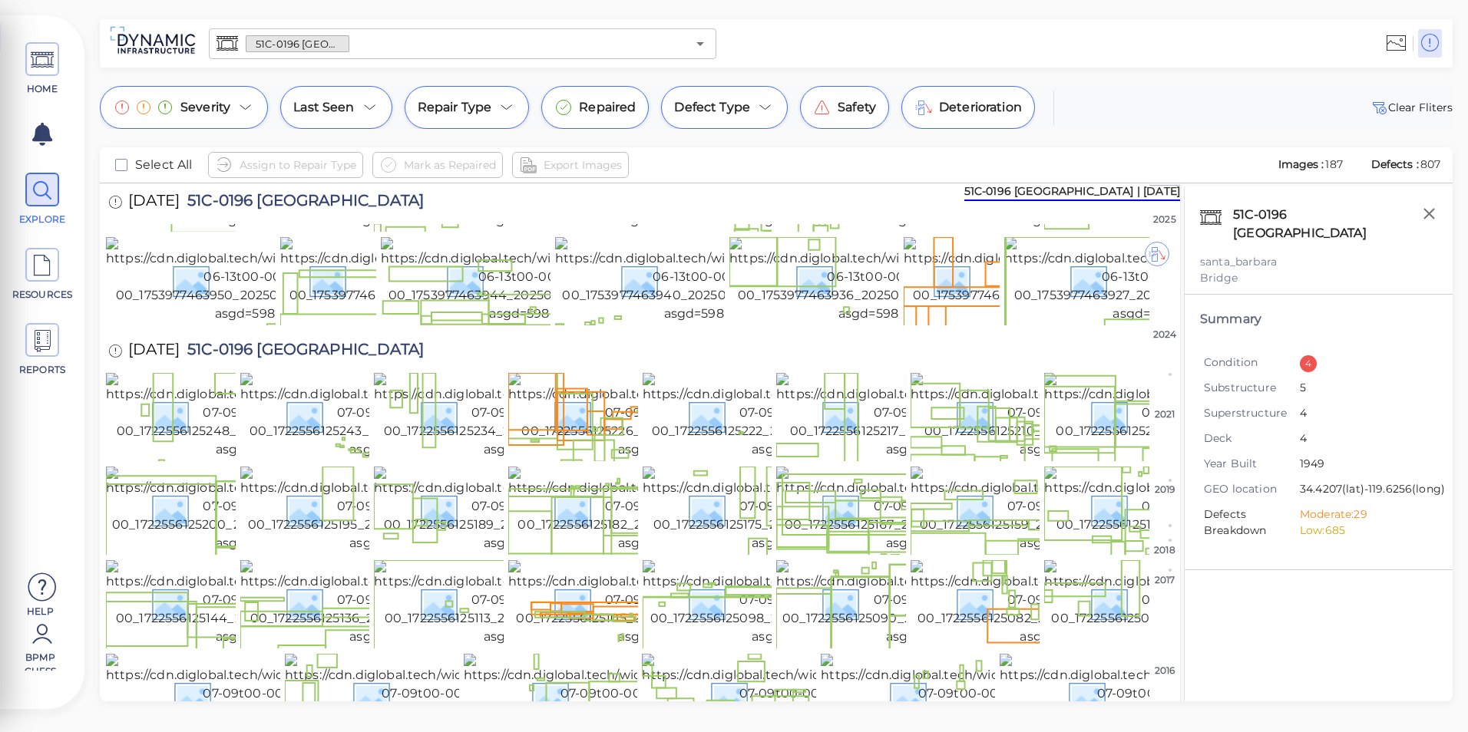
scroll to position [0, 0]
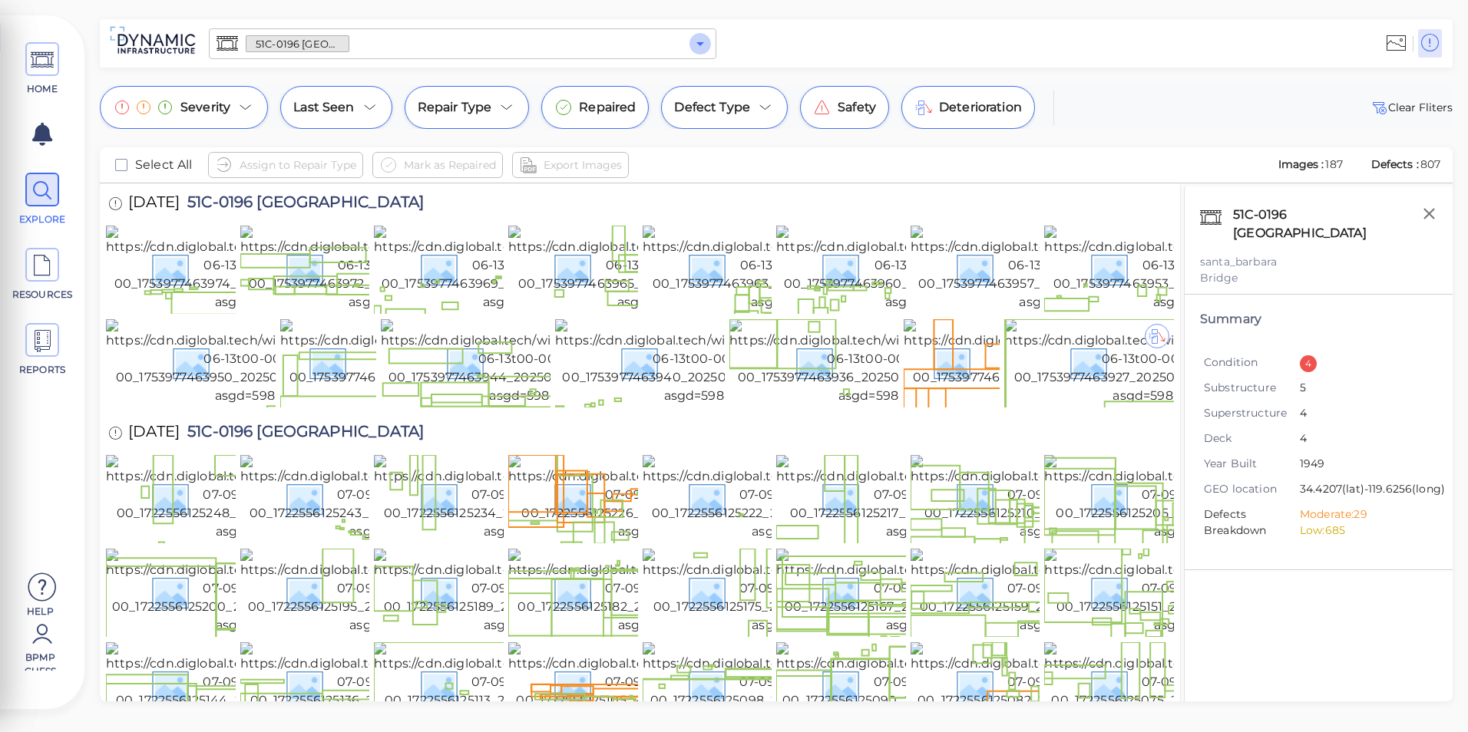
click at [698, 39] on icon "Open" at bounding box center [700, 44] width 18 height 18
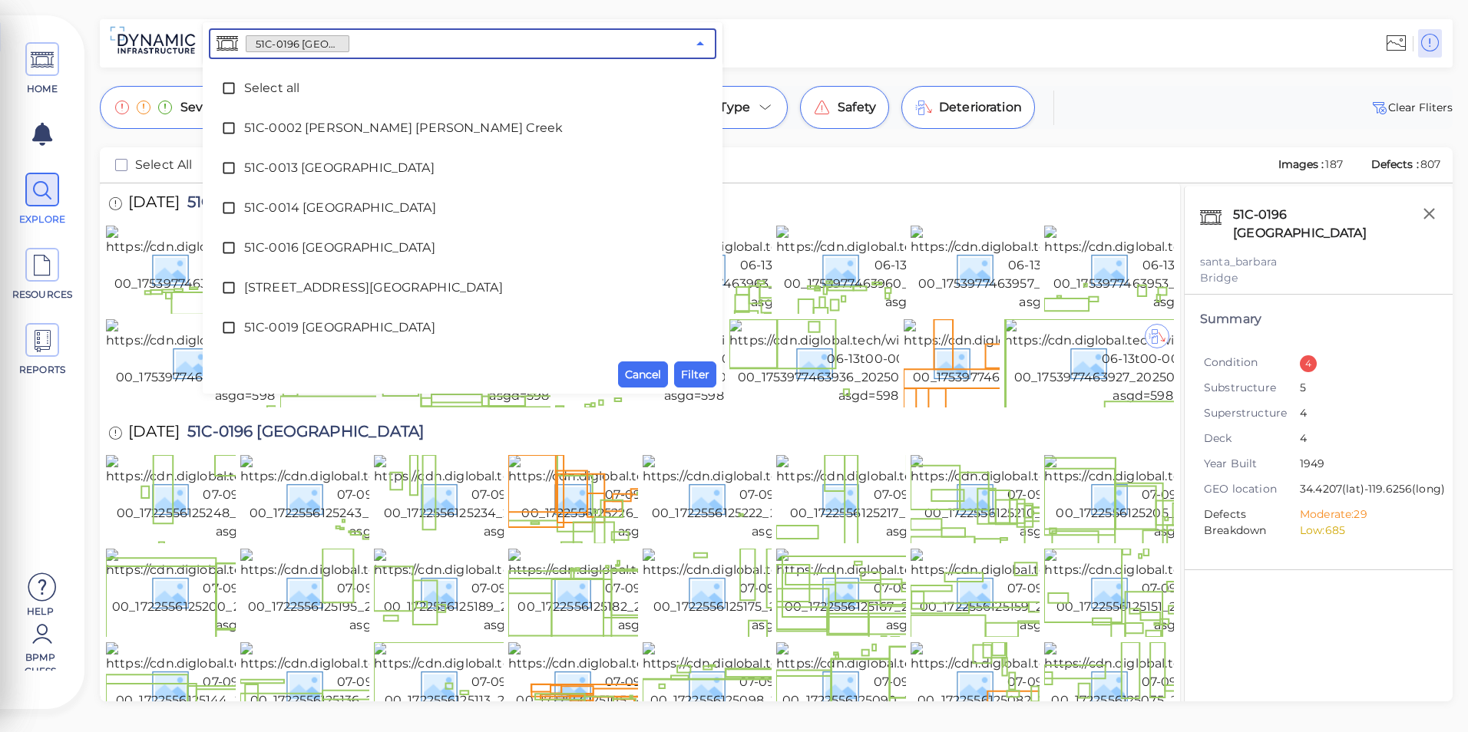
scroll to position [2348, 0]
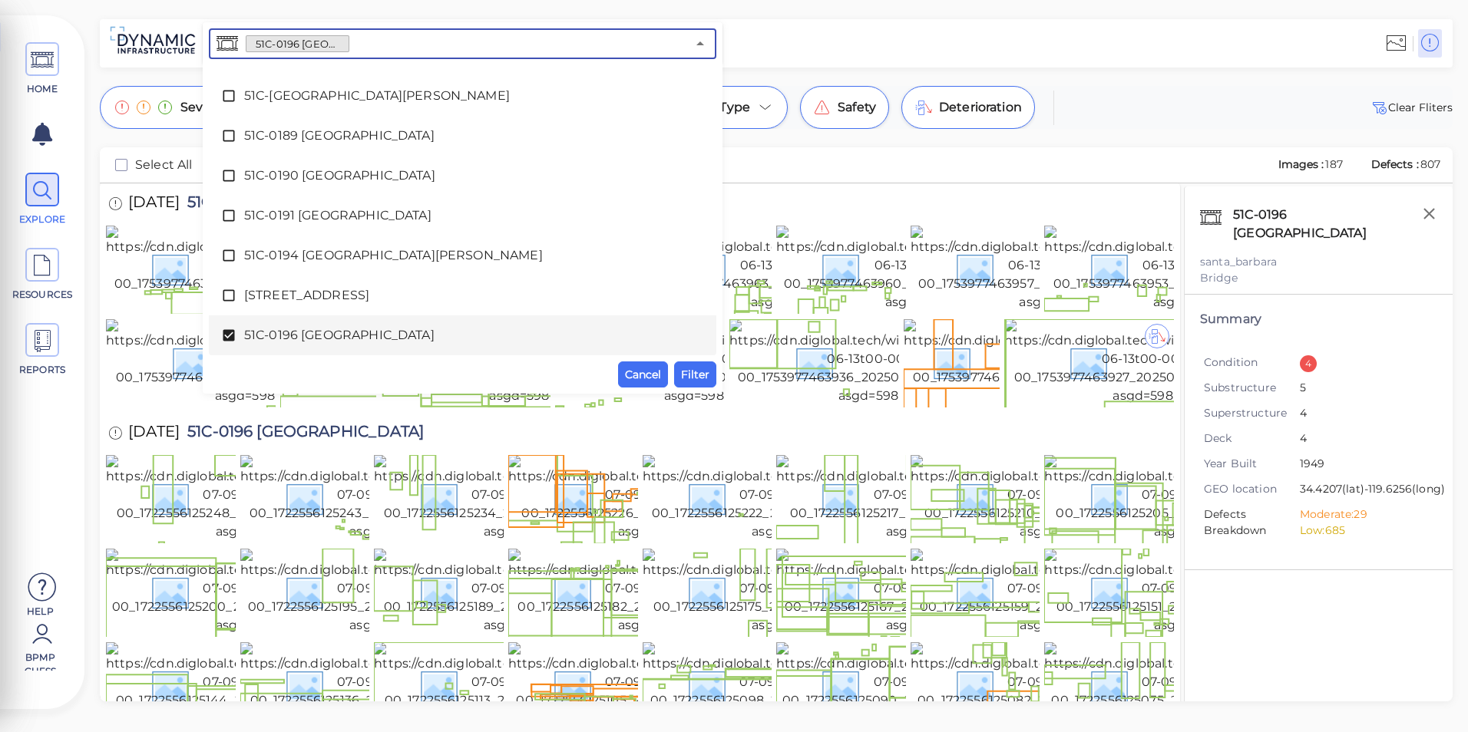
click at [368, 332] on span "51C-0196 [GEOGRAPHIC_DATA]" at bounding box center [462, 335] width 437 height 18
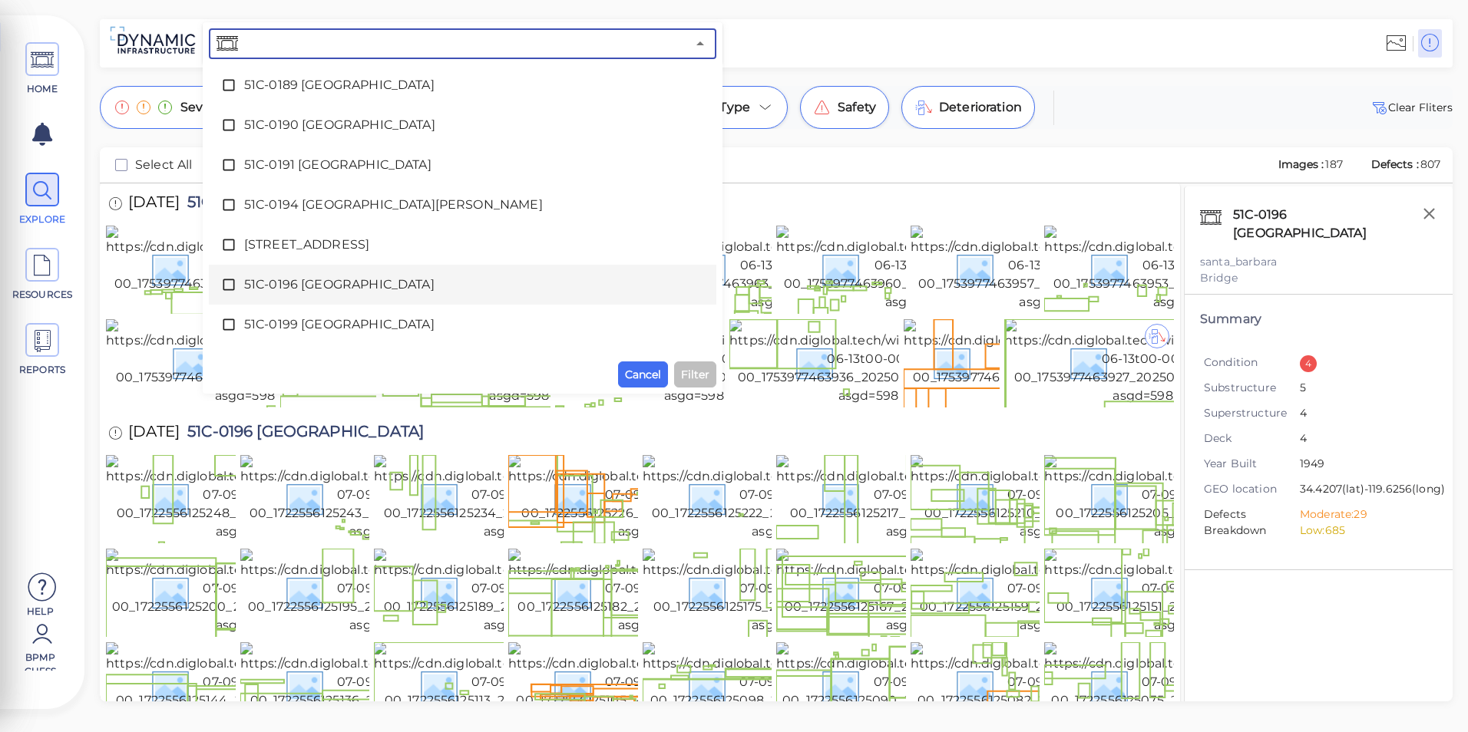
scroll to position [2424, 0]
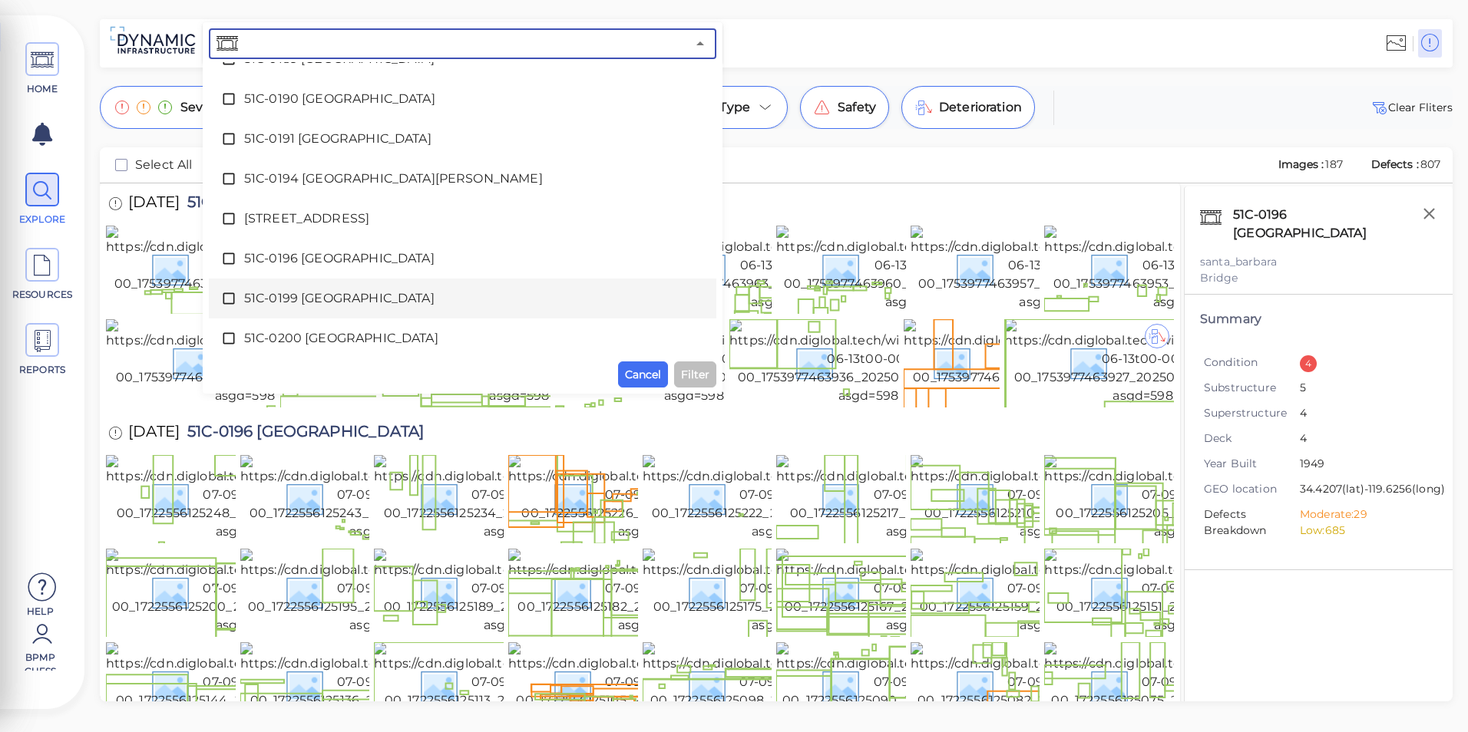
click at [363, 289] on div "51C-0199 [GEOGRAPHIC_DATA]" at bounding box center [462, 298] width 483 height 31
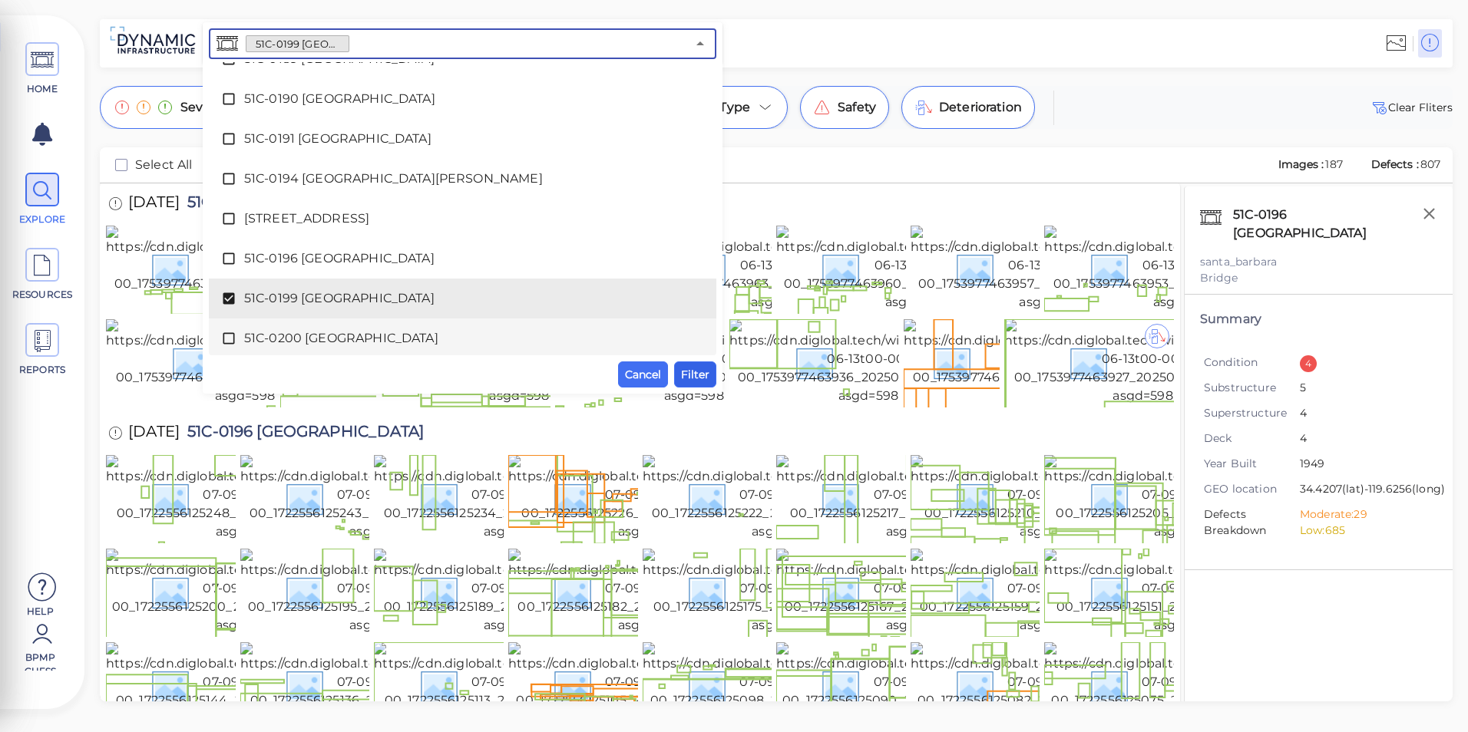
click at [709, 381] on span "Filter" at bounding box center [695, 374] width 28 height 18
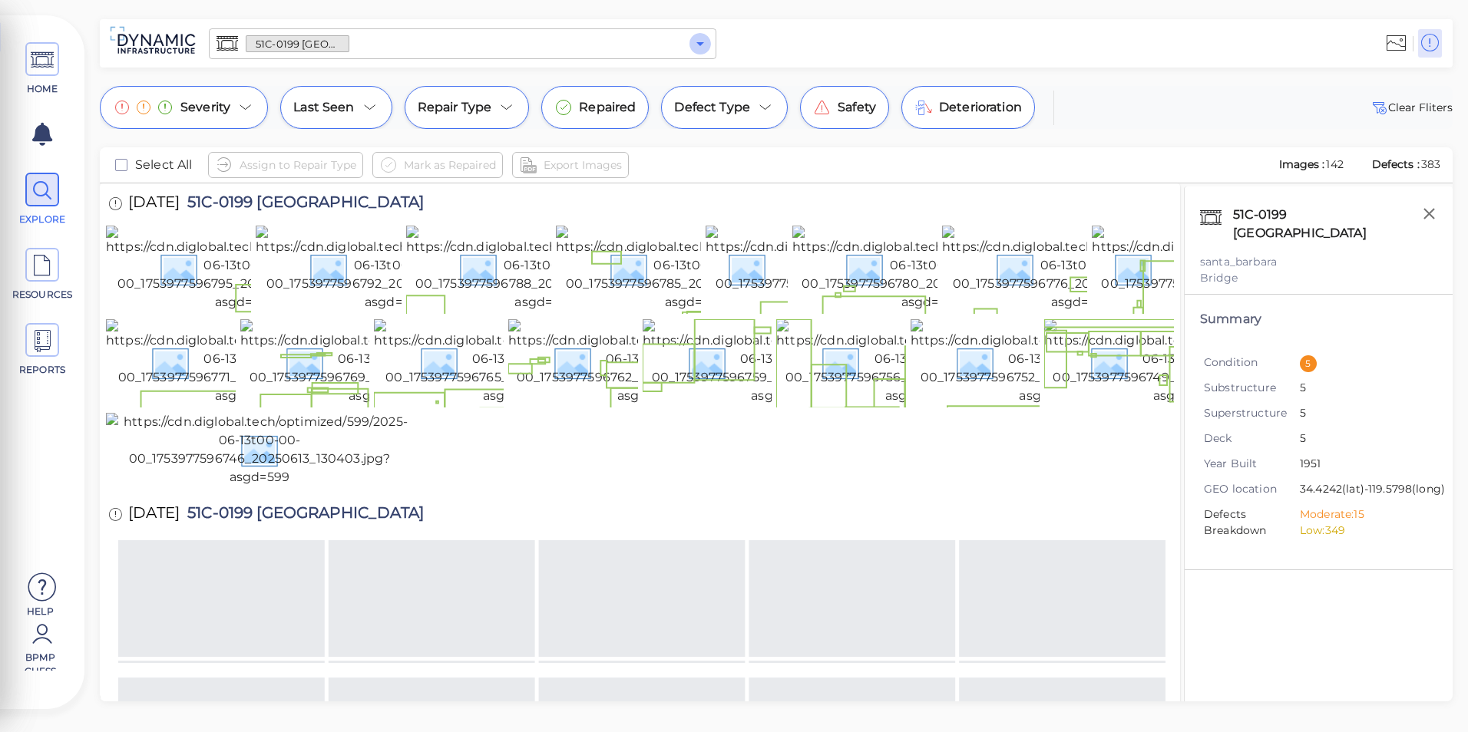
click at [706, 46] on icon "Open" at bounding box center [700, 44] width 18 height 18
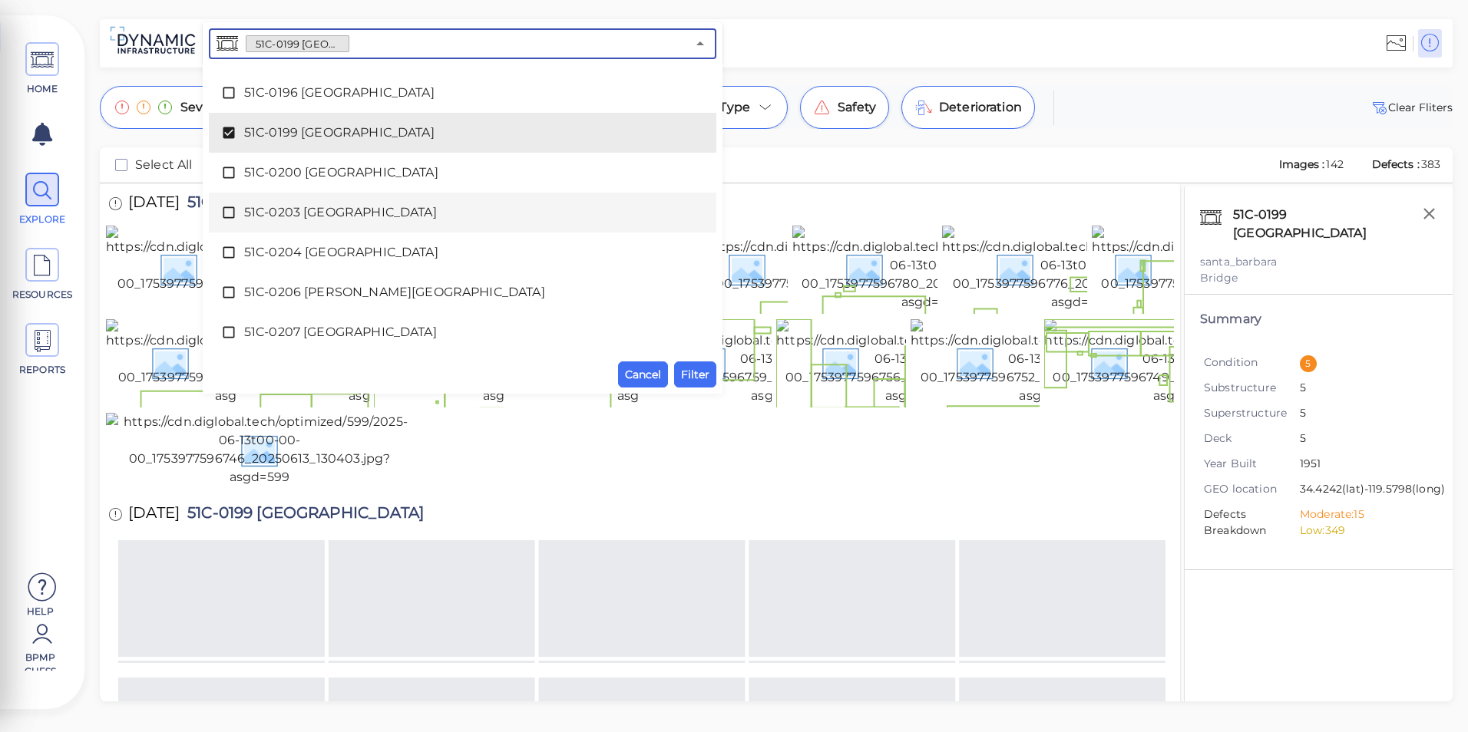
scroll to position [2618, 0]
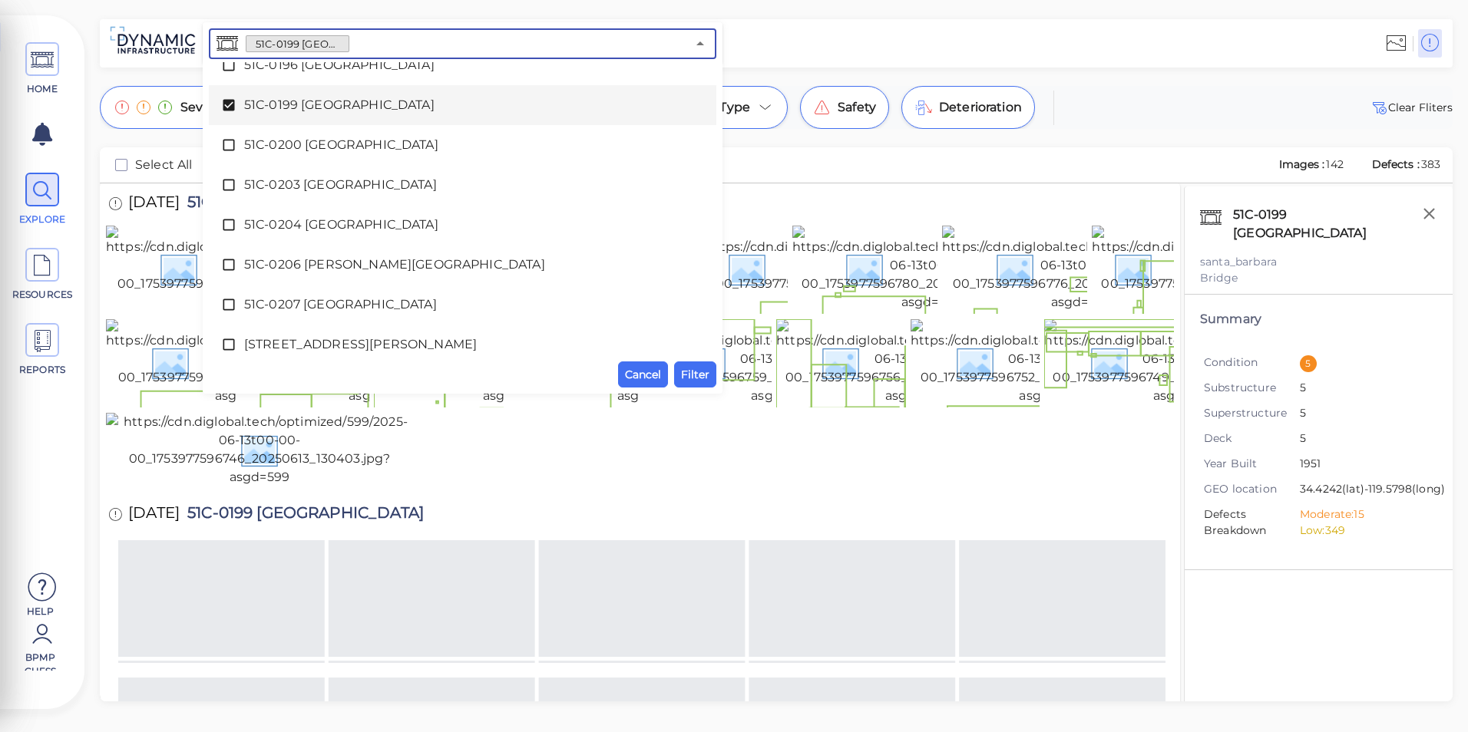
click at [334, 114] on div "51C-0199 [GEOGRAPHIC_DATA]" at bounding box center [462, 105] width 483 height 31
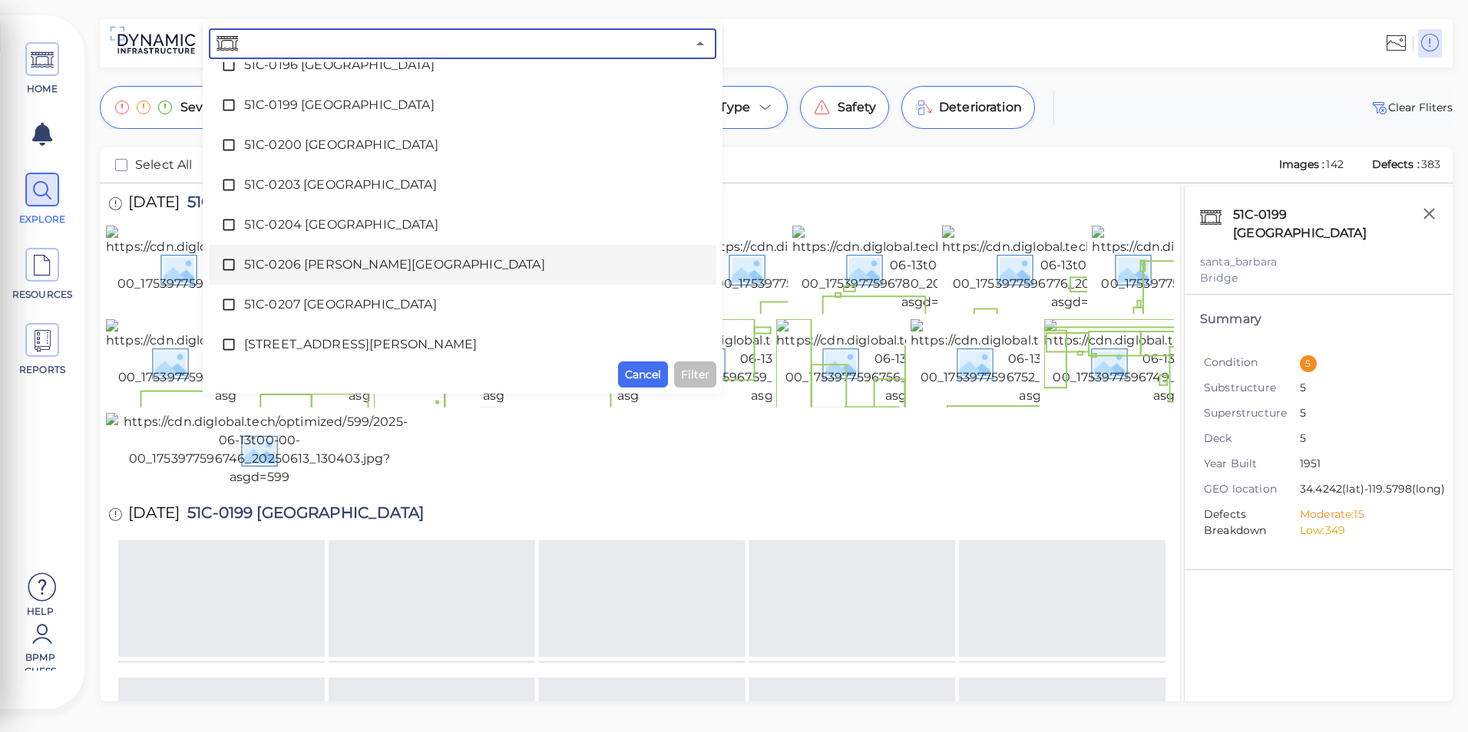
click at [312, 262] on span "51C-0206 [PERSON_NAME][GEOGRAPHIC_DATA]" at bounding box center [462, 265] width 437 height 18
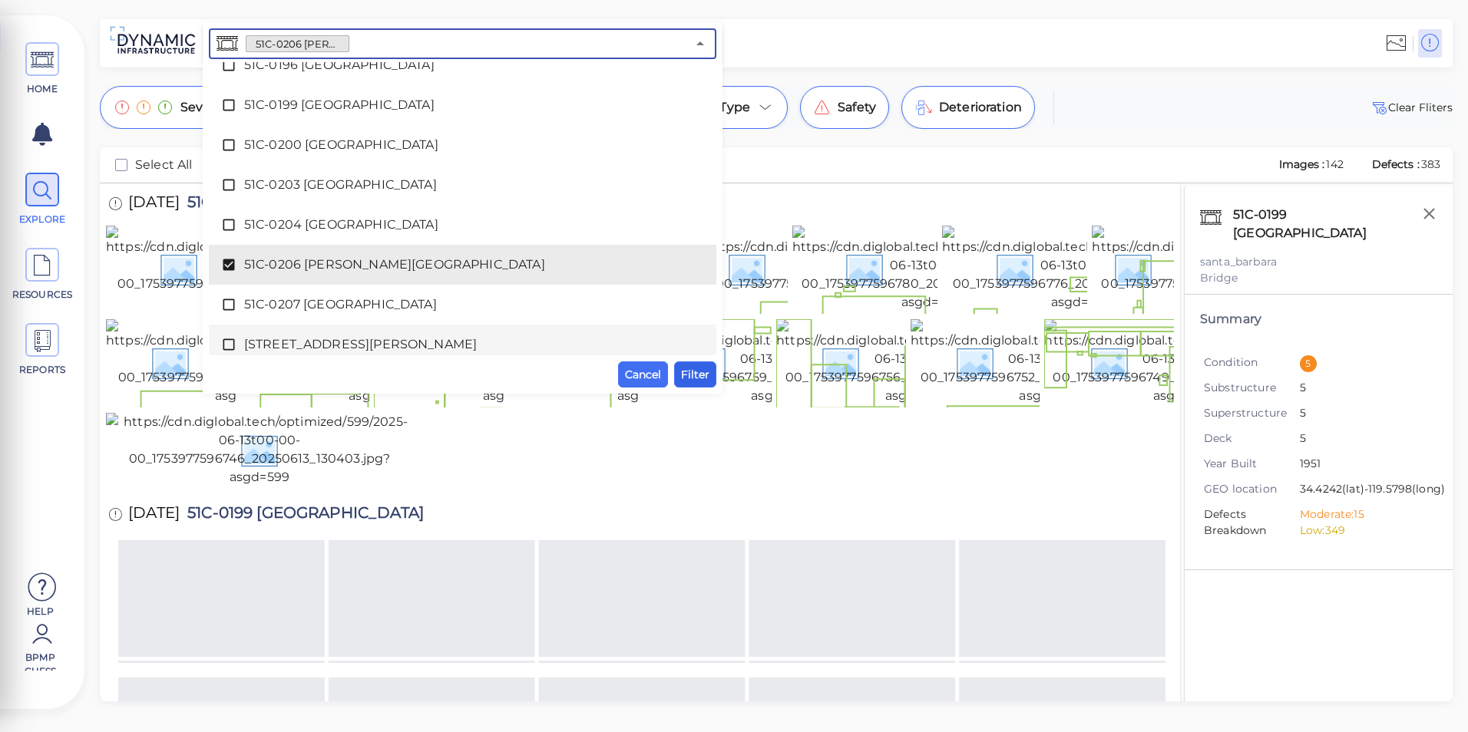
click at [696, 370] on span "Filter" at bounding box center [695, 374] width 28 height 18
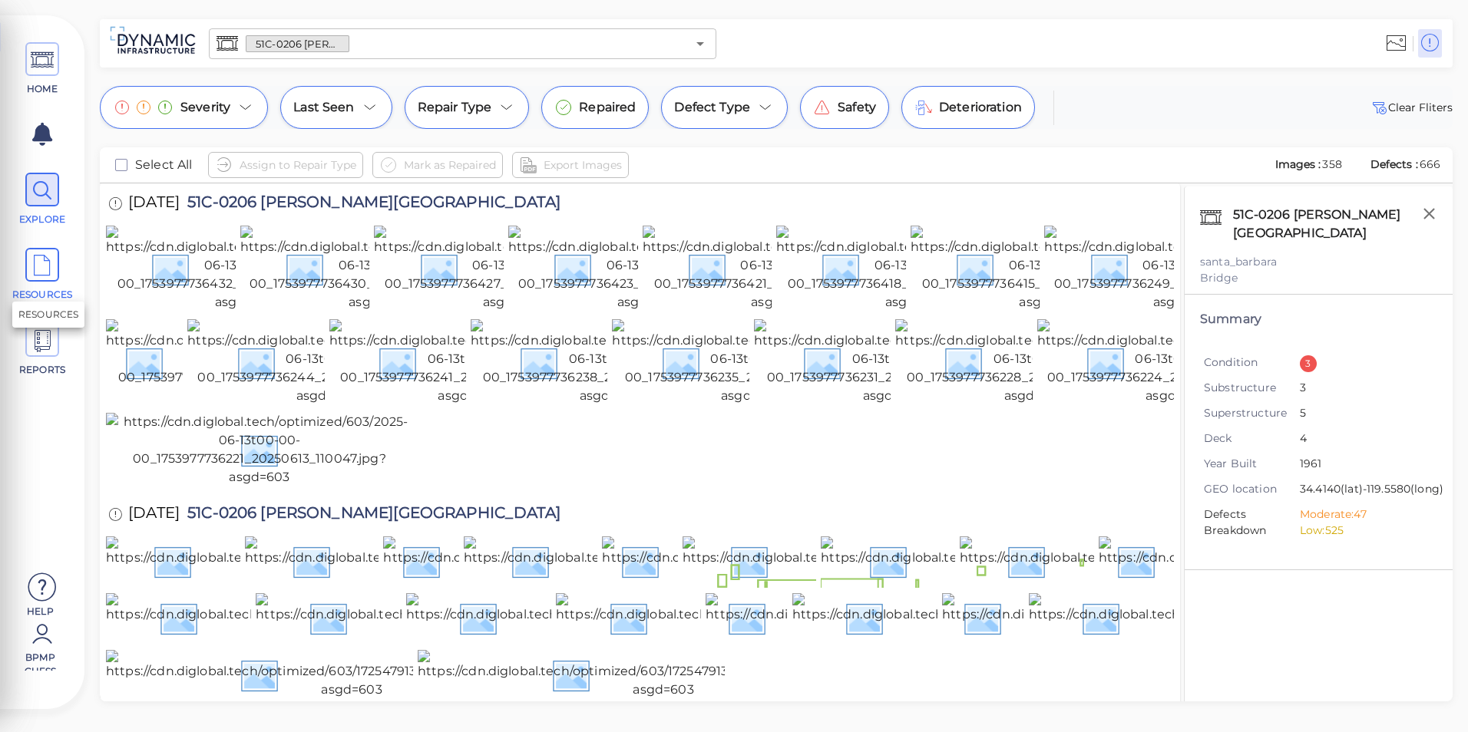
click at [40, 276] on icon at bounding box center [42, 266] width 23 height 35
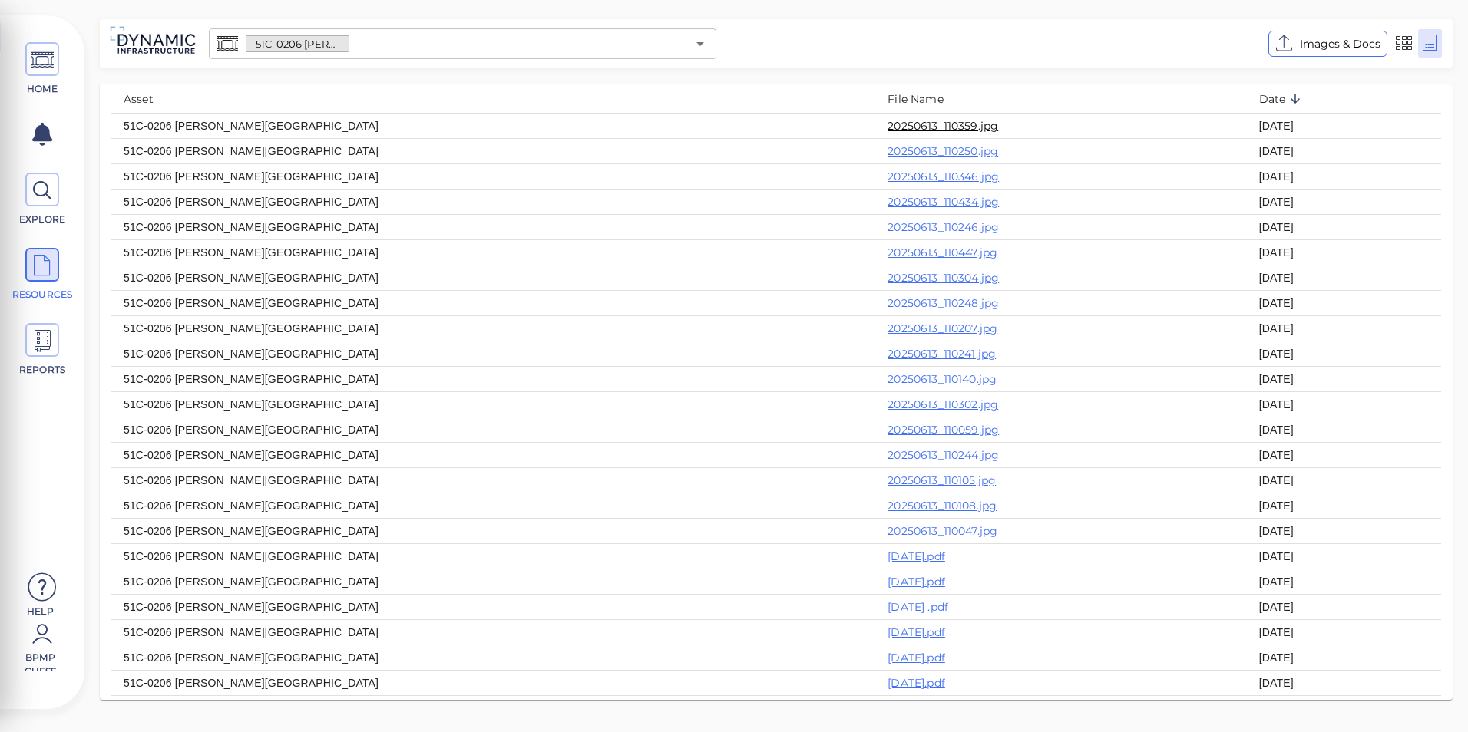
click at [887, 121] on link "20250613_110359.jpg" at bounding box center [942, 126] width 111 height 14
click at [39, 84] on span "HOME" at bounding box center [42, 89] width 65 height 14
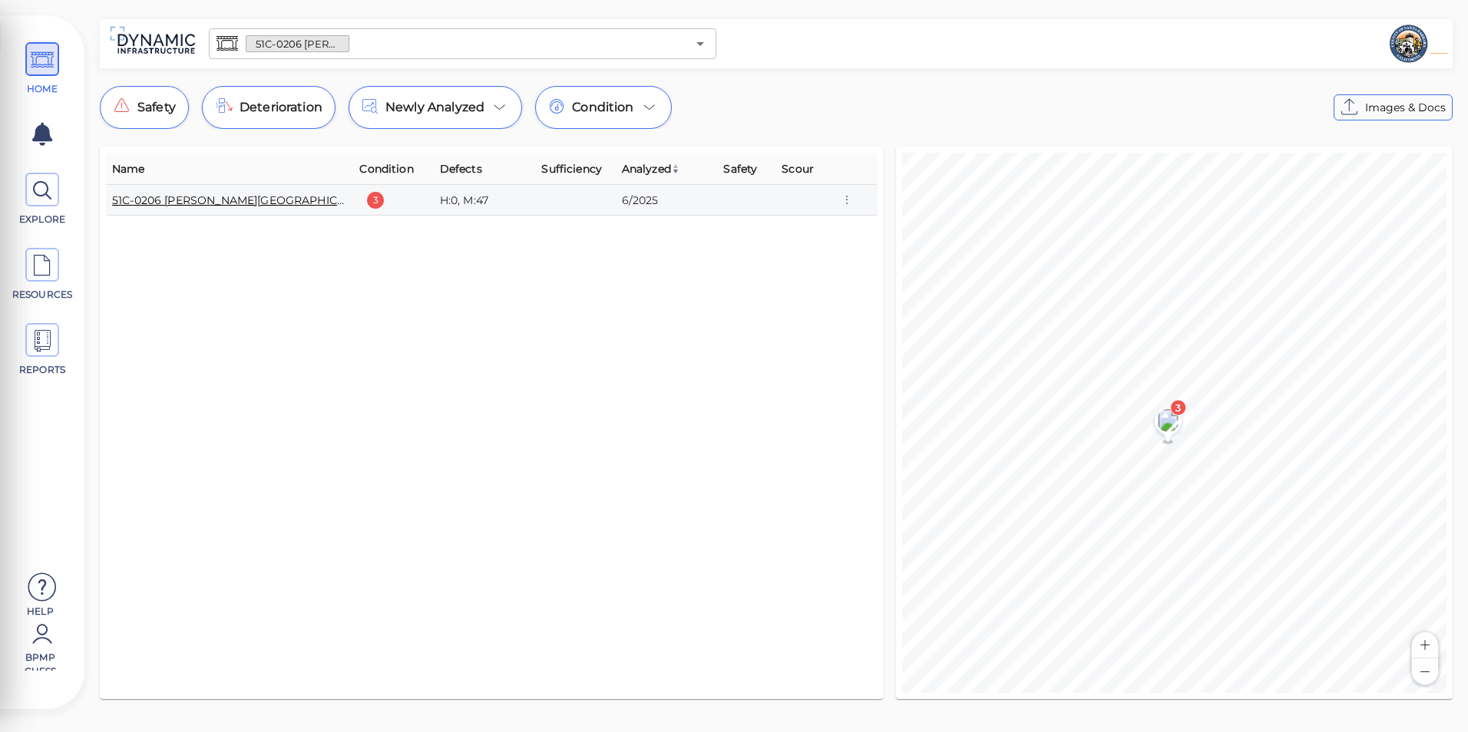
click at [241, 201] on link "51C-0206 [PERSON_NAME][GEOGRAPHIC_DATA]" at bounding box center [244, 200] width 265 height 14
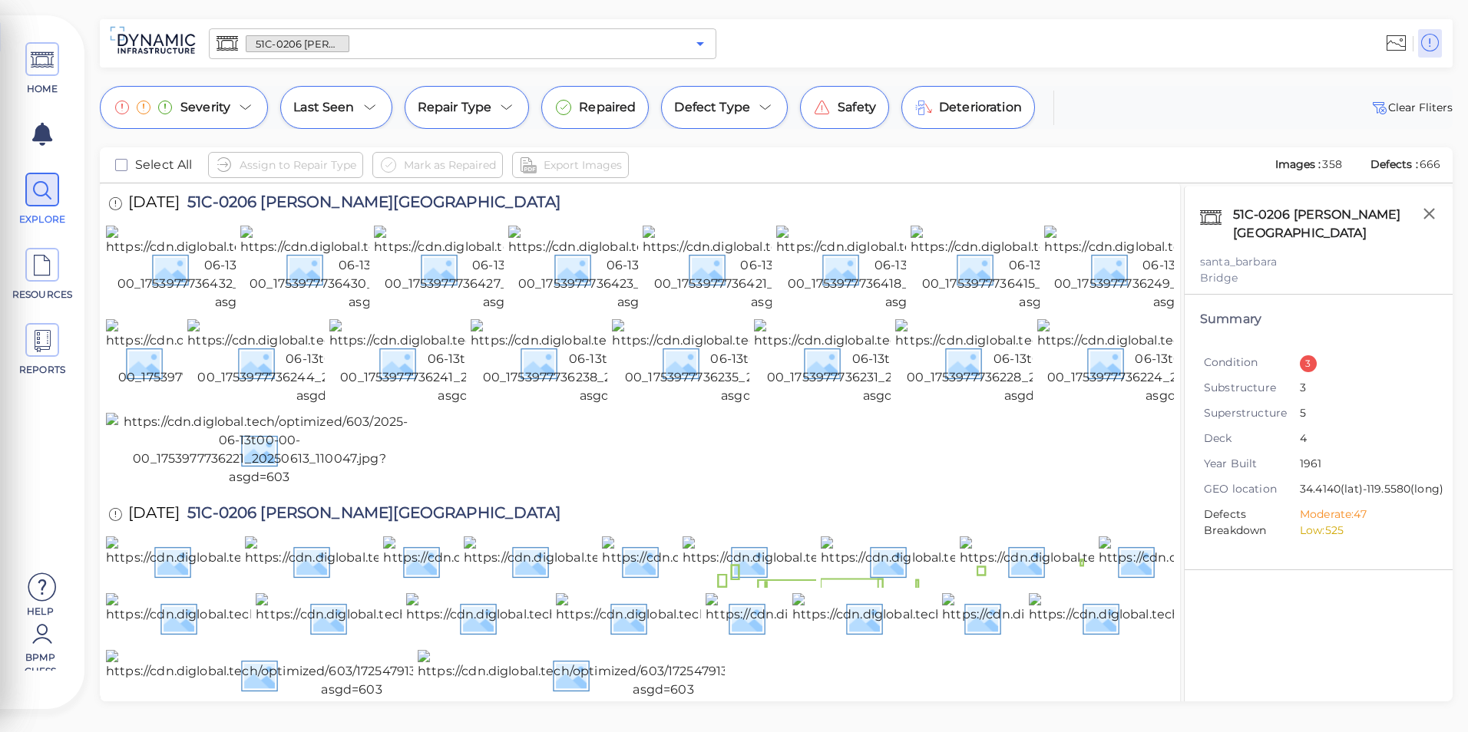
click at [696, 45] on icon "Open" at bounding box center [700, 44] width 18 height 18
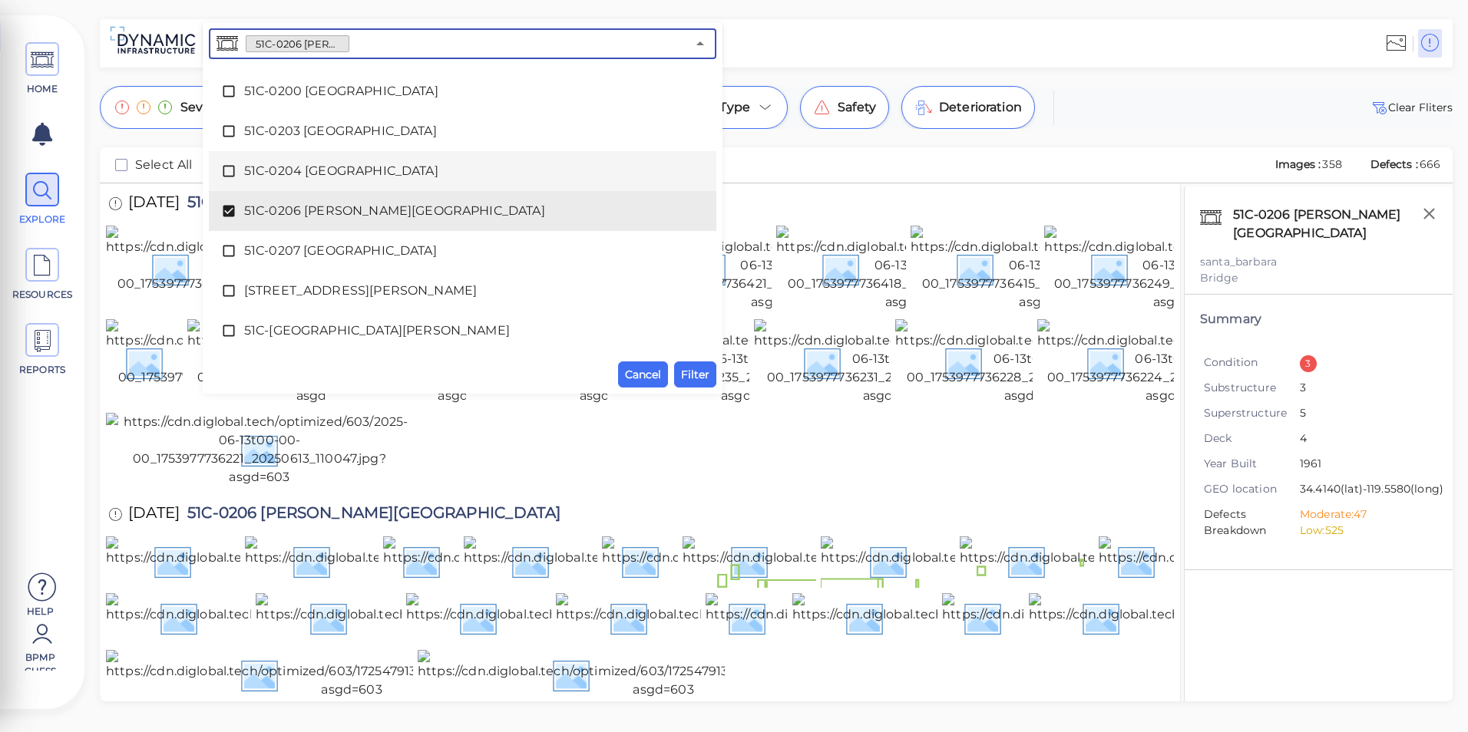
scroll to position [2701, 0]
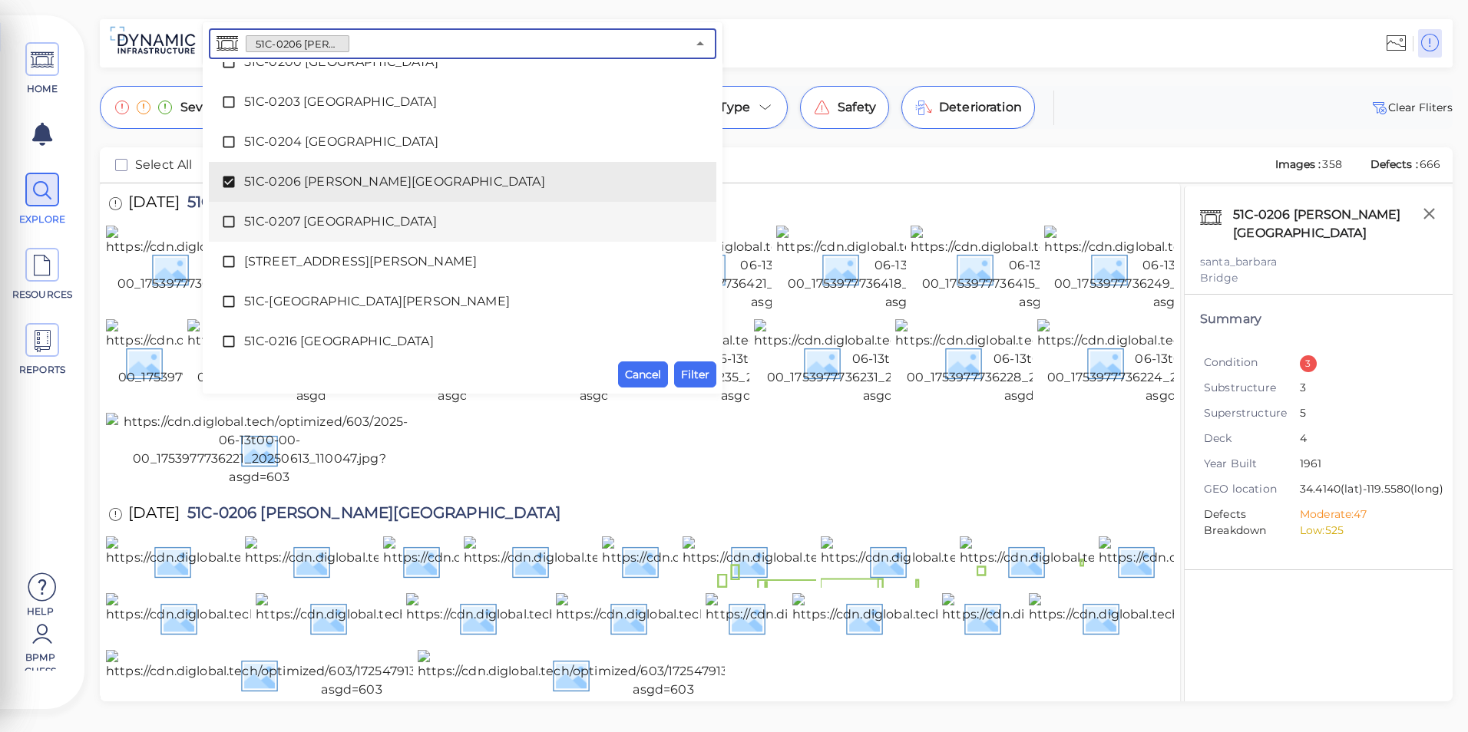
click at [321, 224] on span "51C-0207 [GEOGRAPHIC_DATA]" at bounding box center [462, 222] width 437 height 18
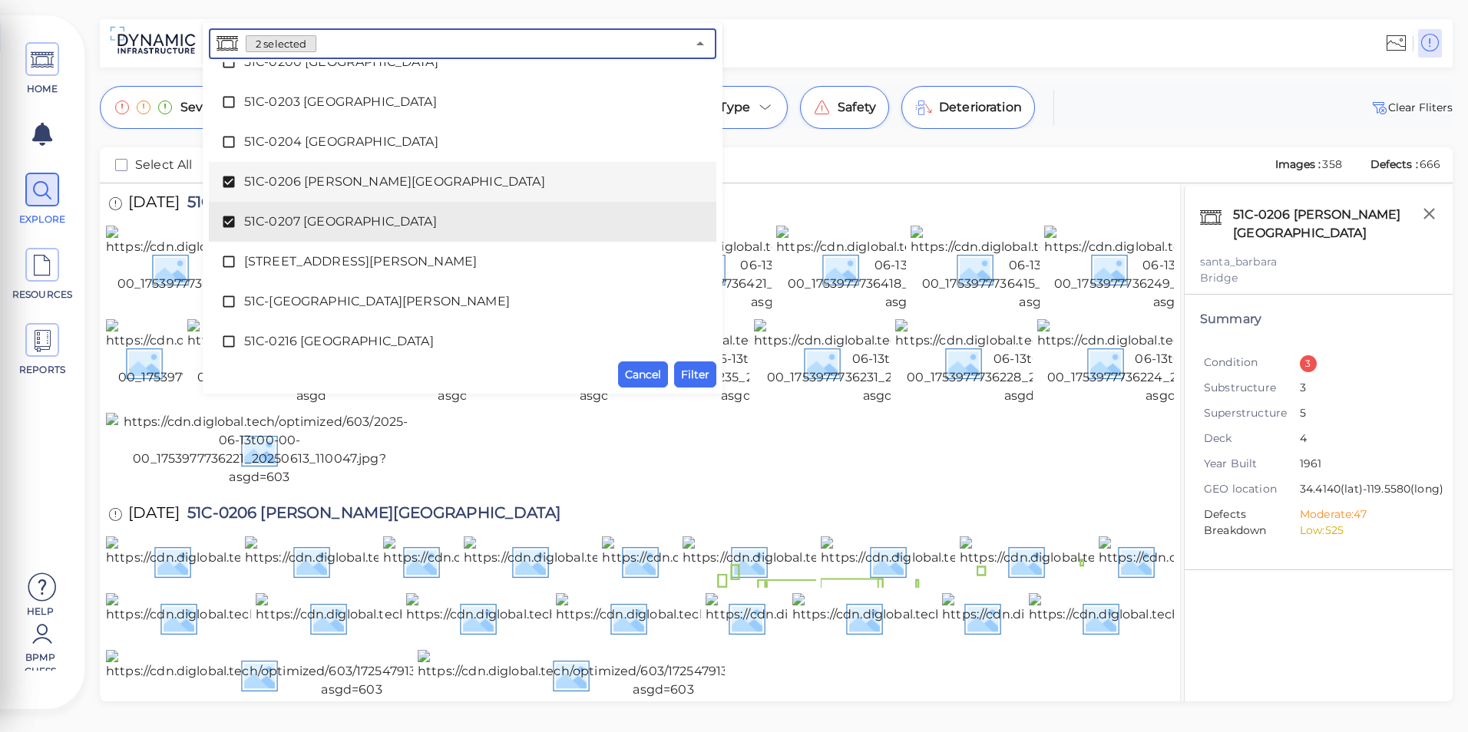
click at [315, 185] on span "51C-0206 [PERSON_NAME][GEOGRAPHIC_DATA]" at bounding box center [462, 182] width 437 height 18
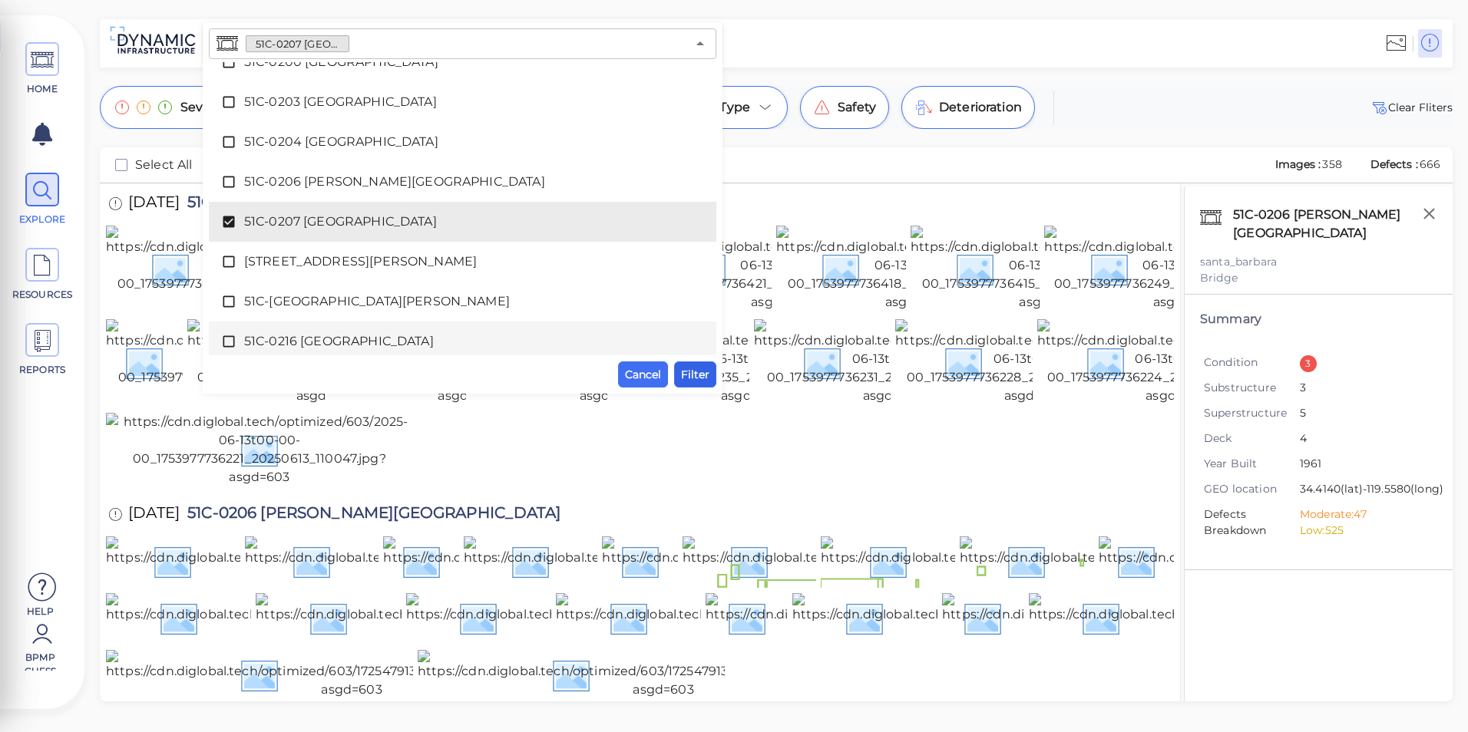
click at [700, 375] on span "Filter" at bounding box center [695, 374] width 28 height 18
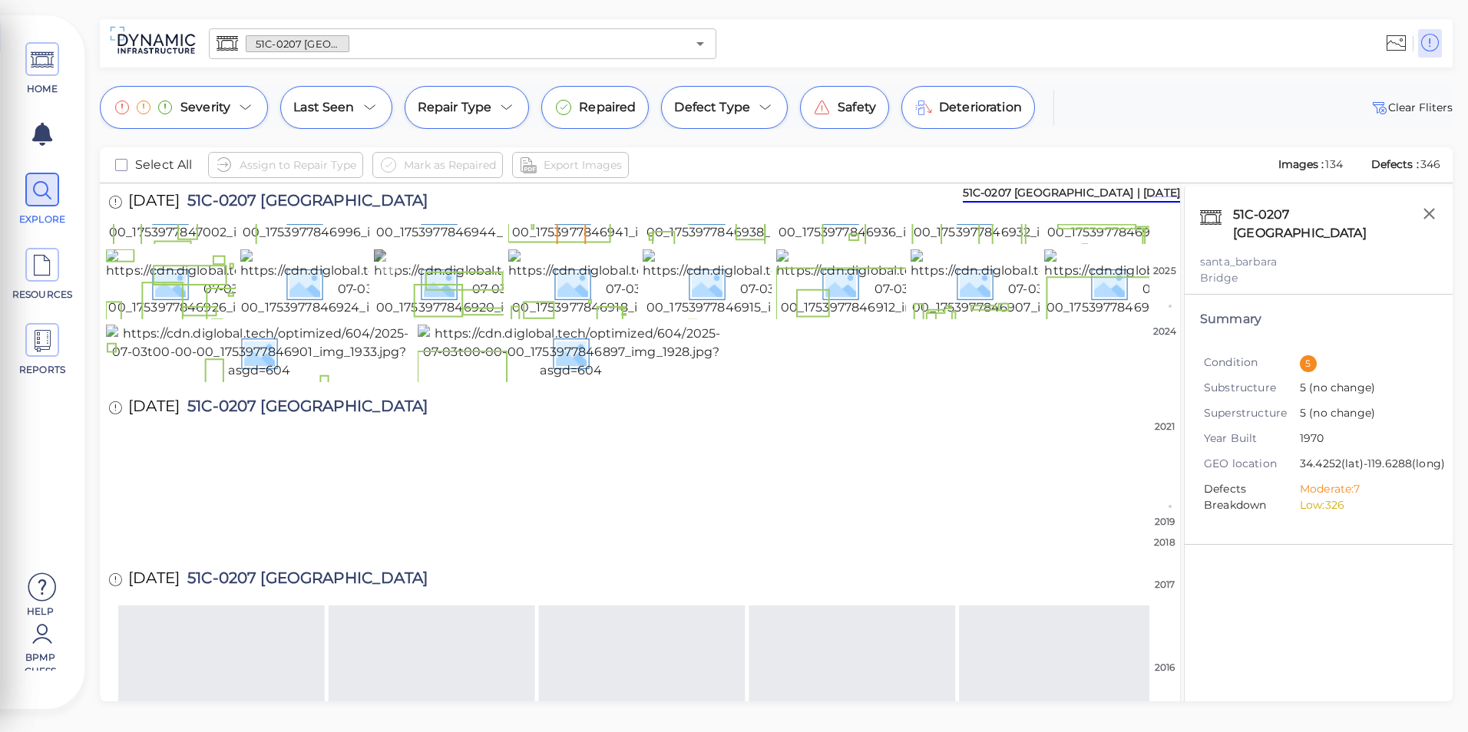
scroll to position [77, 0]
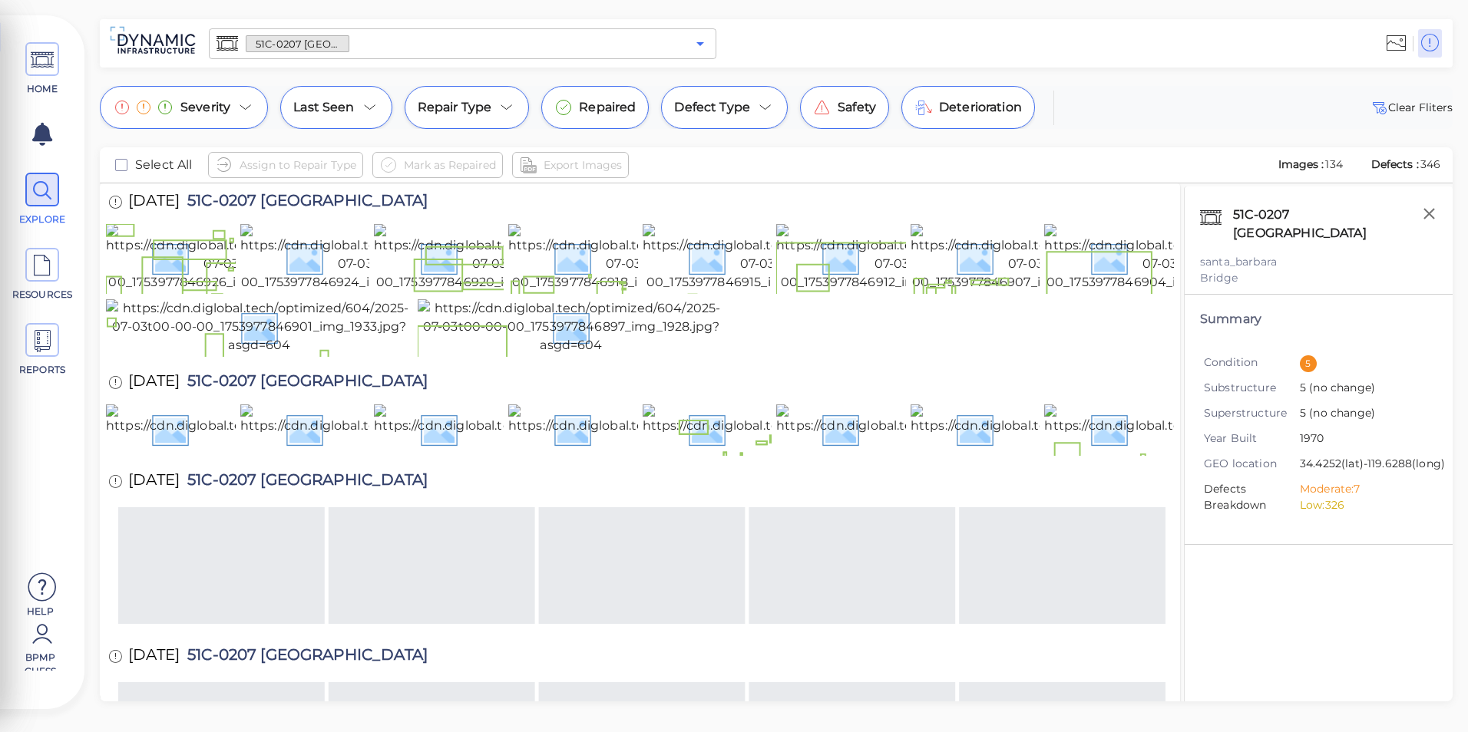
click at [703, 43] on icon "Open" at bounding box center [700, 44] width 18 height 18
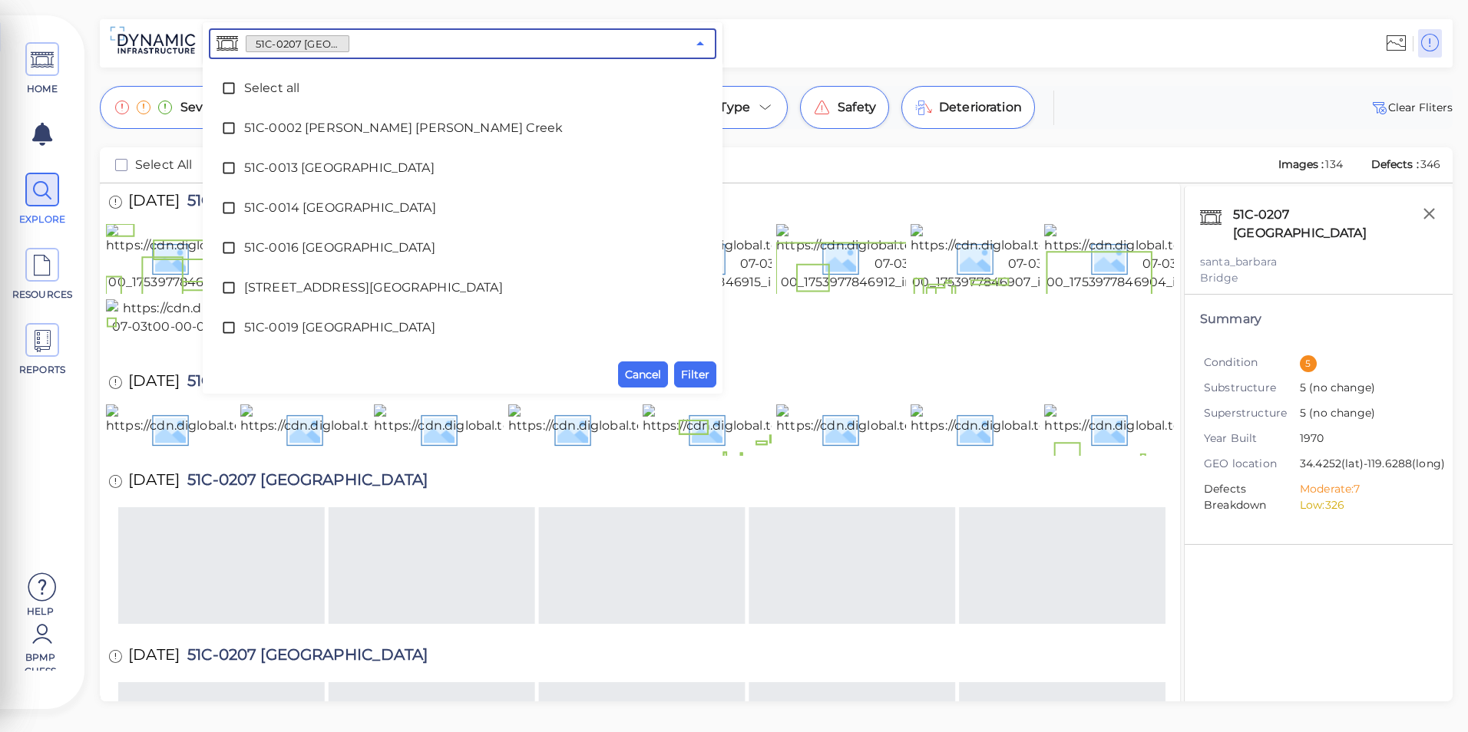
scroll to position [2587, 0]
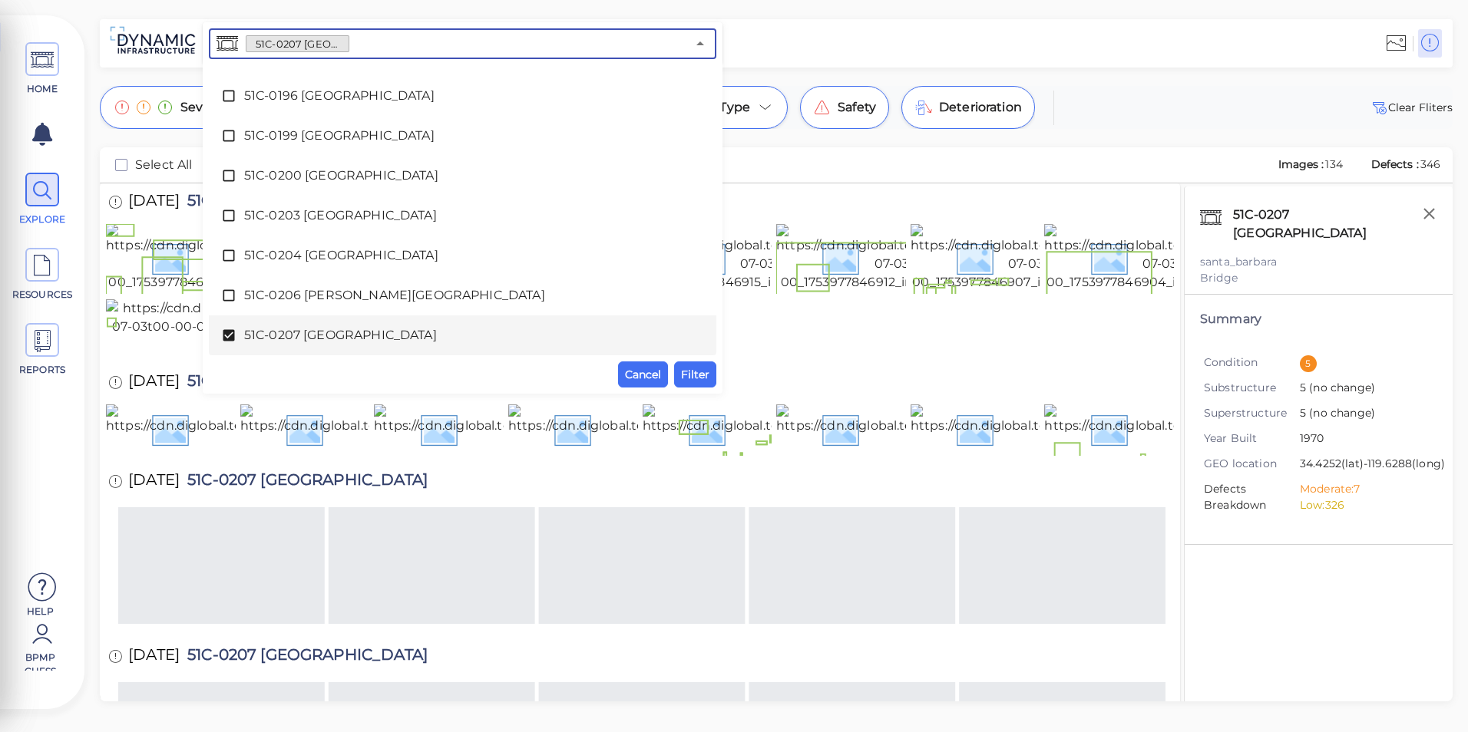
click at [405, 327] on span "51C-0207 [GEOGRAPHIC_DATA]" at bounding box center [462, 335] width 437 height 18
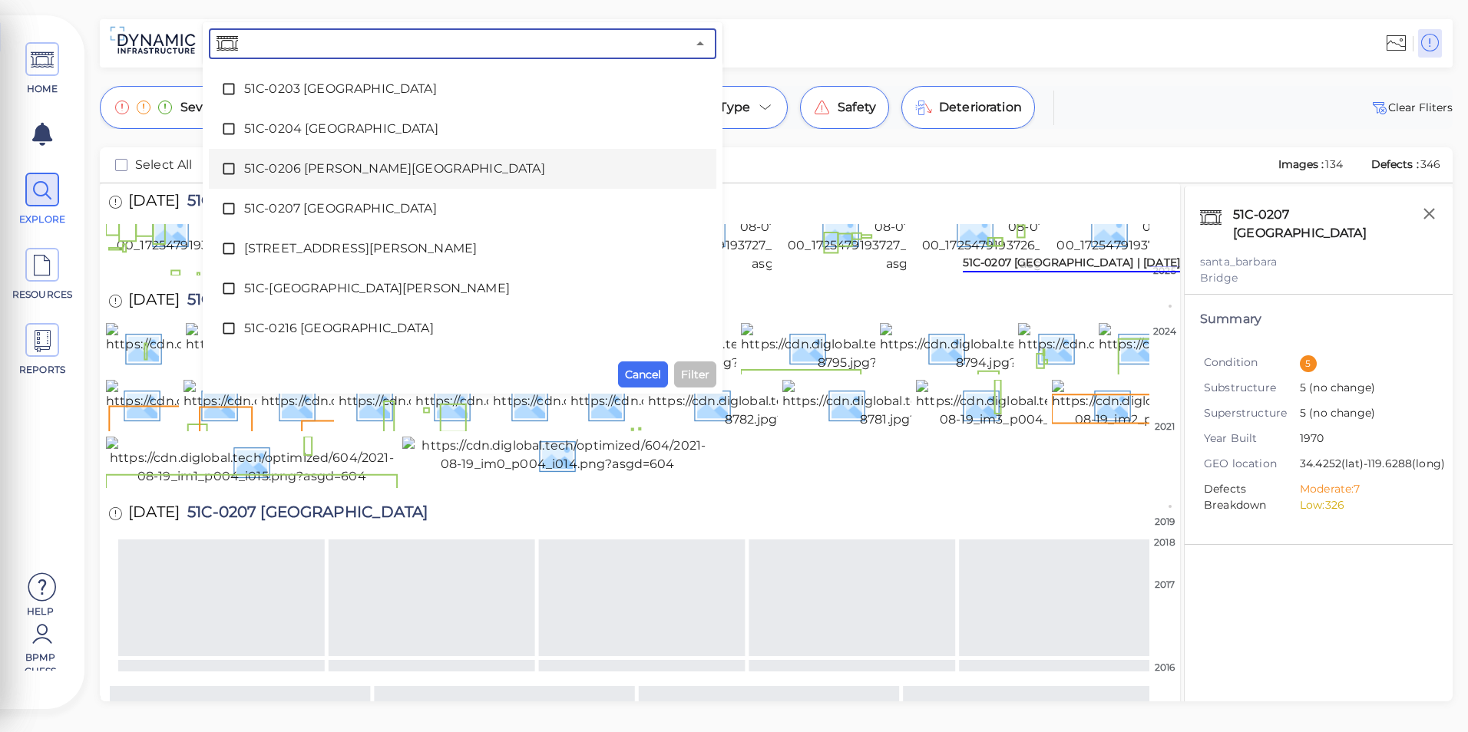
scroll to position [2741, 0]
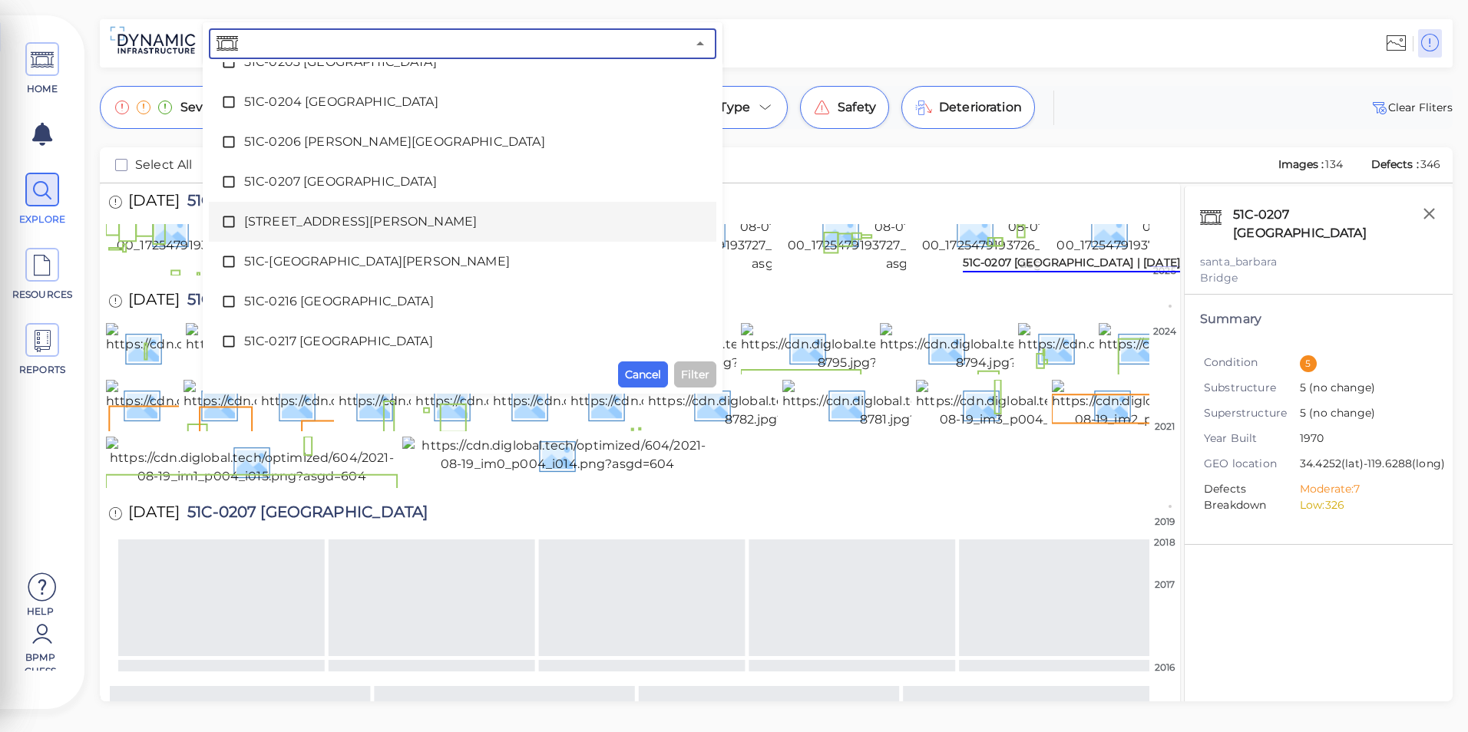
click at [322, 220] on span "[STREET_ADDRESS][PERSON_NAME]" at bounding box center [462, 222] width 437 height 18
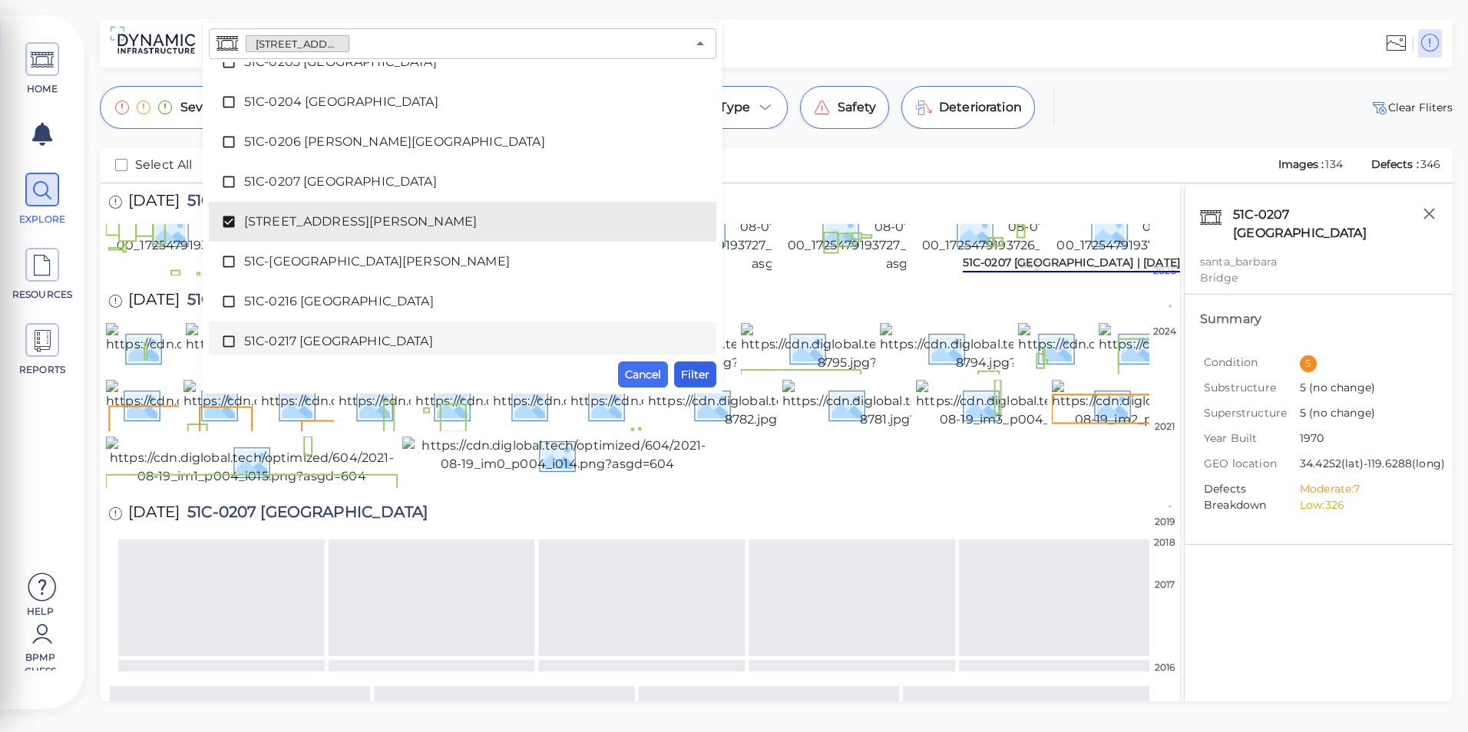
click at [692, 371] on span "Filter" at bounding box center [695, 374] width 28 height 18
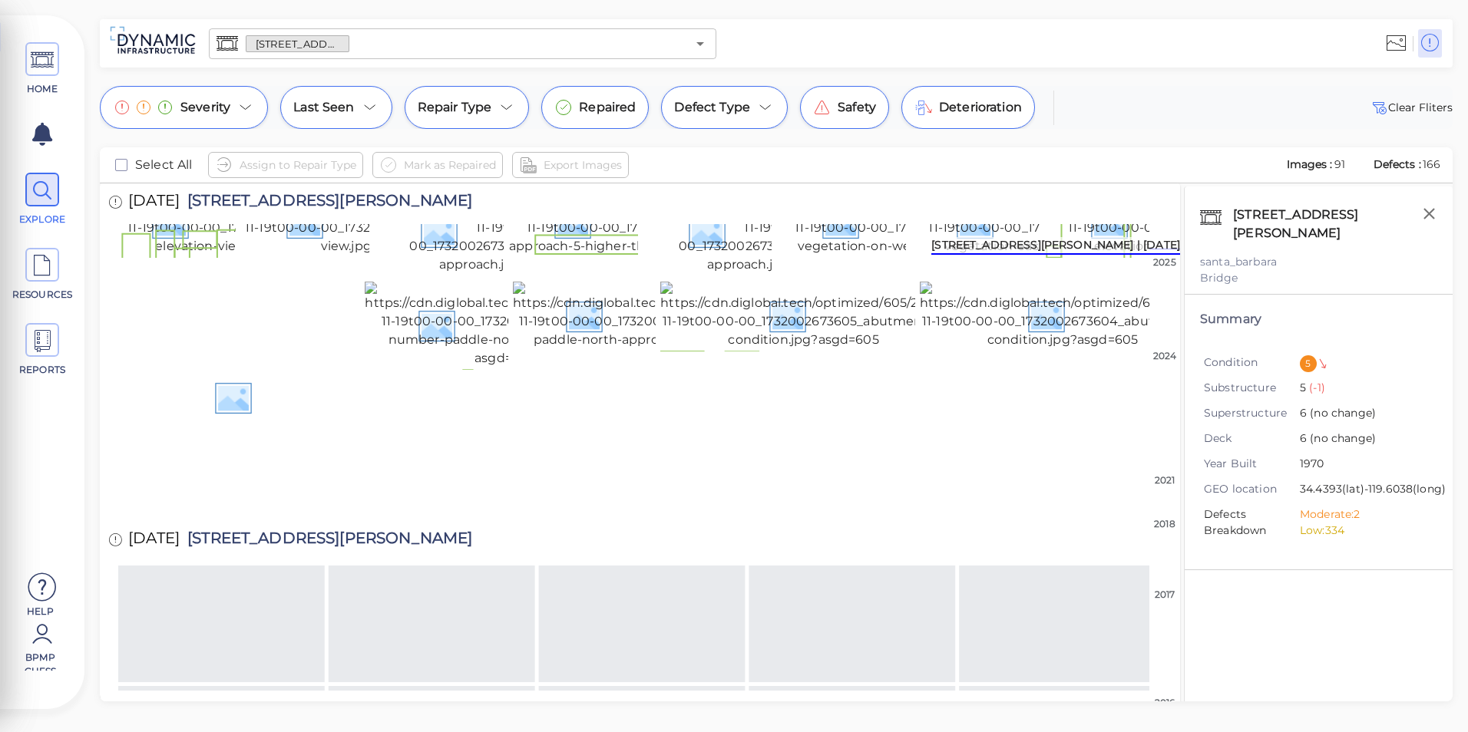
scroll to position [0, 0]
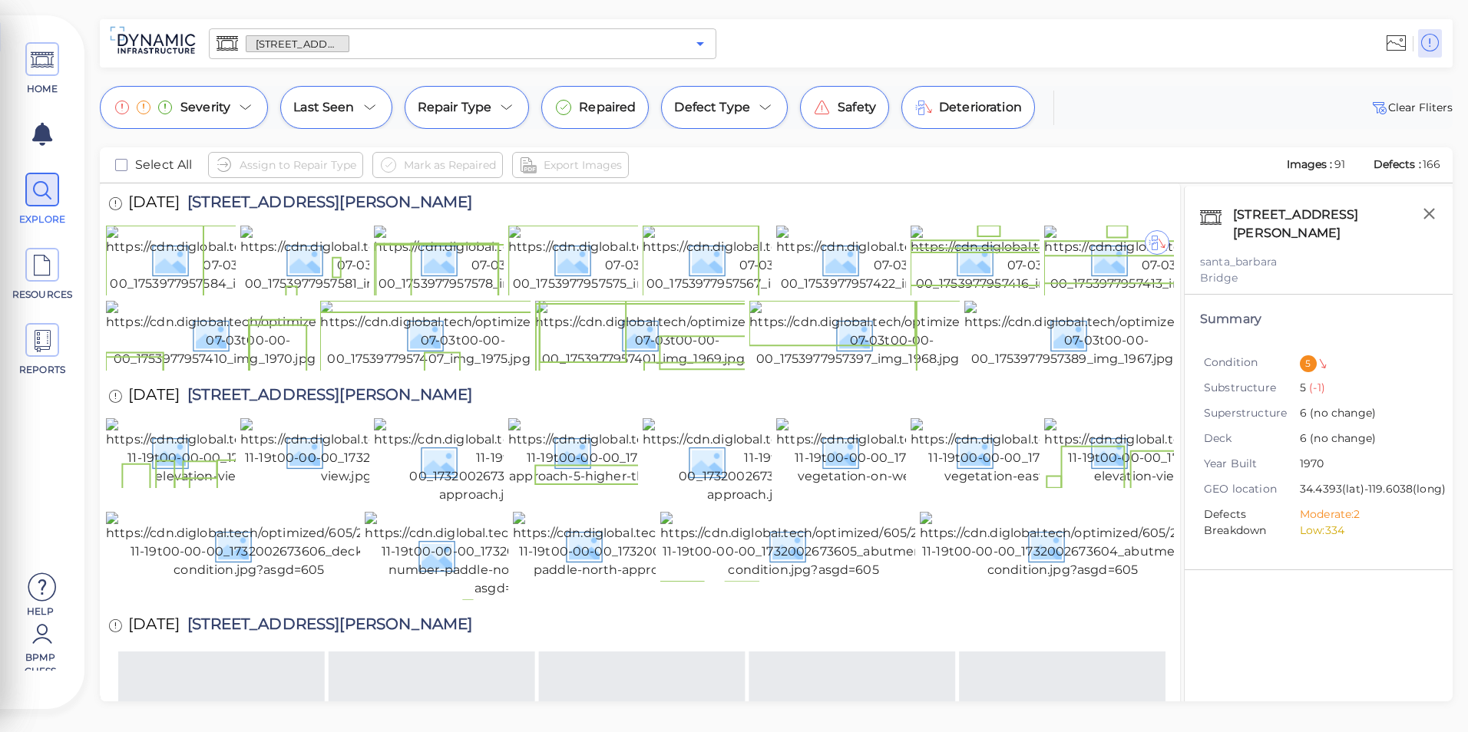
click at [706, 48] on icon "Open" at bounding box center [700, 44] width 18 height 18
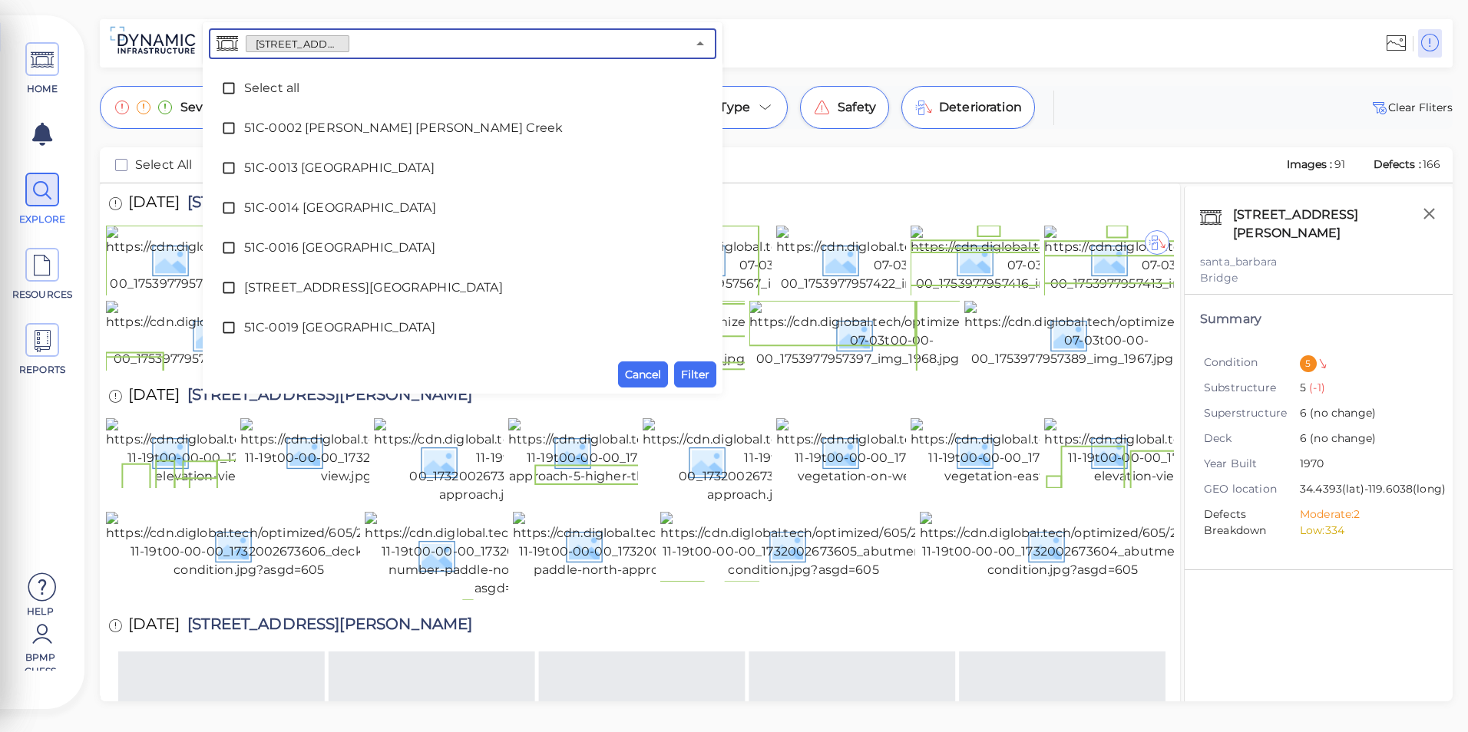
scroll to position [2627, 0]
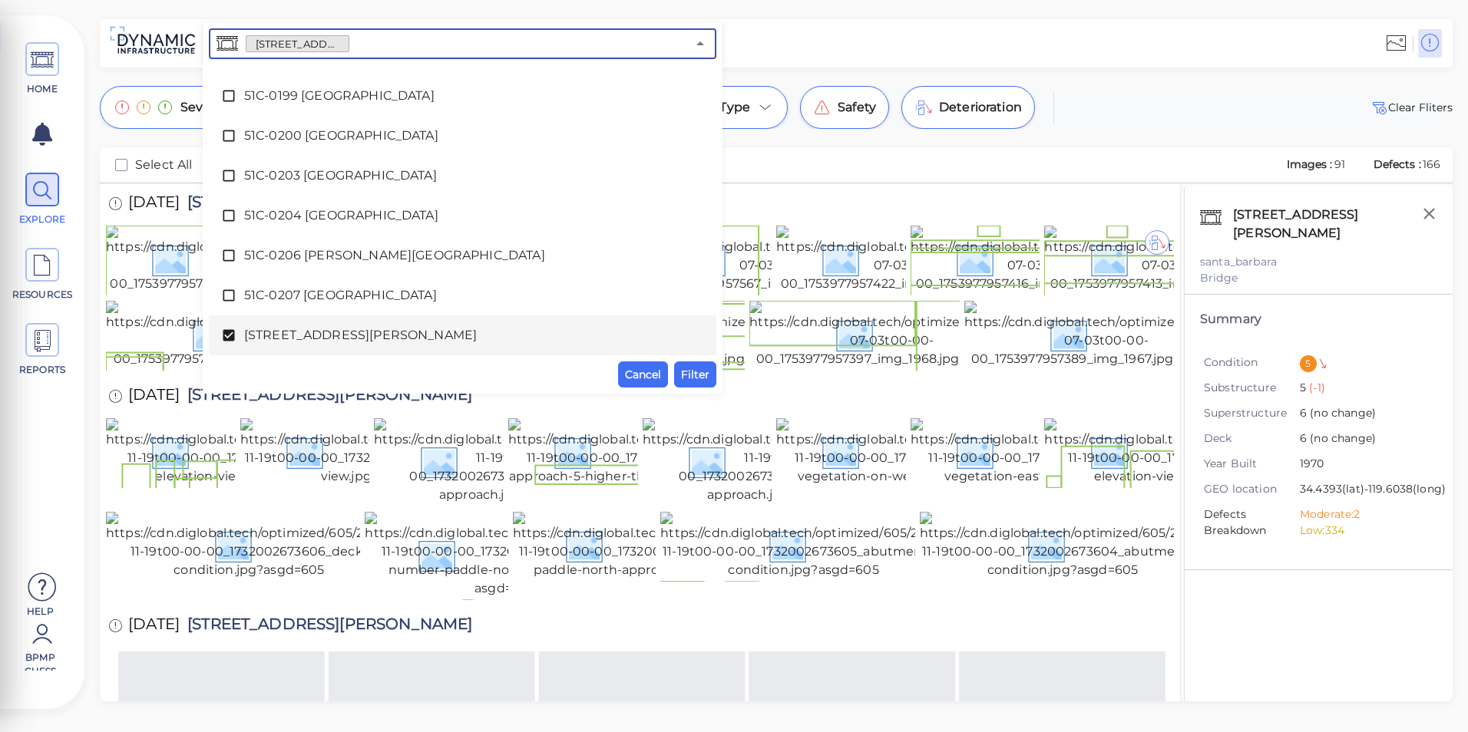
click at [328, 332] on span "[STREET_ADDRESS][PERSON_NAME]" at bounding box center [462, 335] width 437 height 18
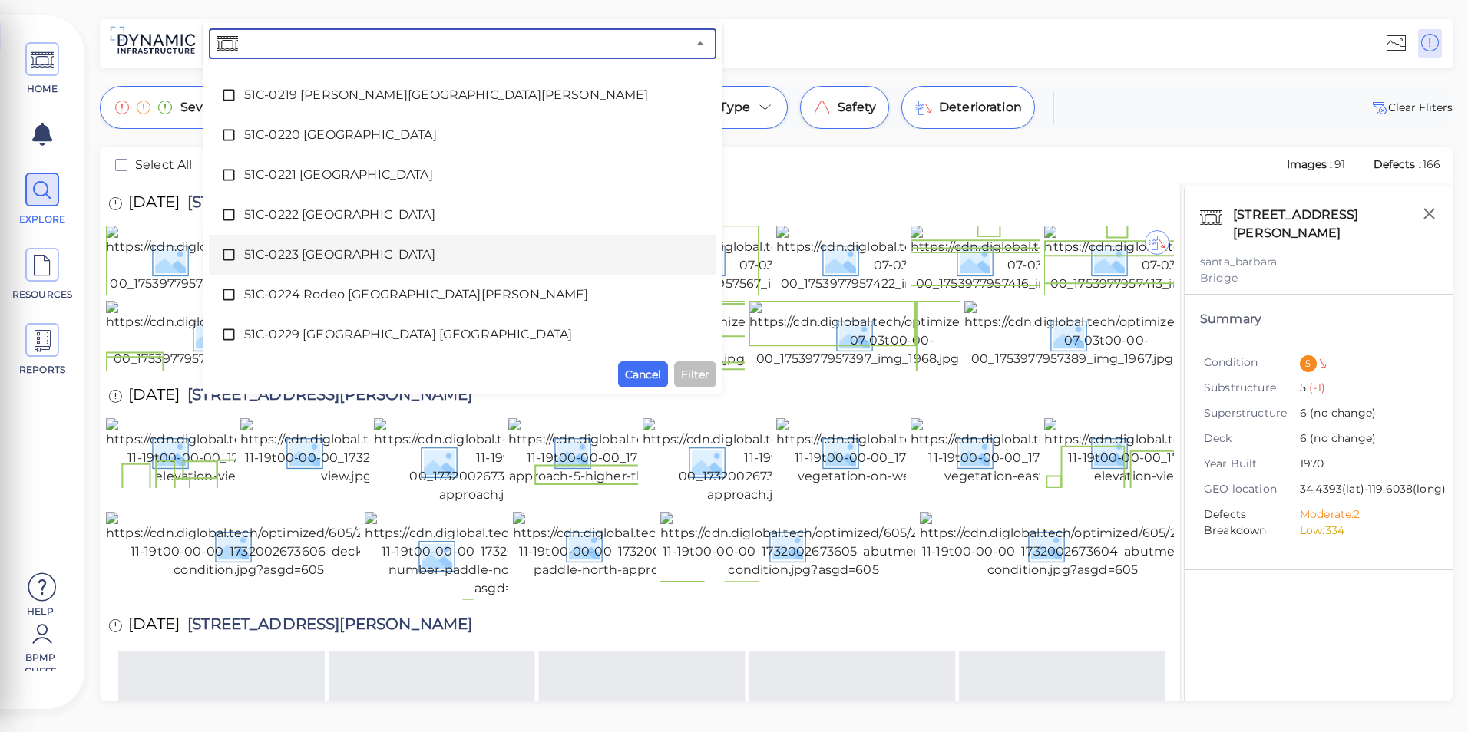
scroll to position [3088, 0]
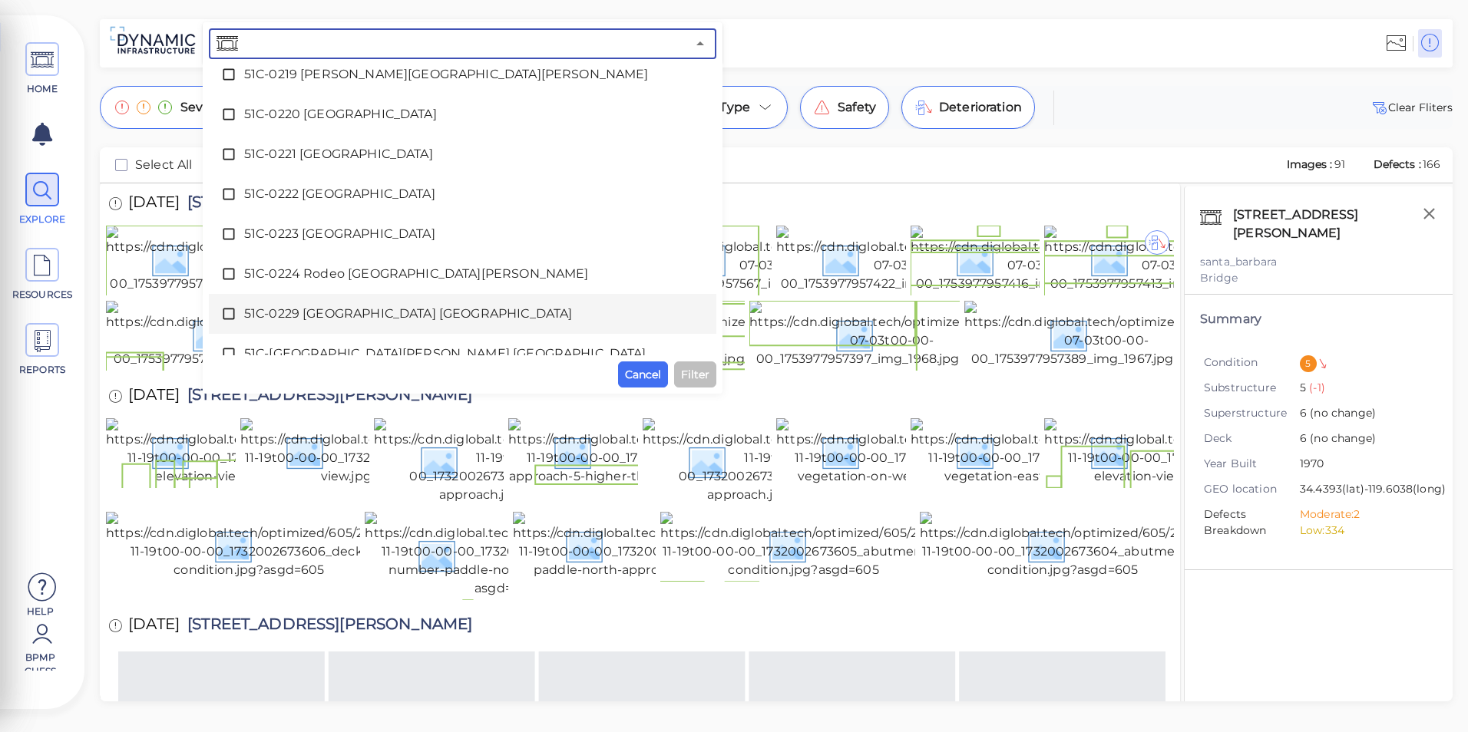
click at [328, 319] on span "51C-0229 [GEOGRAPHIC_DATA] [GEOGRAPHIC_DATA]" at bounding box center [462, 314] width 437 height 18
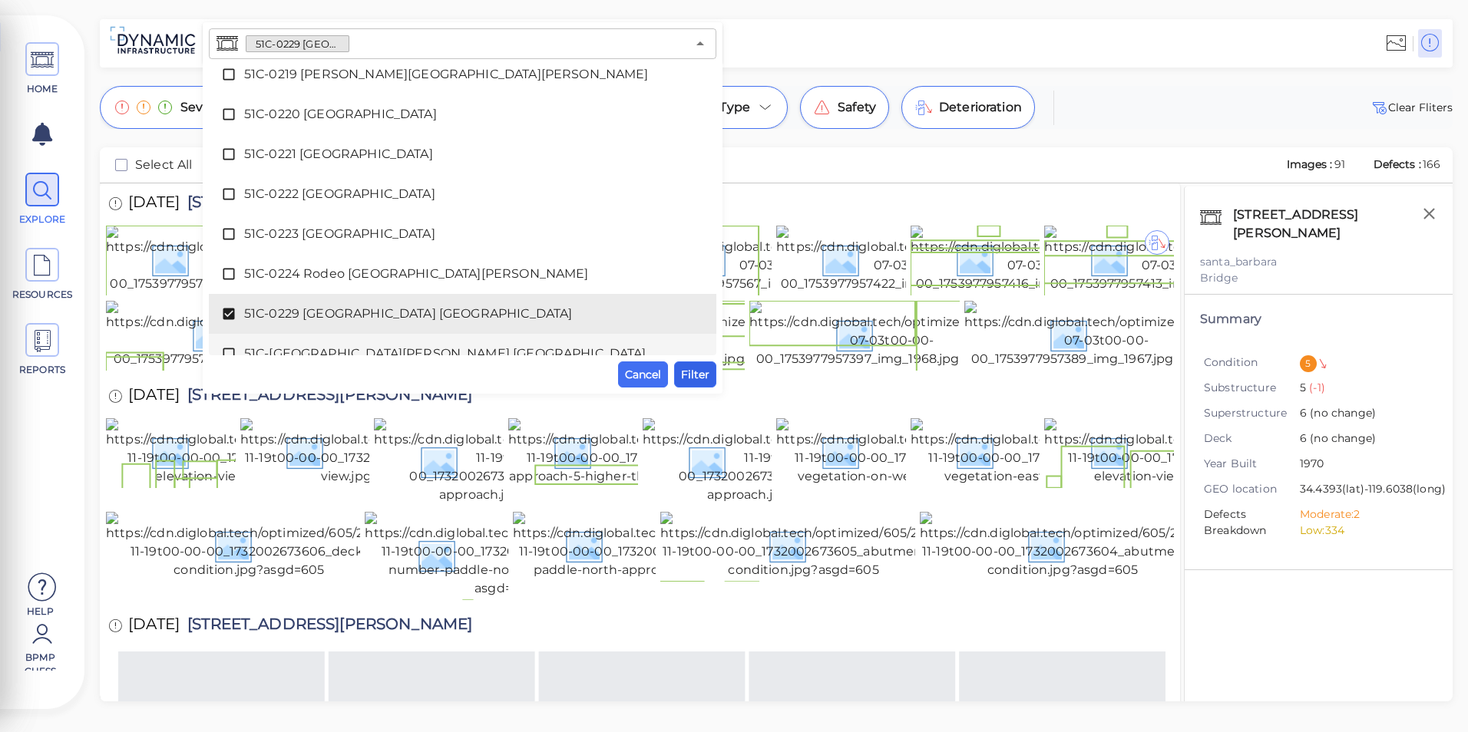
click at [697, 375] on span "Filter" at bounding box center [695, 374] width 28 height 18
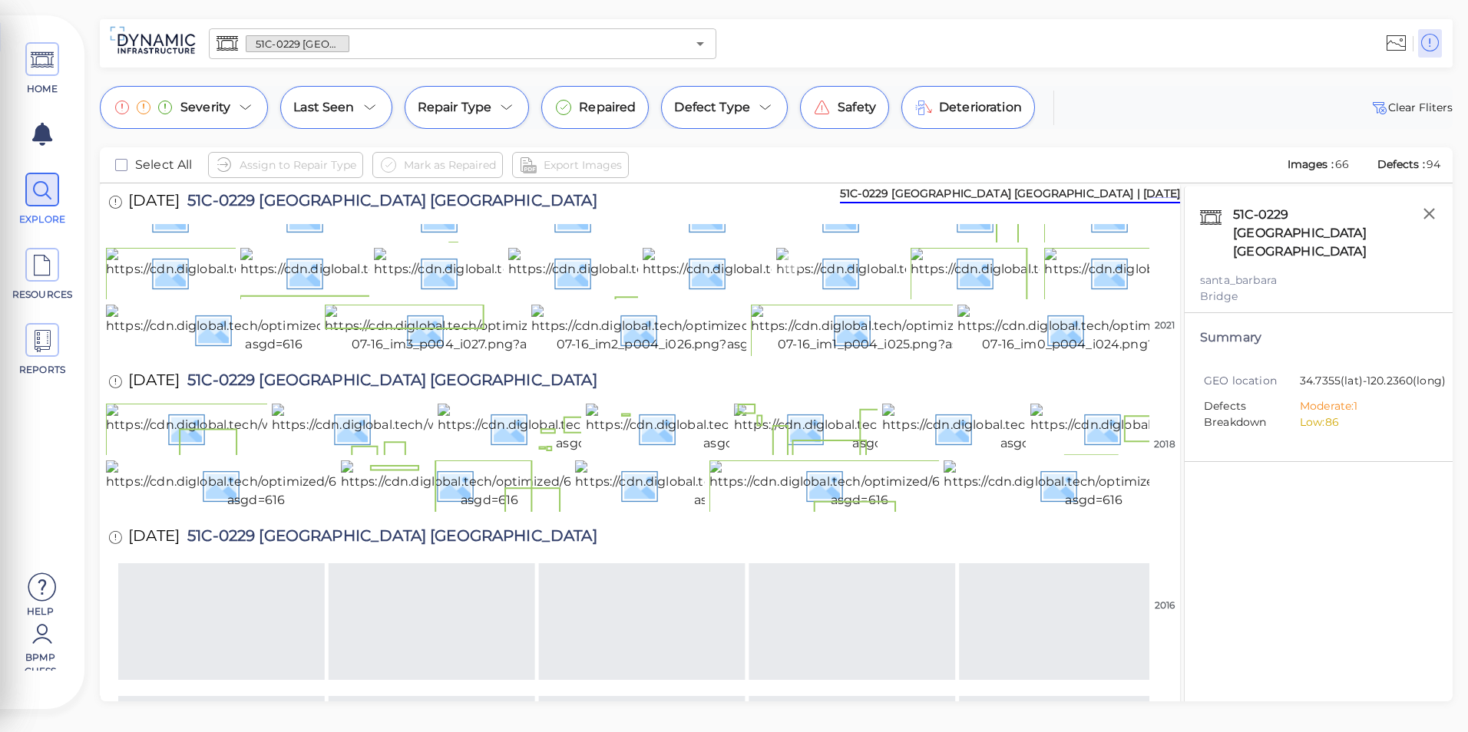
scroll to position [0, 0]
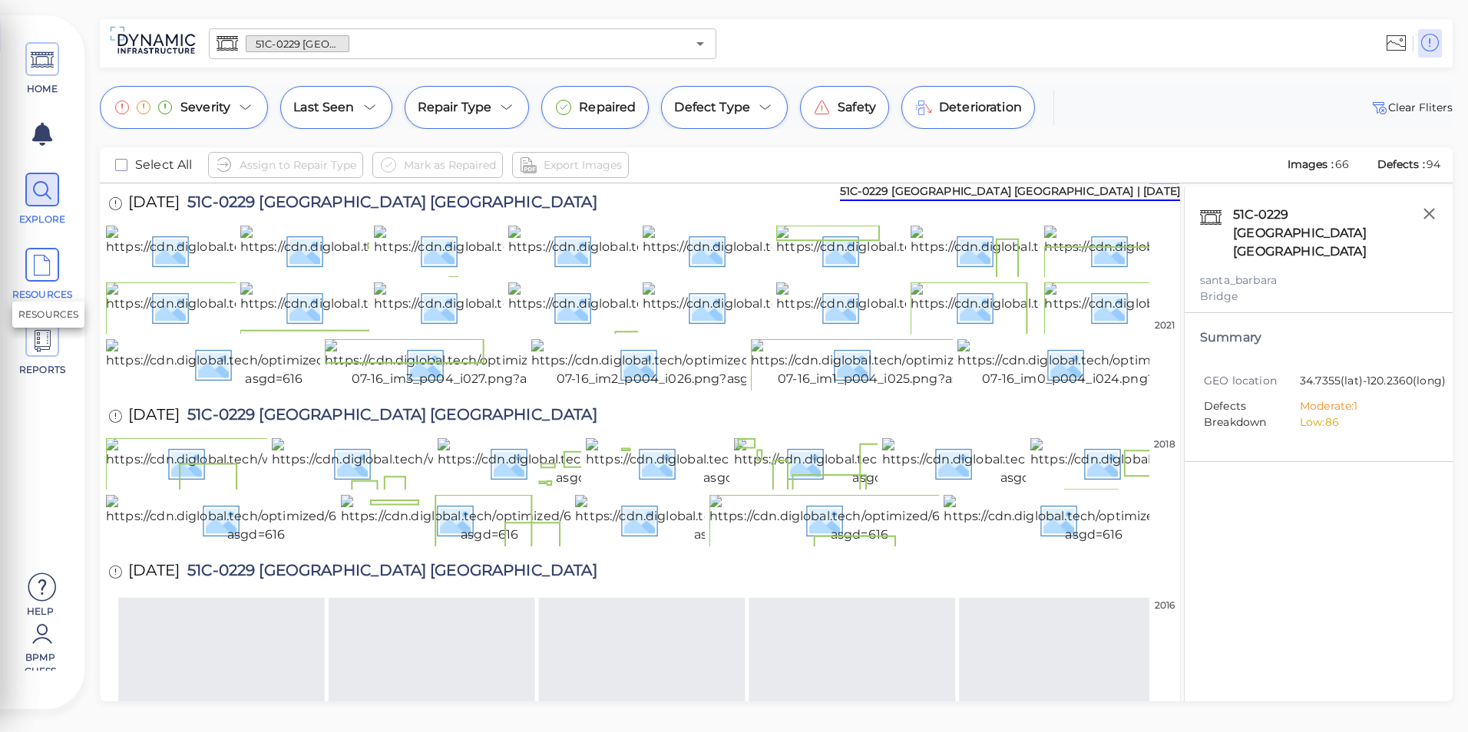
click at [48, 285] on span "RESOURCES" at bounding box center [42, 275] width 69 height 54
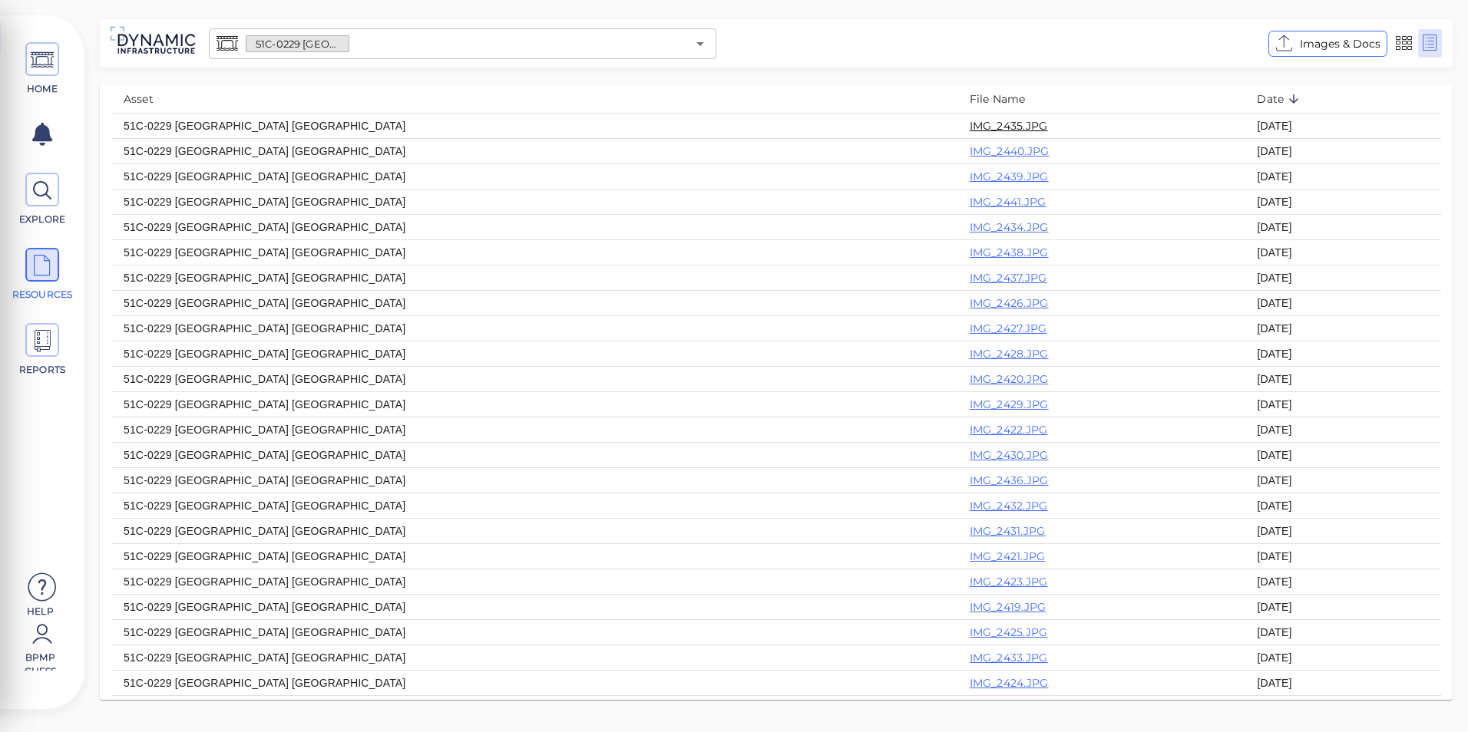
click at [970, 119] on link "IMG_2435.JPG" at bounding box center [1009, 126] width 78 height 14
